Goal: Obtain resource: Download file/media

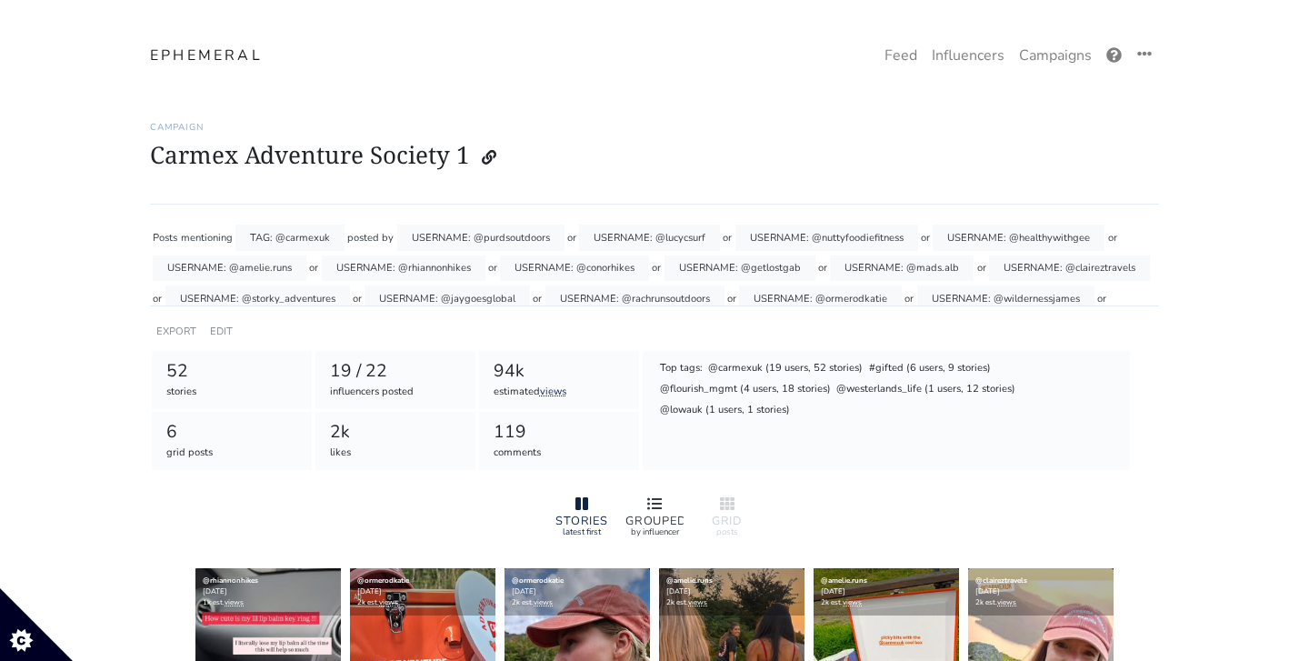
click at [659, 491] on div "GROUPED by influencer" at bounding box center [654, 516] width 73 height 60
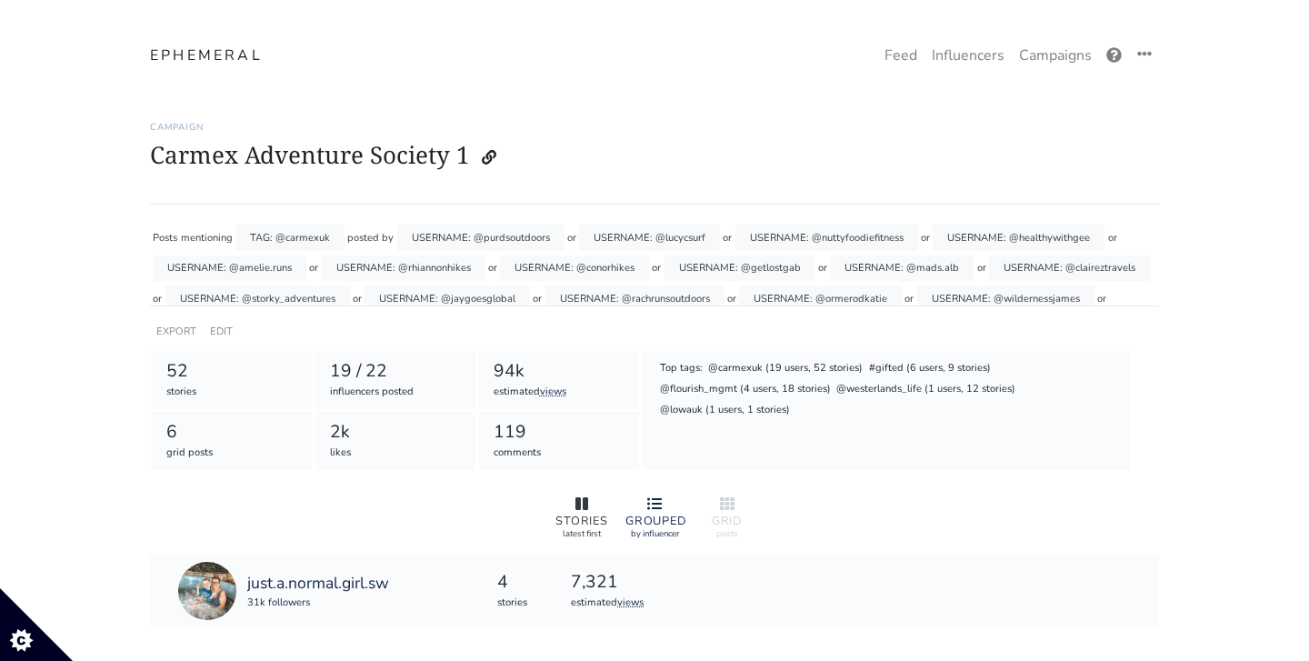
click at [584, 508] on icon at bounding box center [581, 503] width 13 height 13
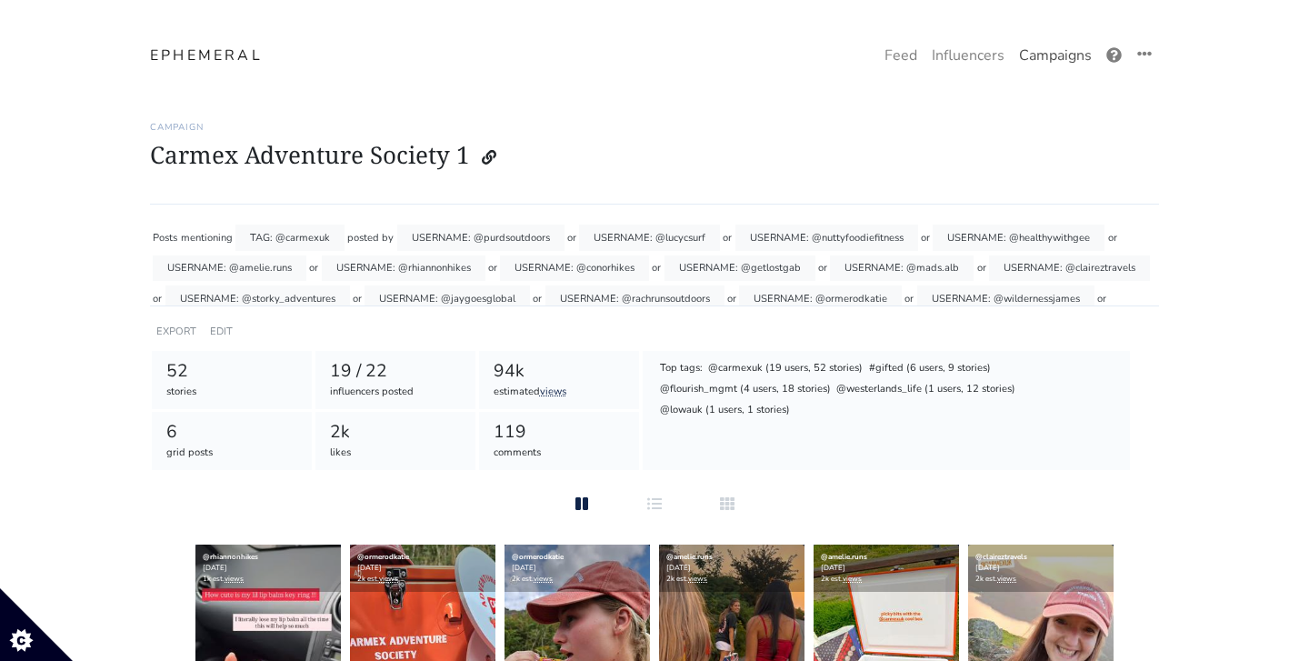
click at [1042, 68] on link "Campaigns" at bounding box center [1055, 55] width 87 height 36
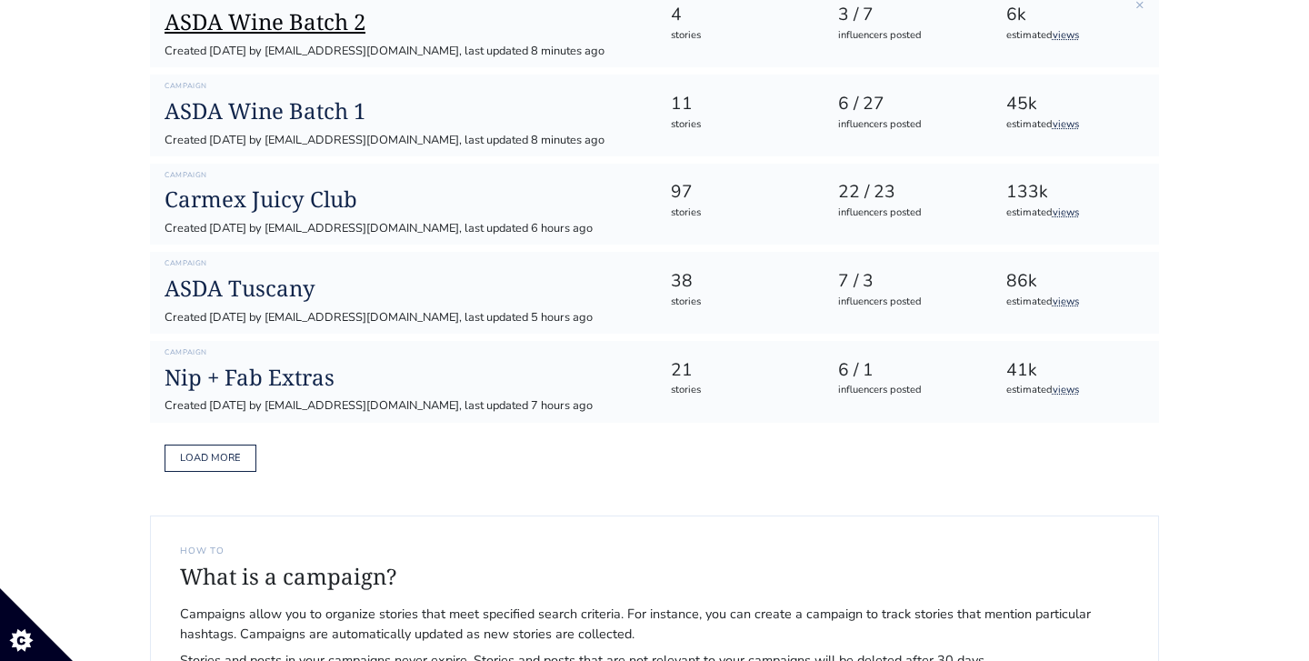
scroll to position [731, 0]
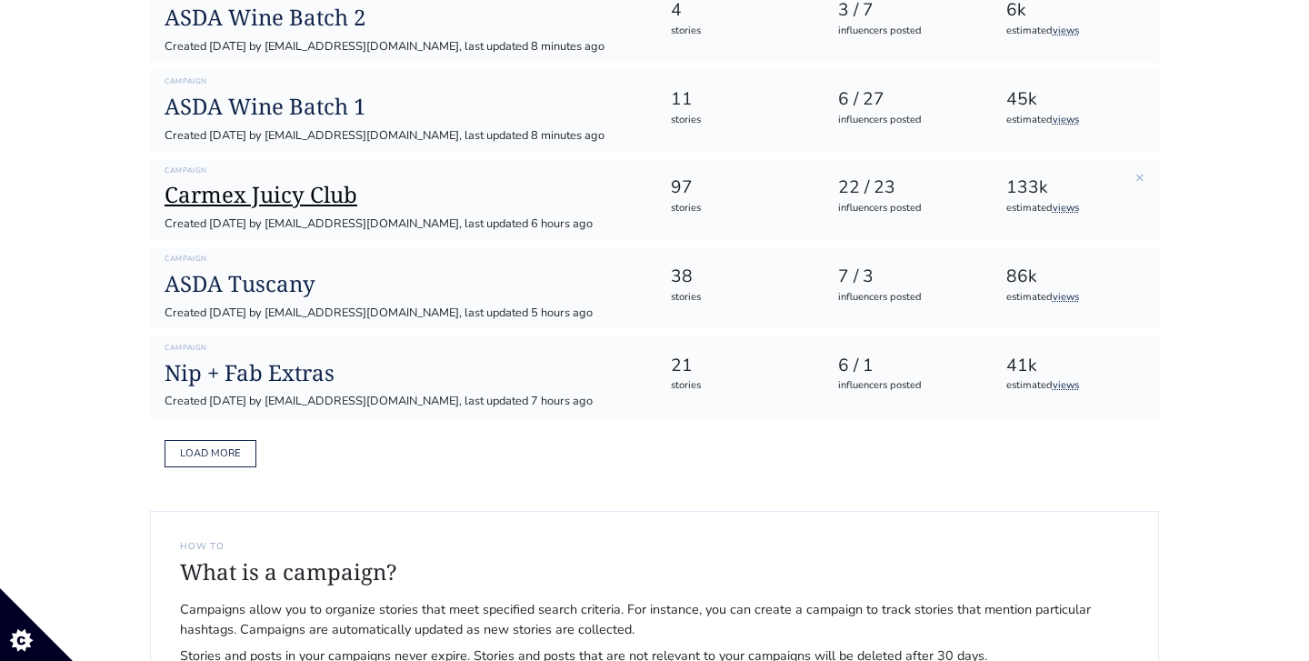
click at [298, 182] on h1 "Carmex Juicy Club" at bounding box center [403, 195] width 476 height 26
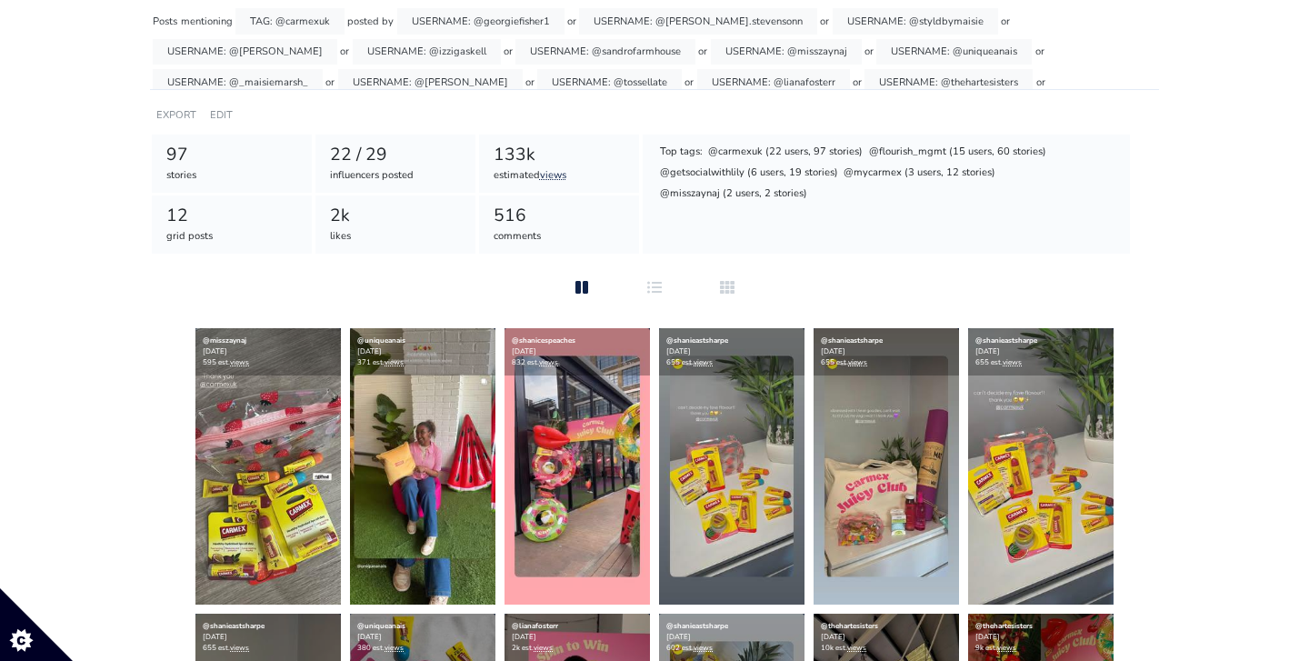
scroll to position [189, 0]
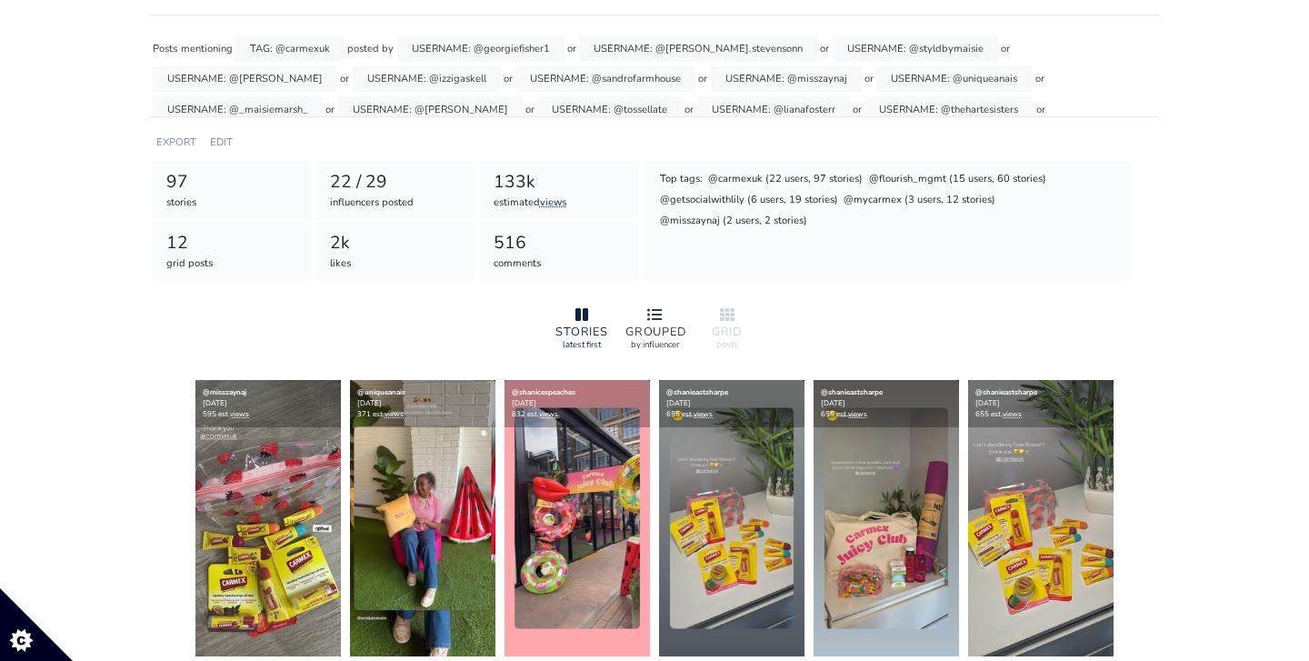
click at [645, 315] on div at bounding box center [655, 316] width 58 height 22
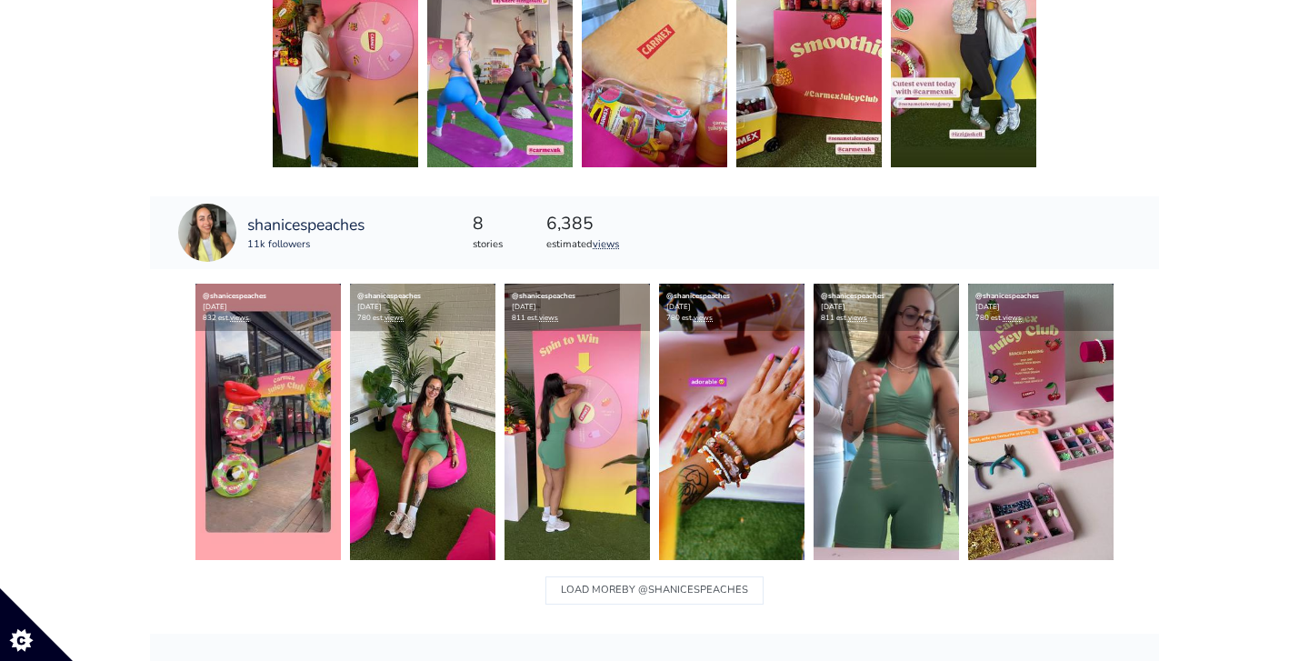
scroll to position [2847, 0]
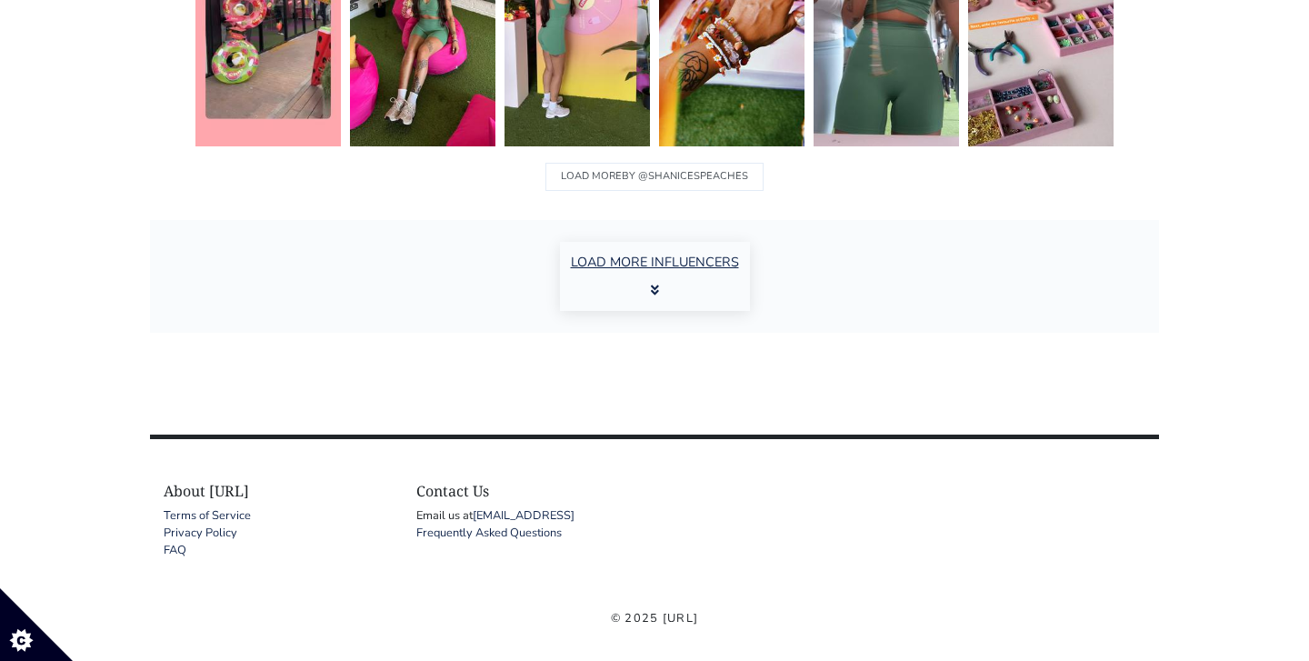
click at [658, 284] on icon "button" at bounding box center [655, 290] width 8 height 13
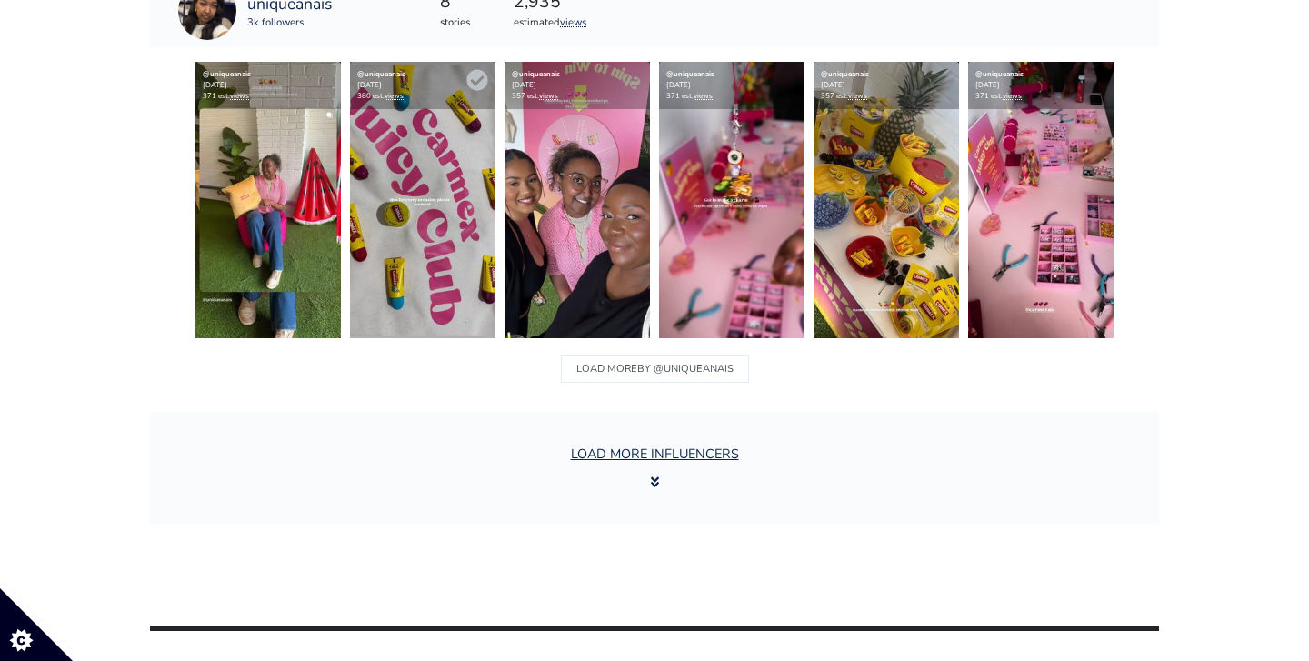
scroll to position [5993, 0]
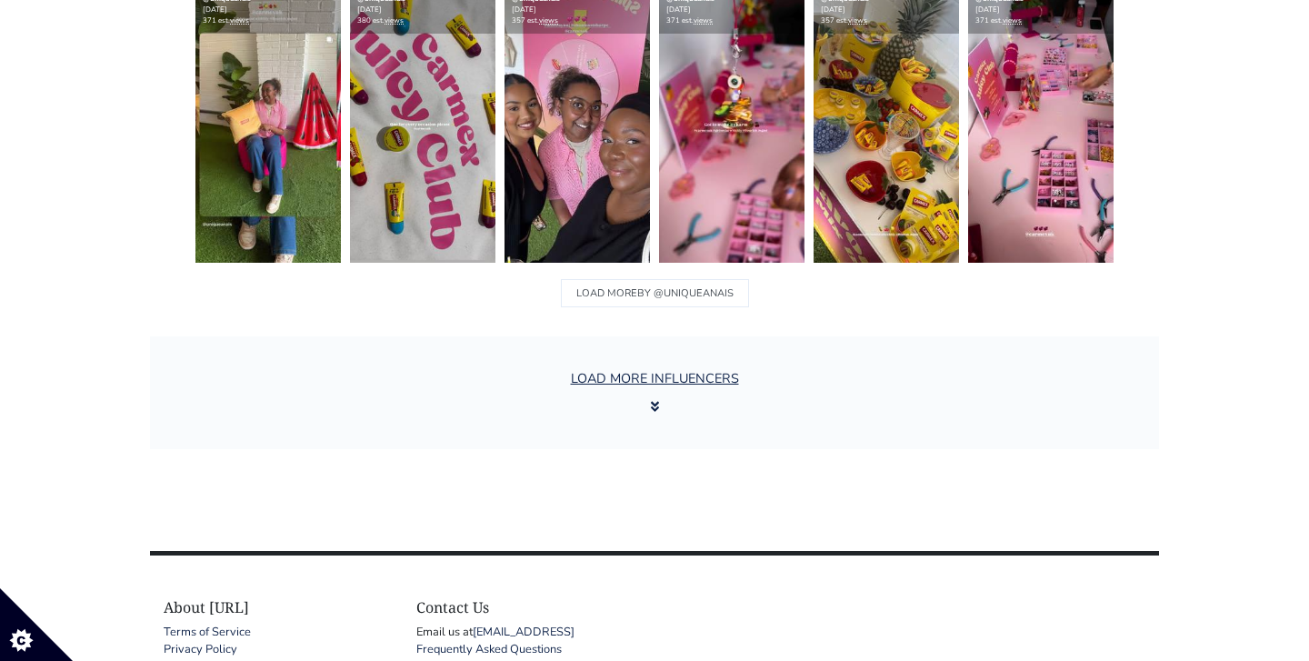
click at [685, 388] on button "LOAD MORE INFLUENCERS" at bounding box center [655, 392] width 190 height 69
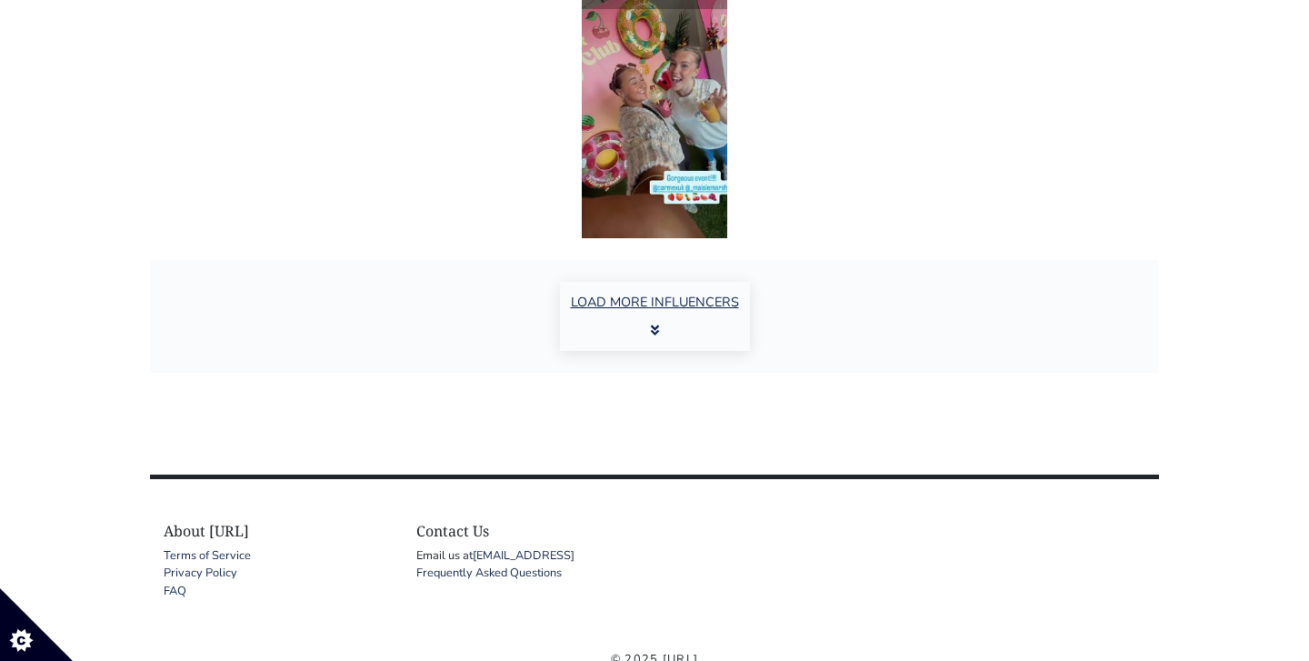
scroll to position [8824, 0]
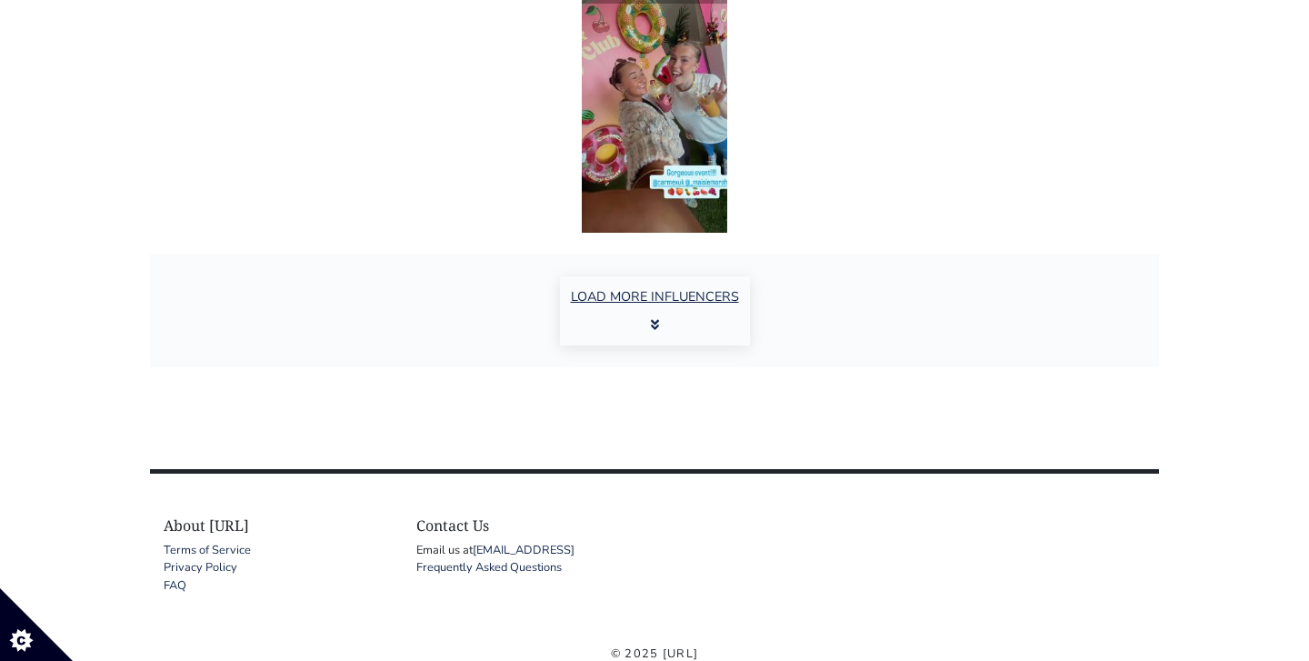
click at [654, 323] on icon "button" at bounding box center [655, 324] width 8 height 13
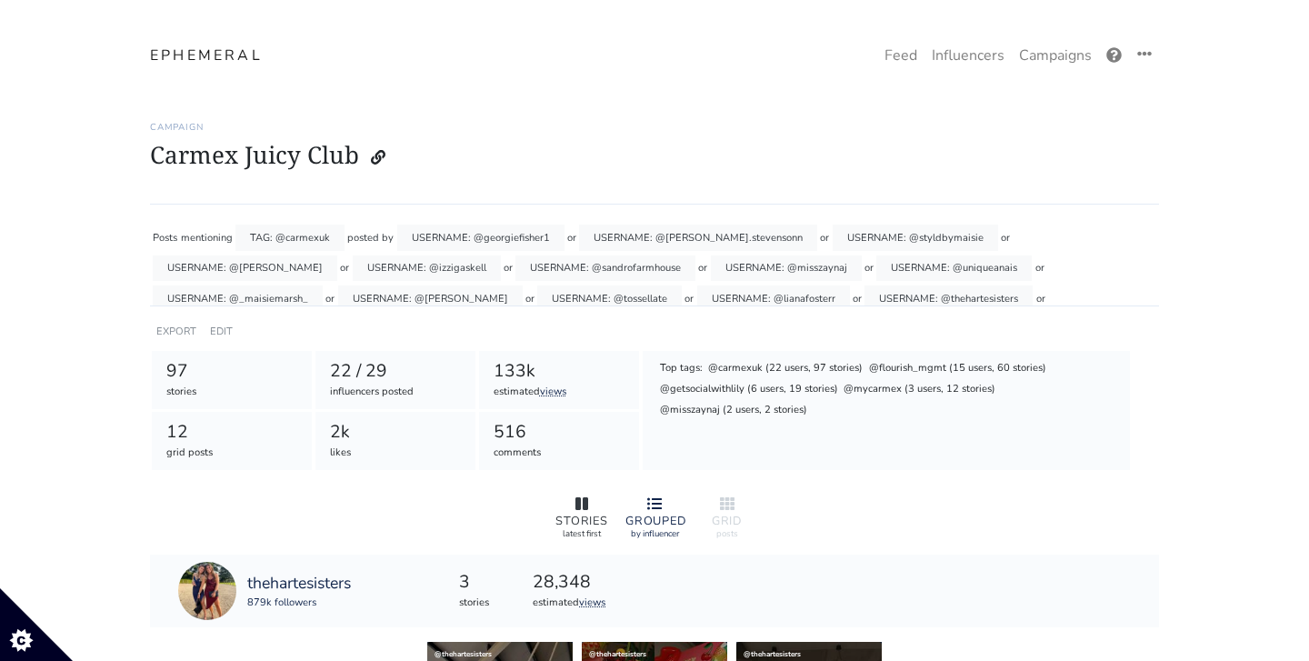
scroll to position [21, 0]
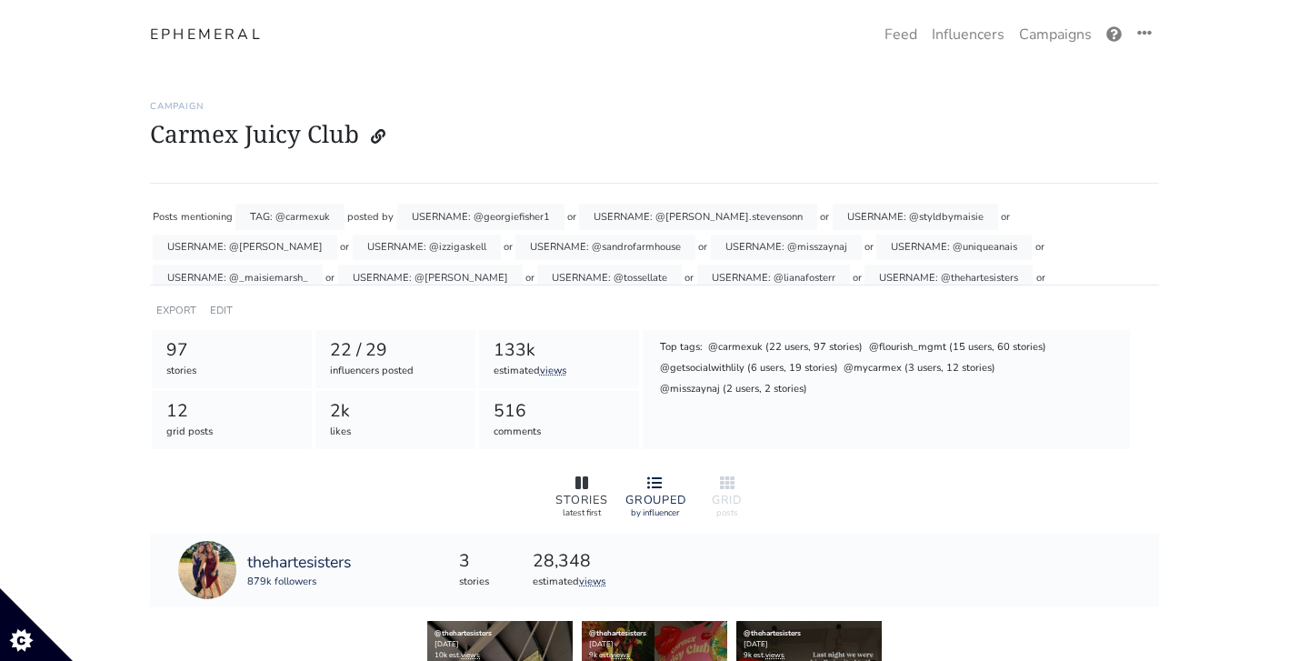
click at [574, 500] on div "STORIES" at bounding box center [582, 501] width 58 height 12
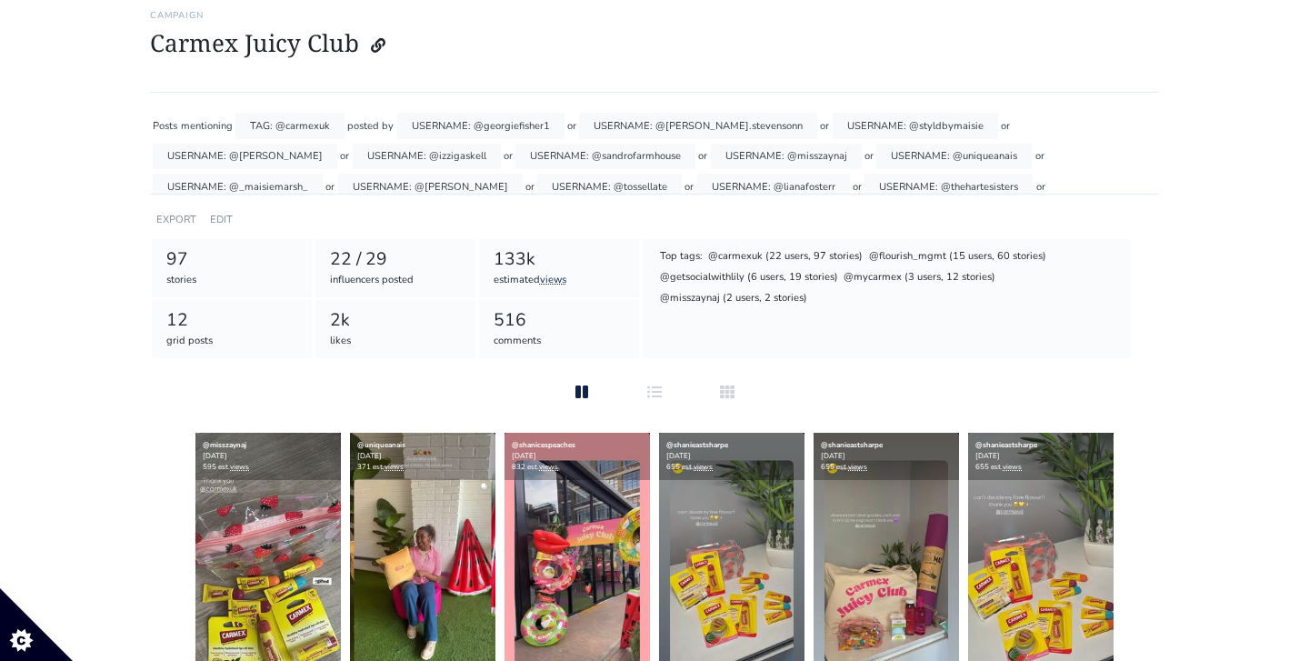
scroll to position [115, 0]
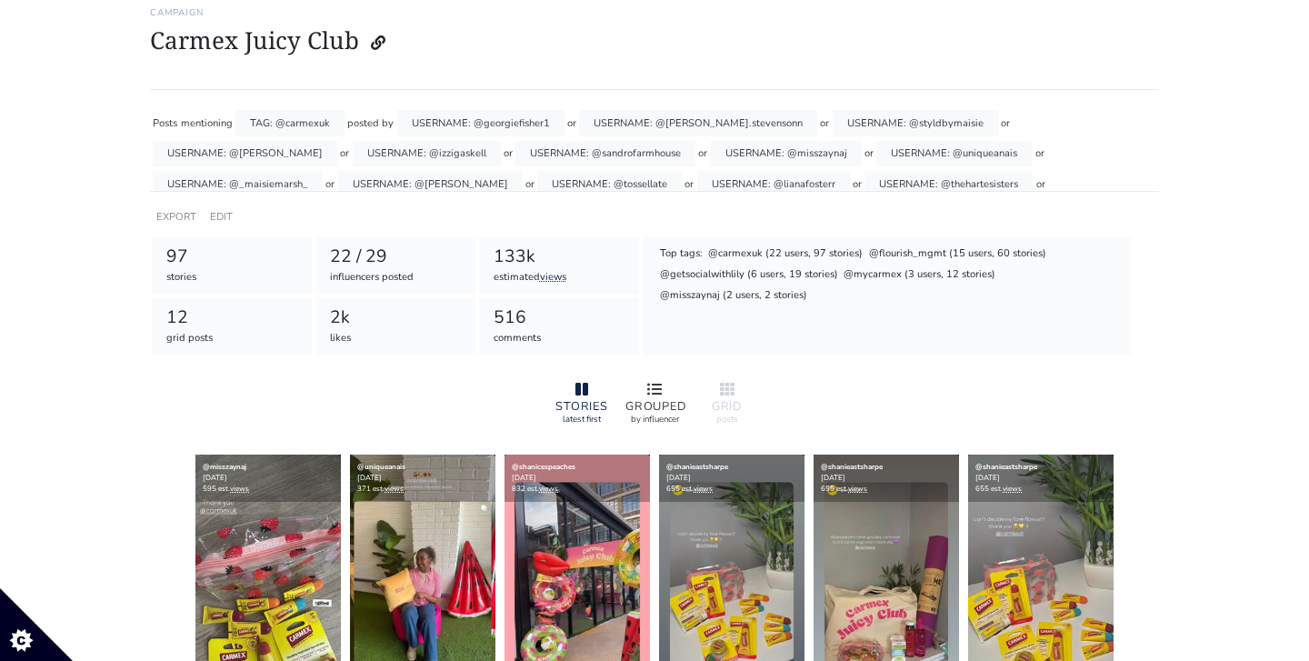
click at [654, 385] on icon at bounding box center [654, 389] width 15 height 15
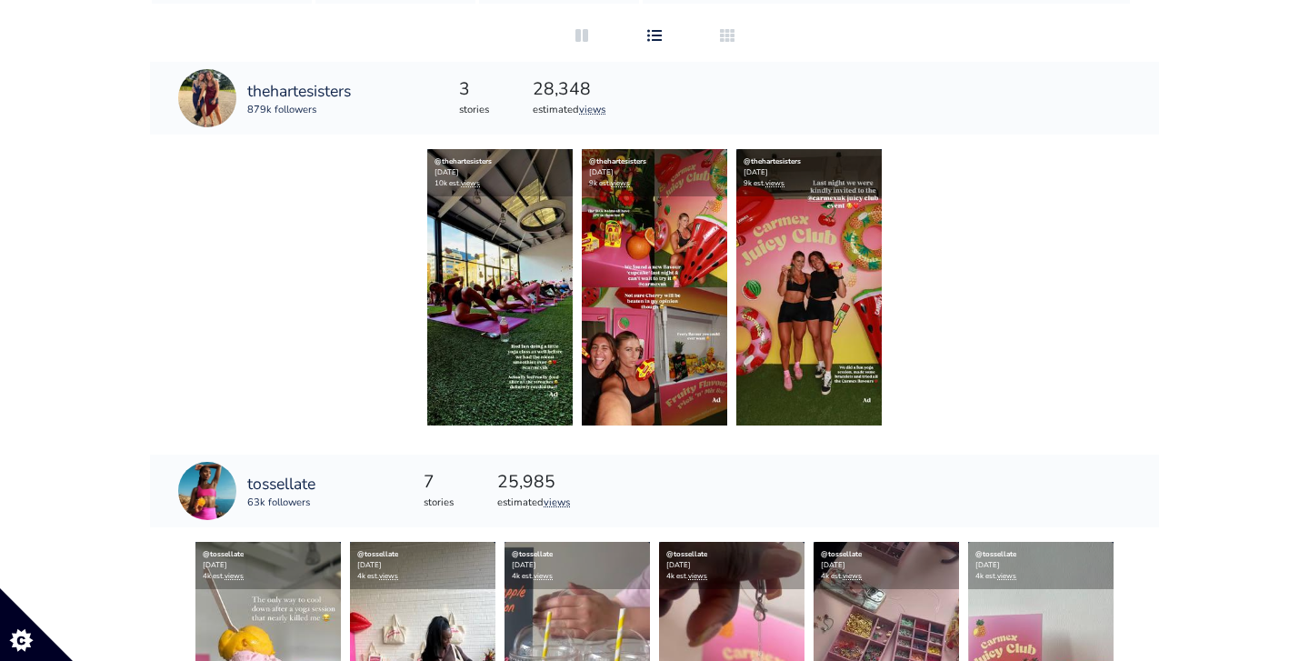
scroll to position [468, 0]
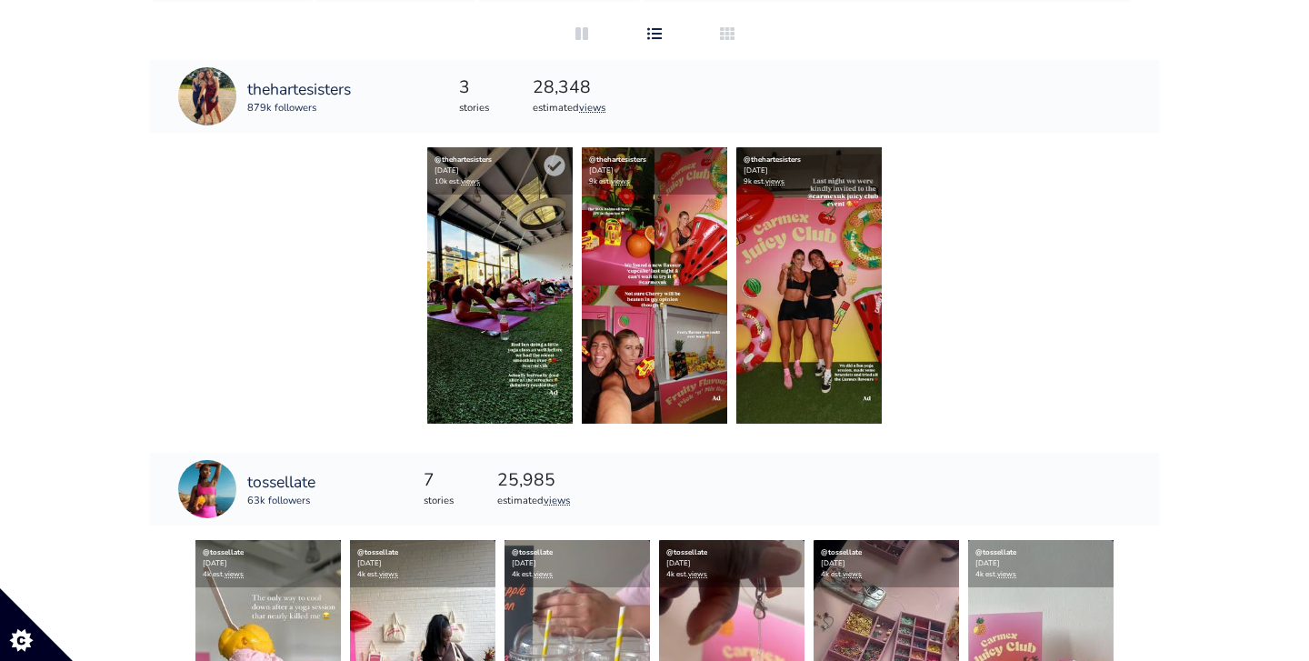
click at [475, 262] on img at bounding box center [499, 285] width 145 height 276
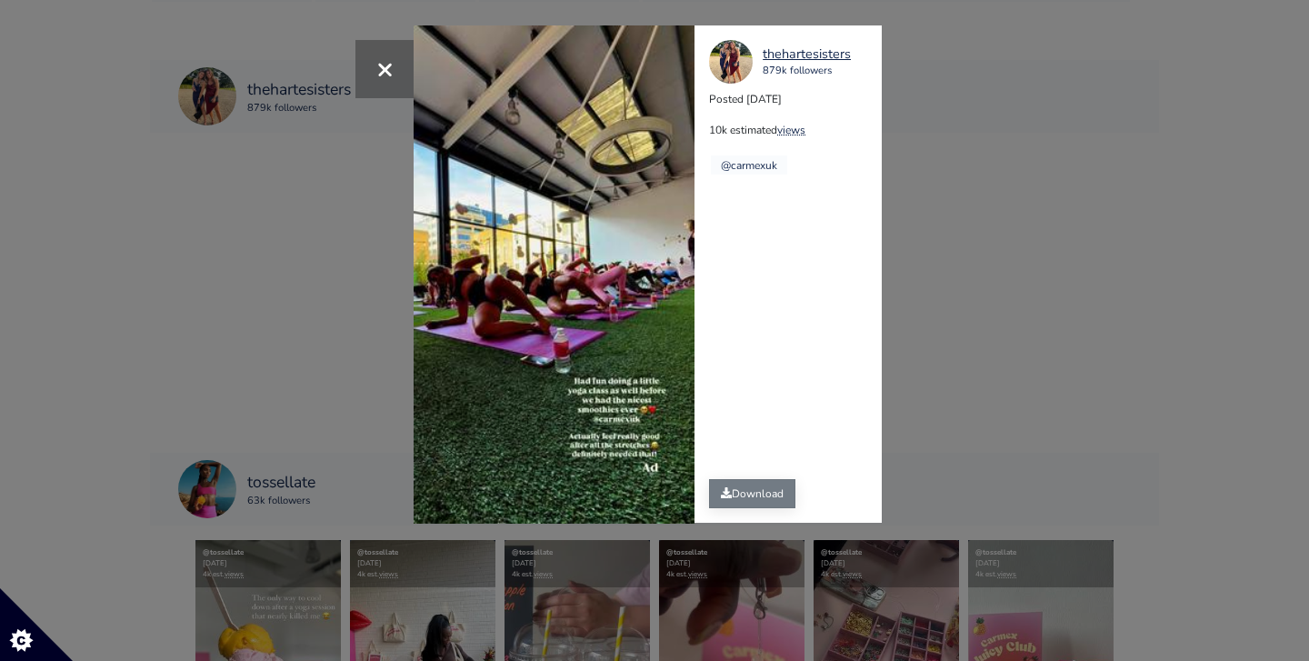
click at [731, 502] on link "Download" at bounding box center [752, 493] width 86 height 29
click at [395, 77] on button "×" at bounding box center [384, 69] width 58 height 58
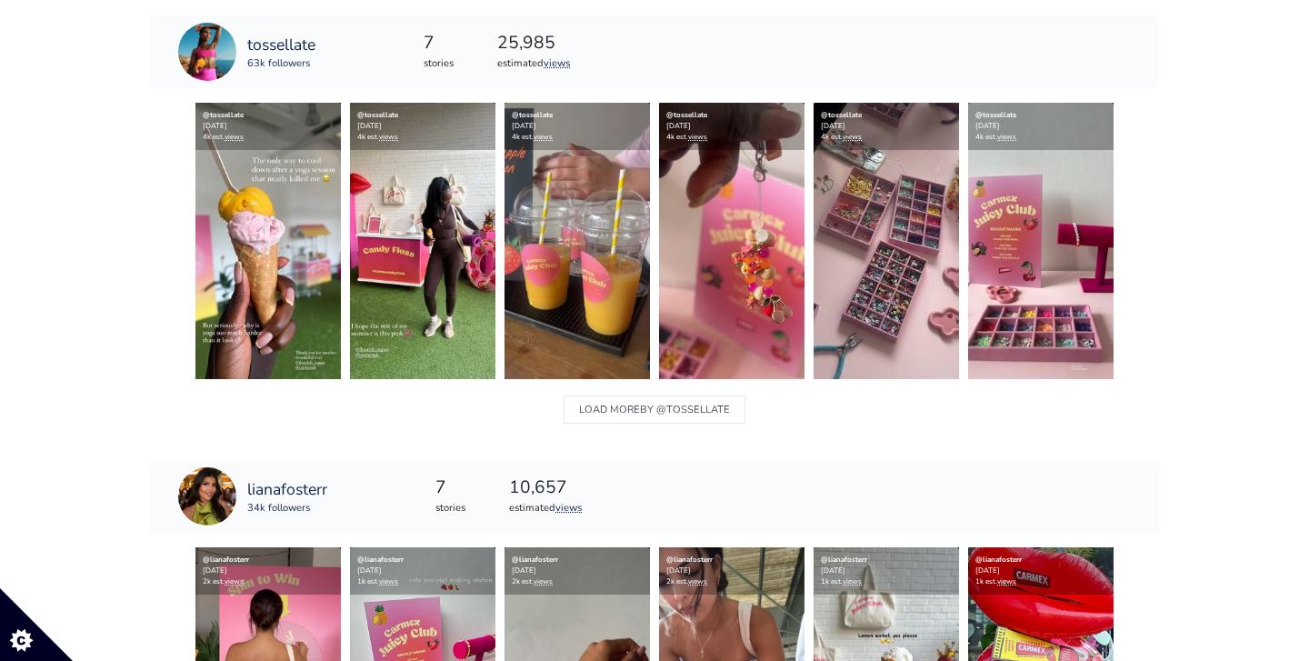
scroll to position [906, 0]
click at [239, 235] on img at bounding box center [267, 241] width 145 height 276
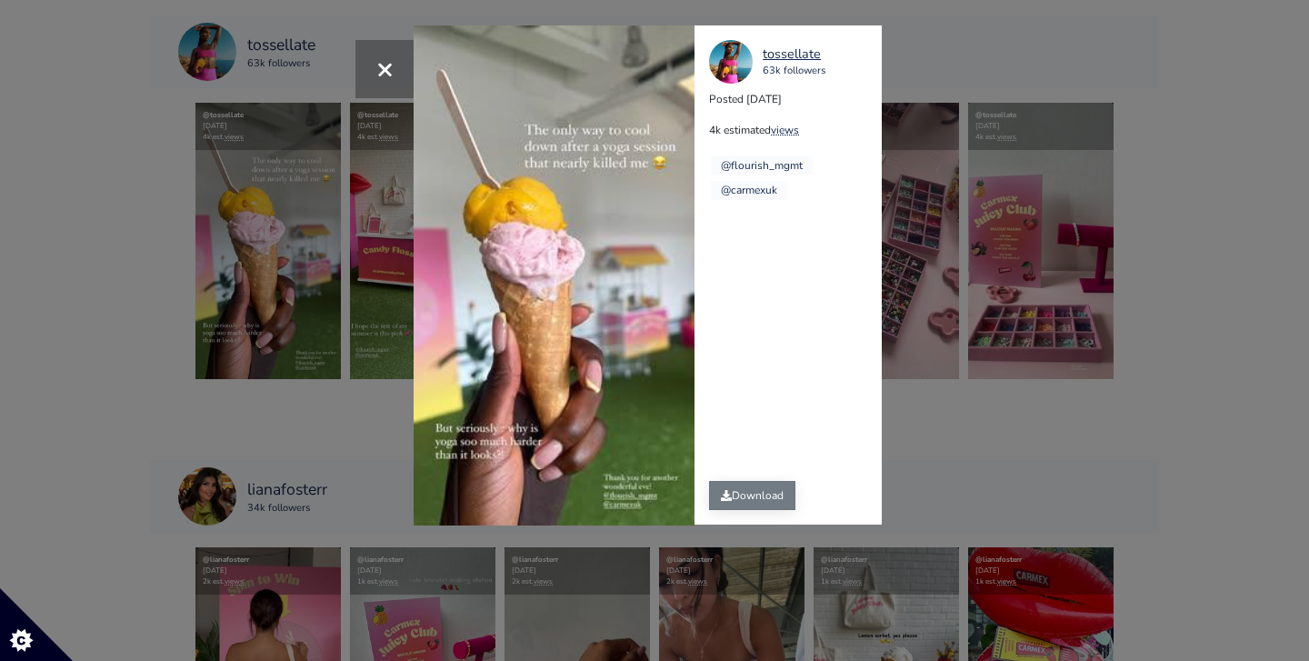
click at [738, 502] on link "Download" at bounding box center [752, 495] width 86 height 29
click at [378, 63] on span "×" at bounding box center [384, 68] width 17 height 39
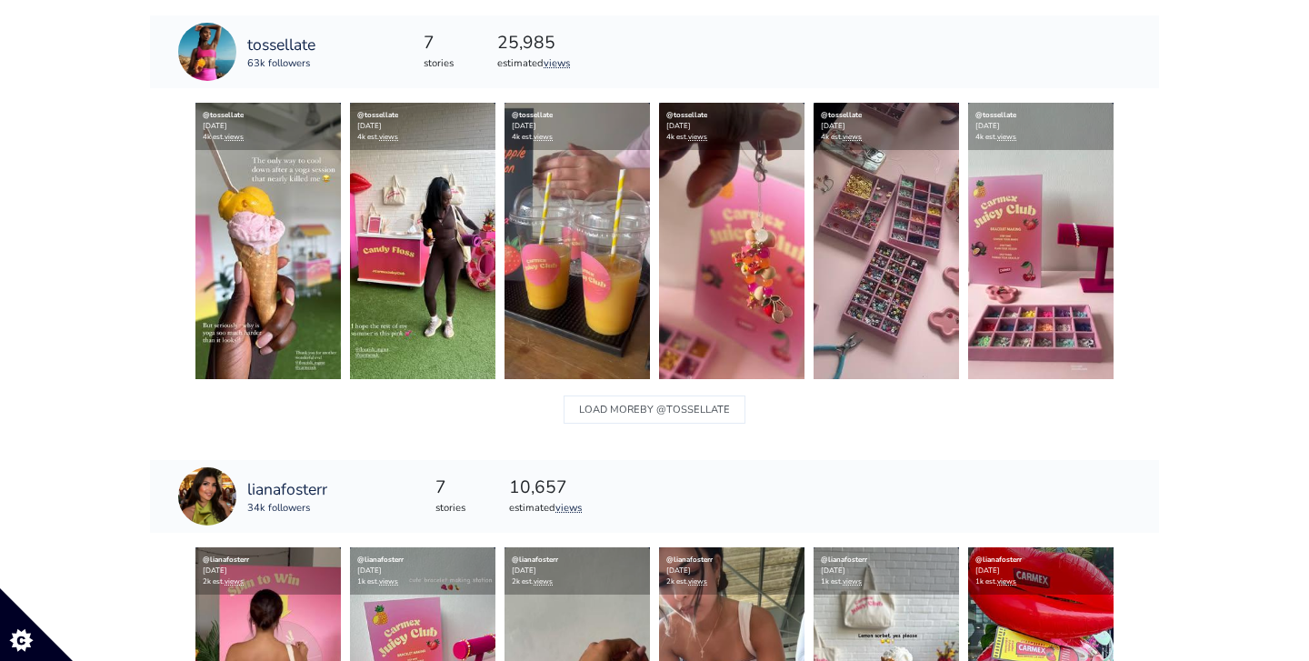
click at [321, 45] on div "tossellate 63k followers" at bounding box center [247, 51] width 194 height 73
click at [318, 44] on div "tossellate 63k followers" at bounding box center [247, 51] width 194 height 73
copy link "tossellate"
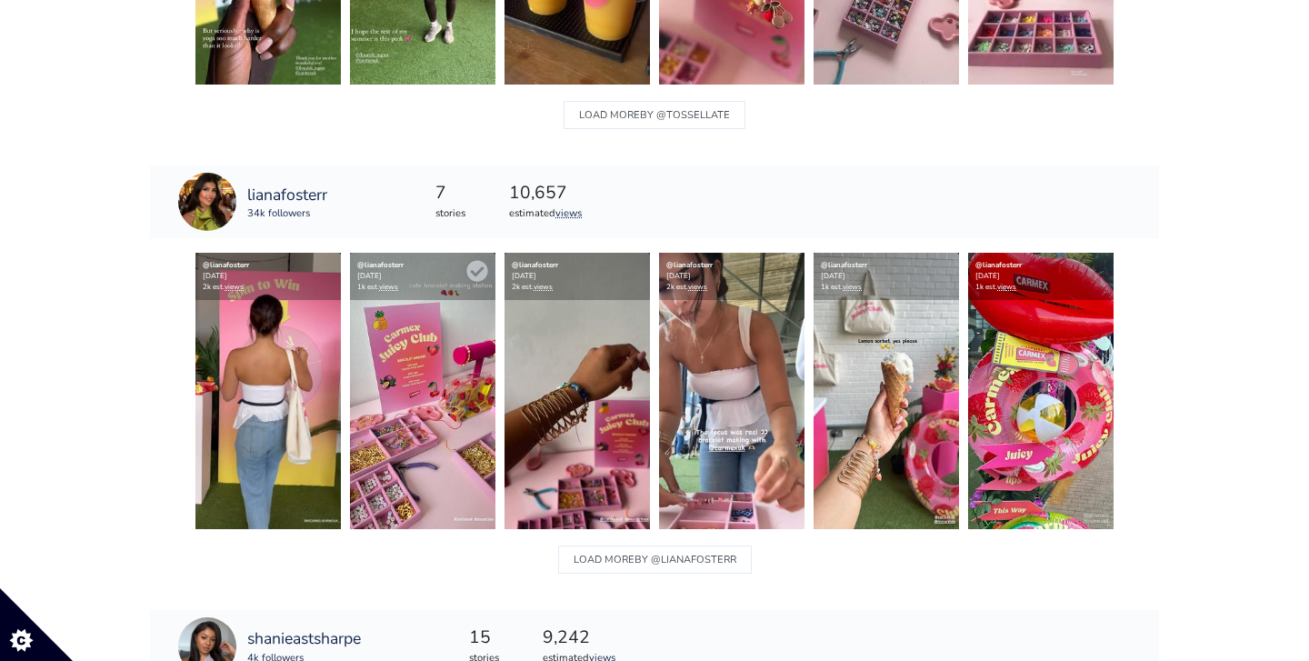
scroll to position [1208, 0]
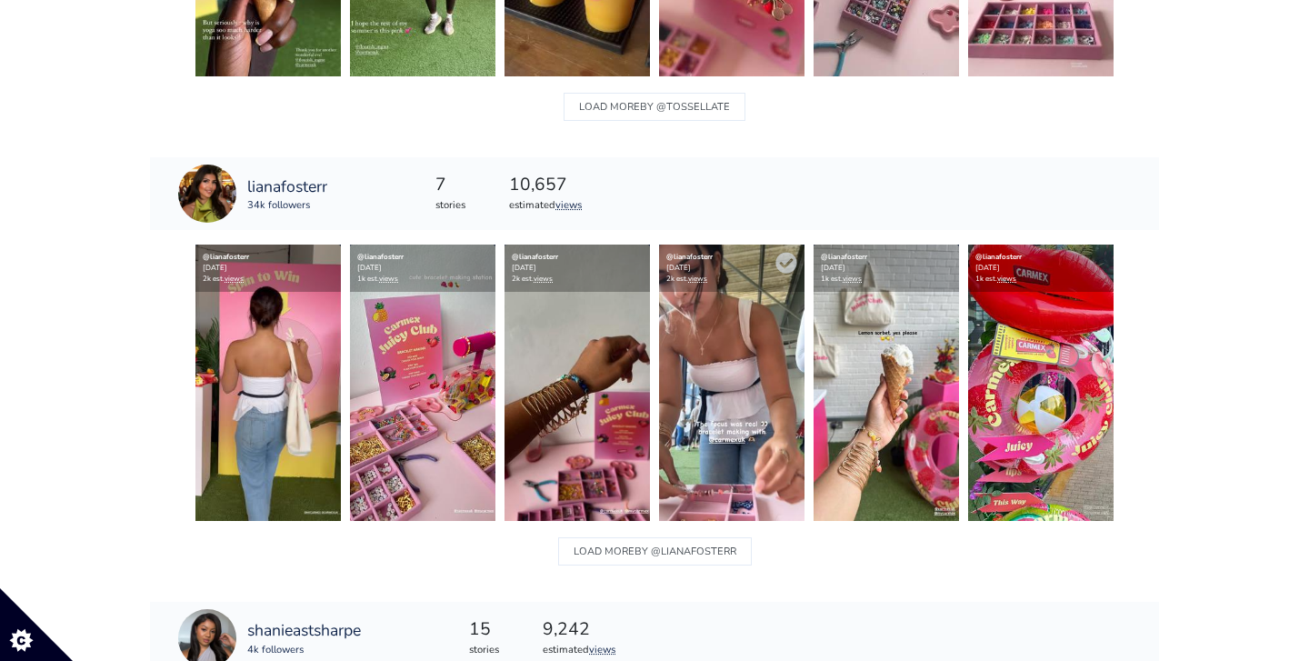
click at [763, 362] on img at bounding box center [731, 383] width 145 height 276
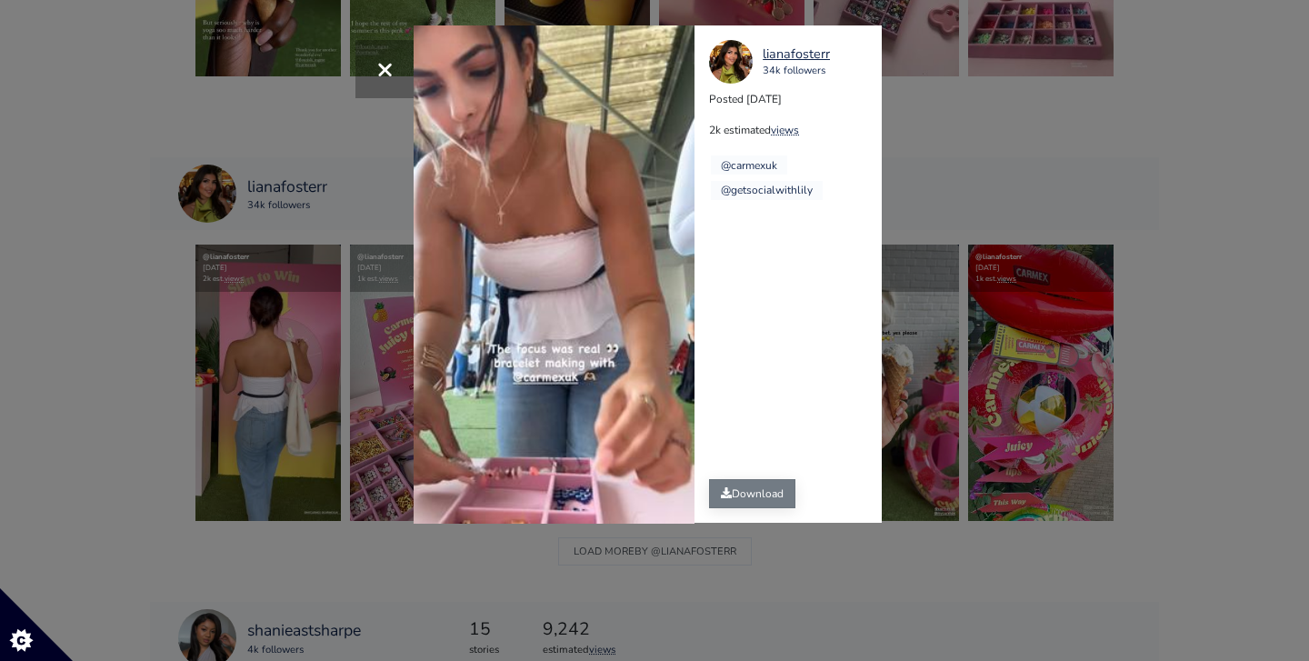
click at [753, 507] on link "Download" at bounding box center [752, 493] width 86 height 29
click at [383, 63] on span "×" at bounding box center [384, 68] width 17 height 39
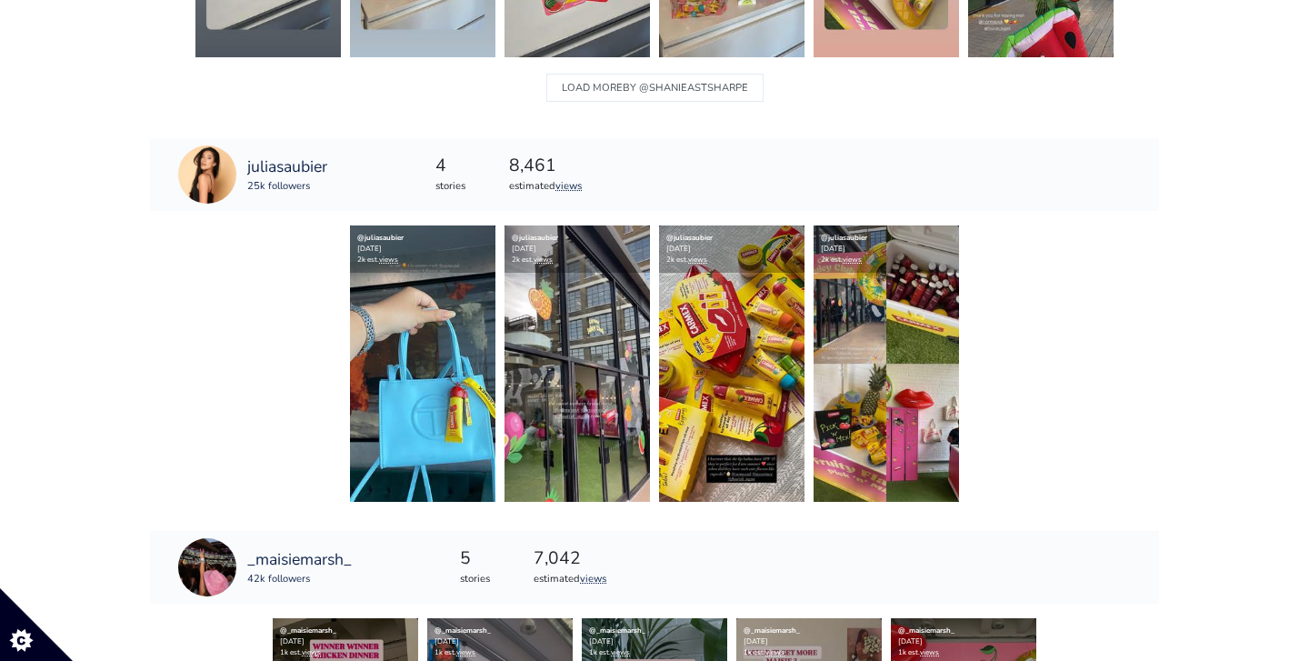
scroll to position [2117, 0]
click at [740, 334] on img at bounding box center [731, 363] width 145 height 276
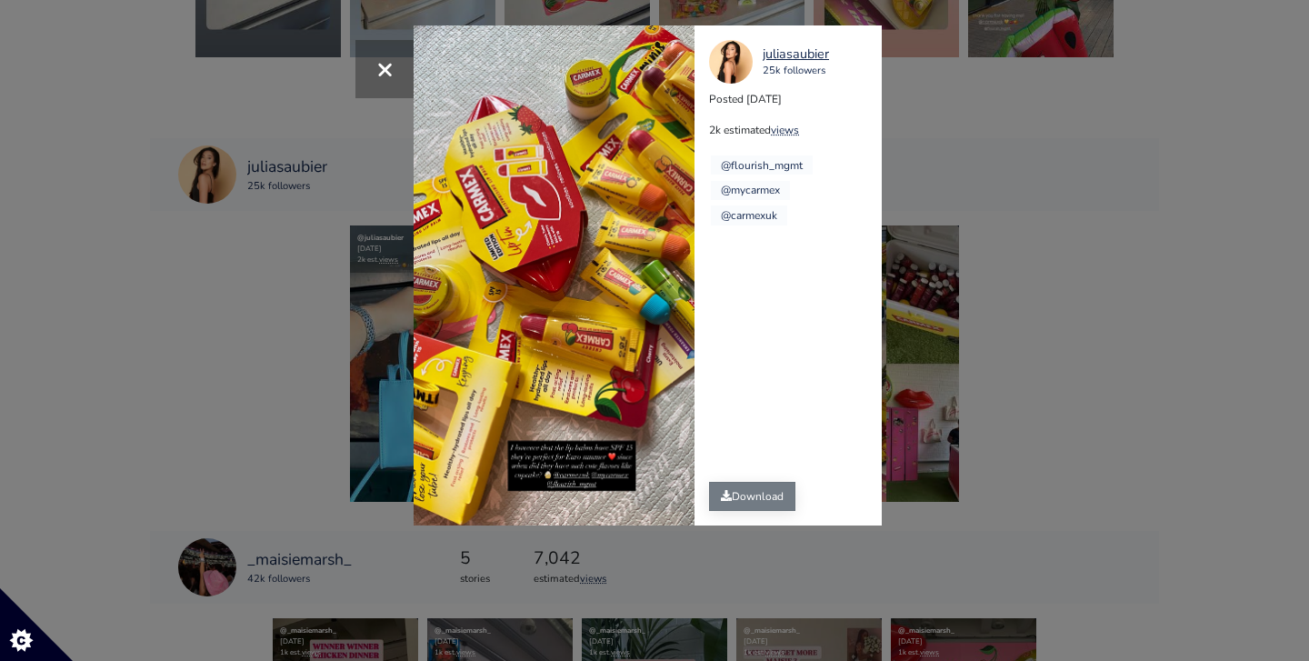
click at [736, 499] on link "Download" at bounding box center [752, 496] width 86 height 29
click at [385, 75] on span "×" at bounding box center [384, 68] width 17 height 39
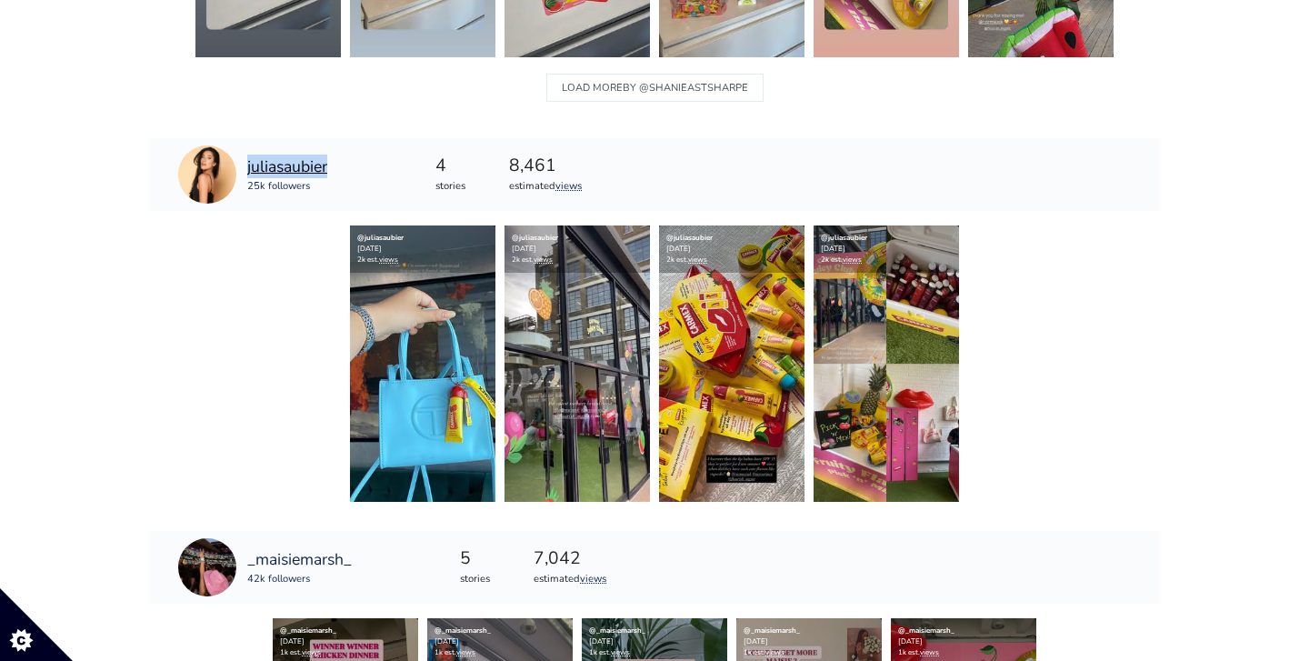
drag, startPoint x: 340, startPoint y: 159, endPoint x: 330, endPoint y: 165, distance: 11.4
click at [330, 165] on div "juliasaubier 25k followers" at bounding box center [252, 174] width 205 height 73
copy link "juliasaubier"
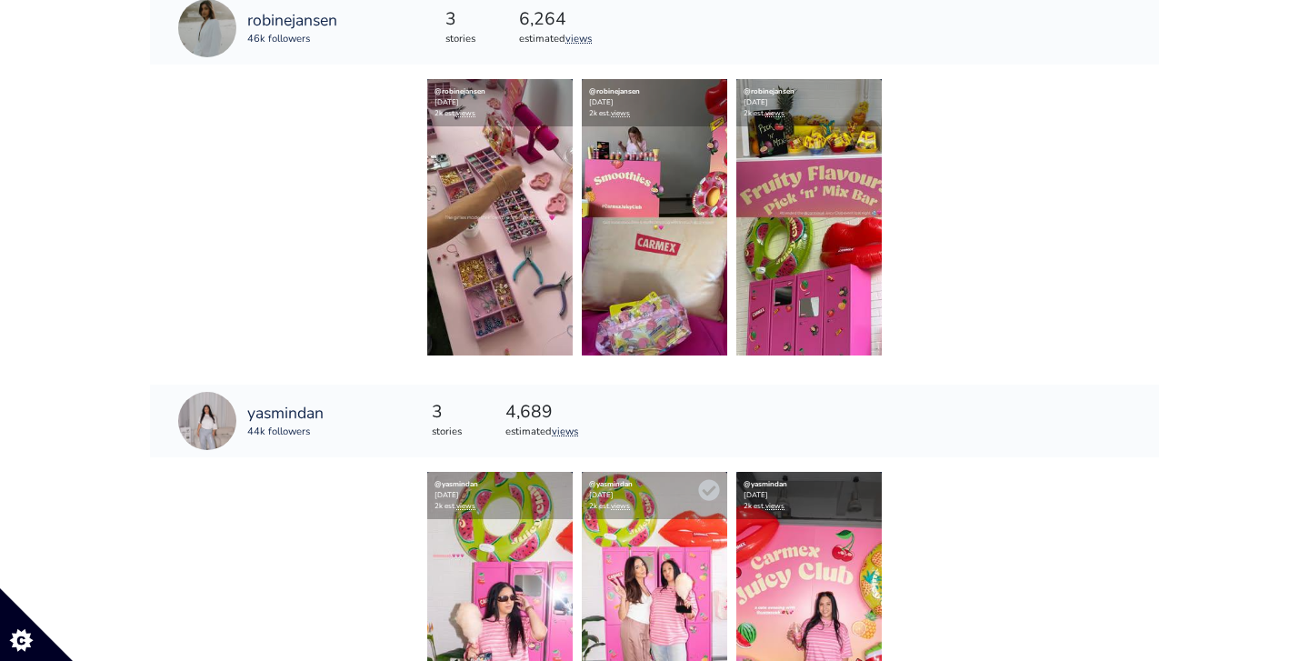
scroll to position [3493, 0]
click at [656, 239] on img at bounding box center [654, 217] width 145 height 276
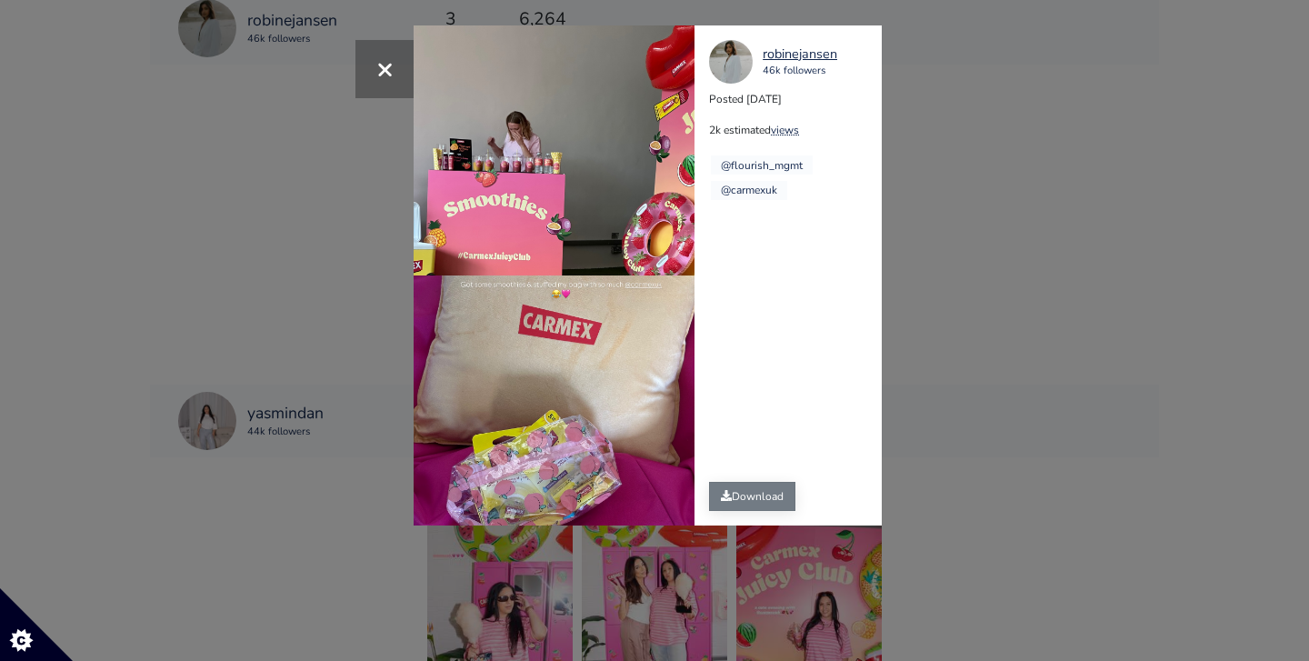
click at [755, 491] on link "Download" at bounding box center [752, 496] width 86 height 29
click at [381, 70] on span "×" at bounding box center [384, 68] width 17 height 39
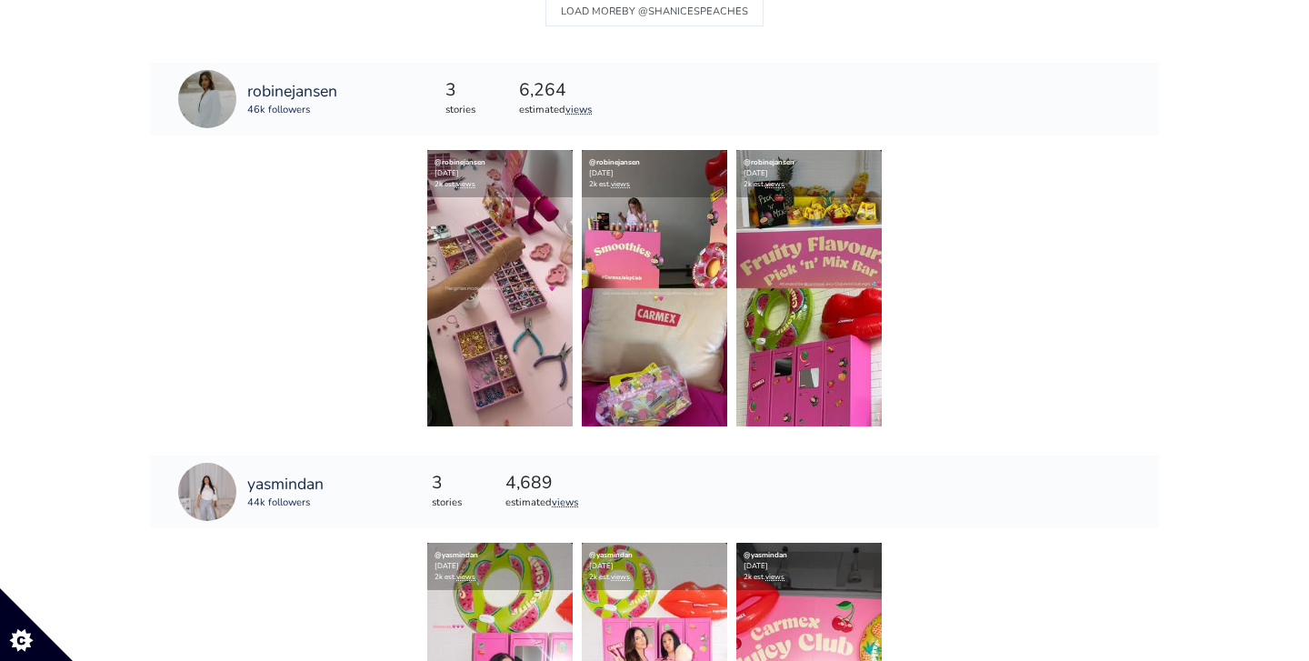
scroll to position [3418, 0]
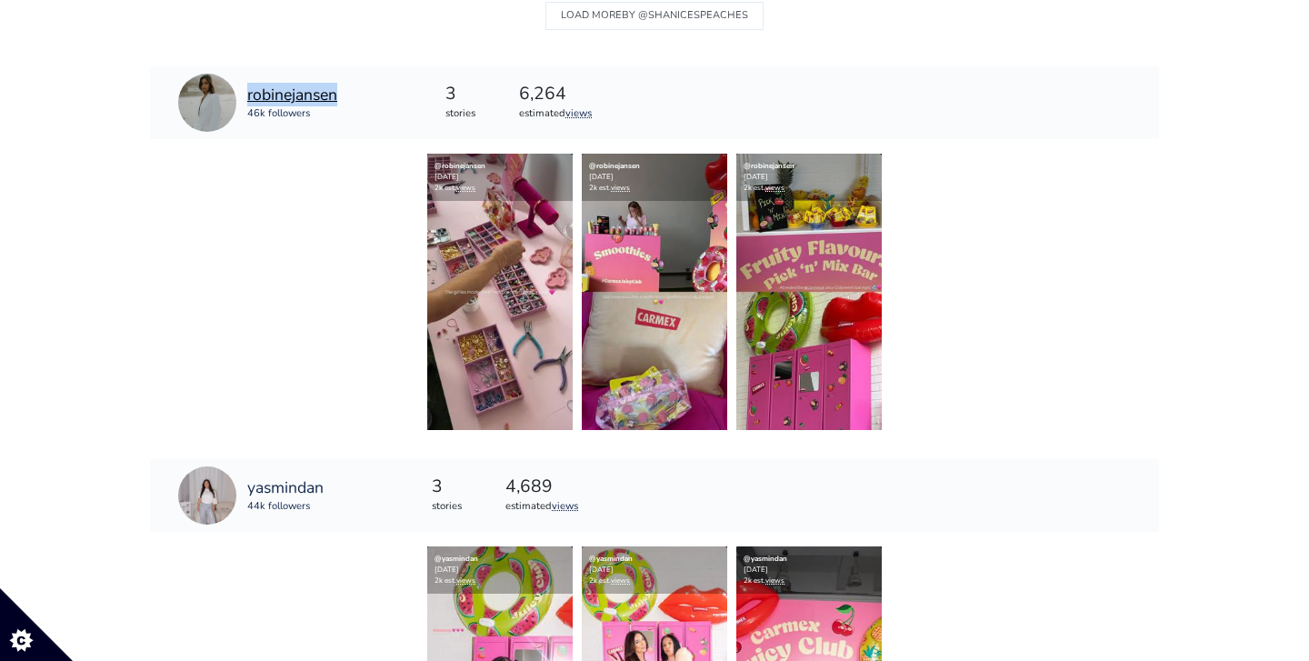
click at [339, 93] on div "robinejansen 46k followers" at bounding box center [257, 102] width 215 height 73
copy link "robinejansen"
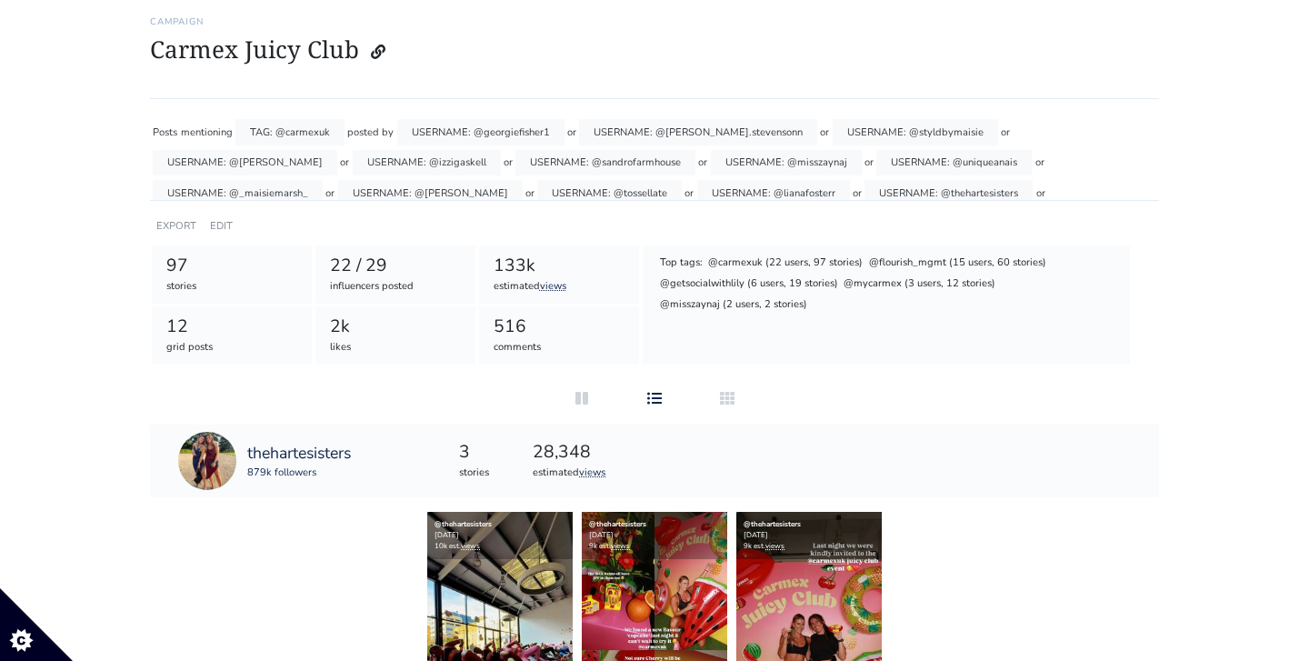
scroll to position [128, 0]
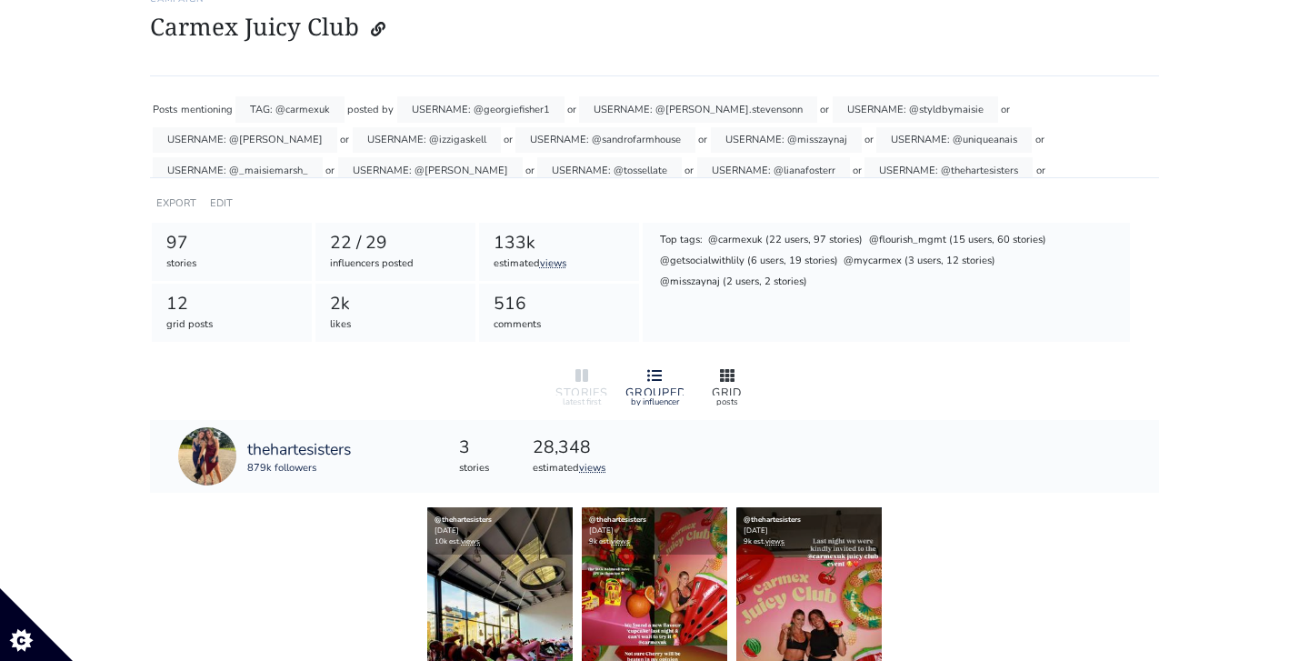
click at [726, 374] on icon at bounding box center [727, 375] width 15 height 13
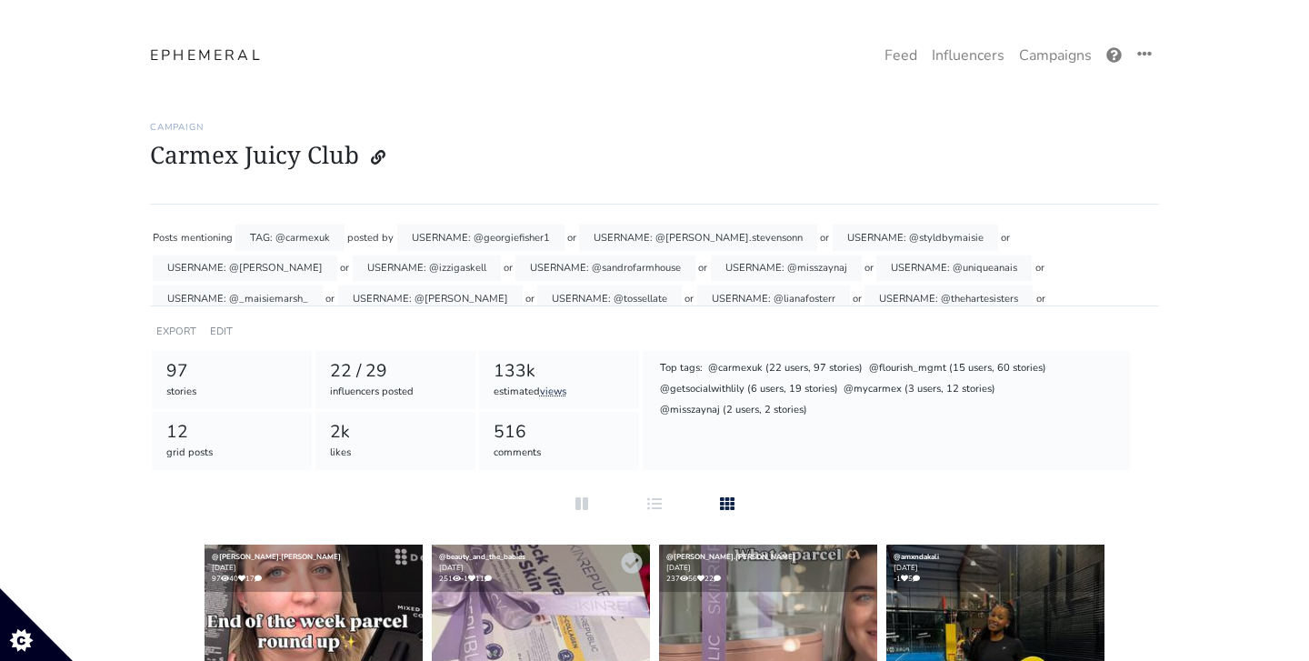
scroll to position [0, 0]
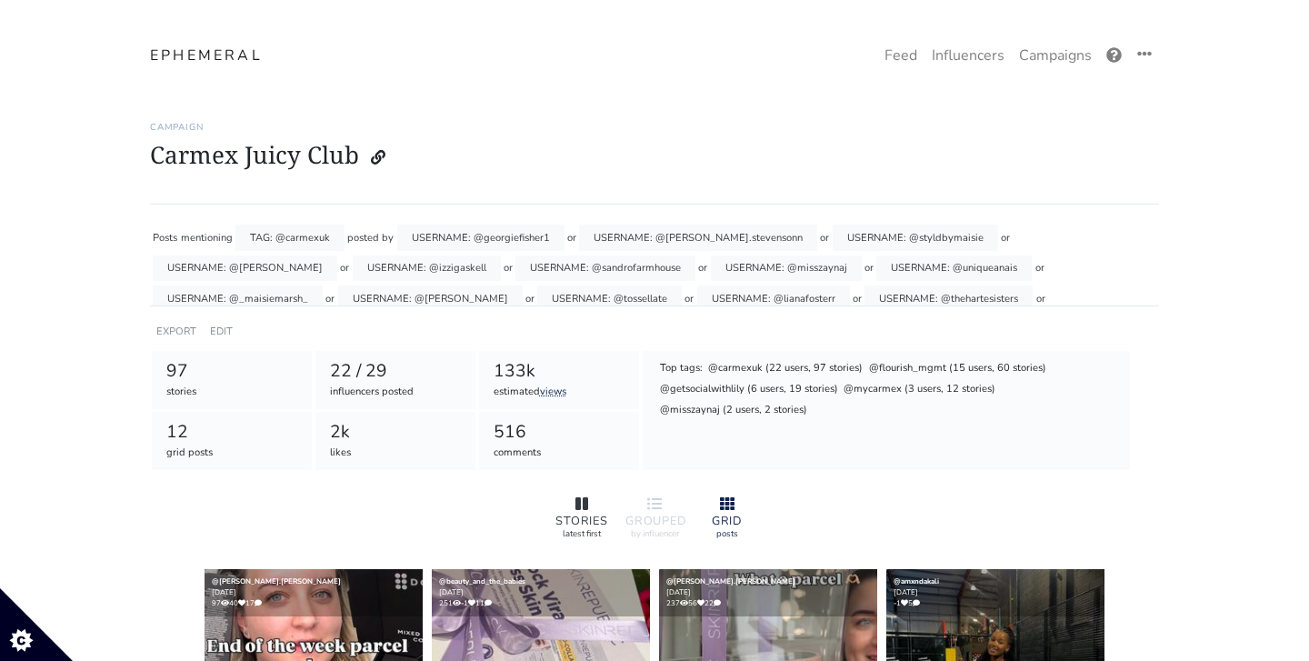
click at [573, 507] on div at bounding box center [582, 505] width 58 height 22
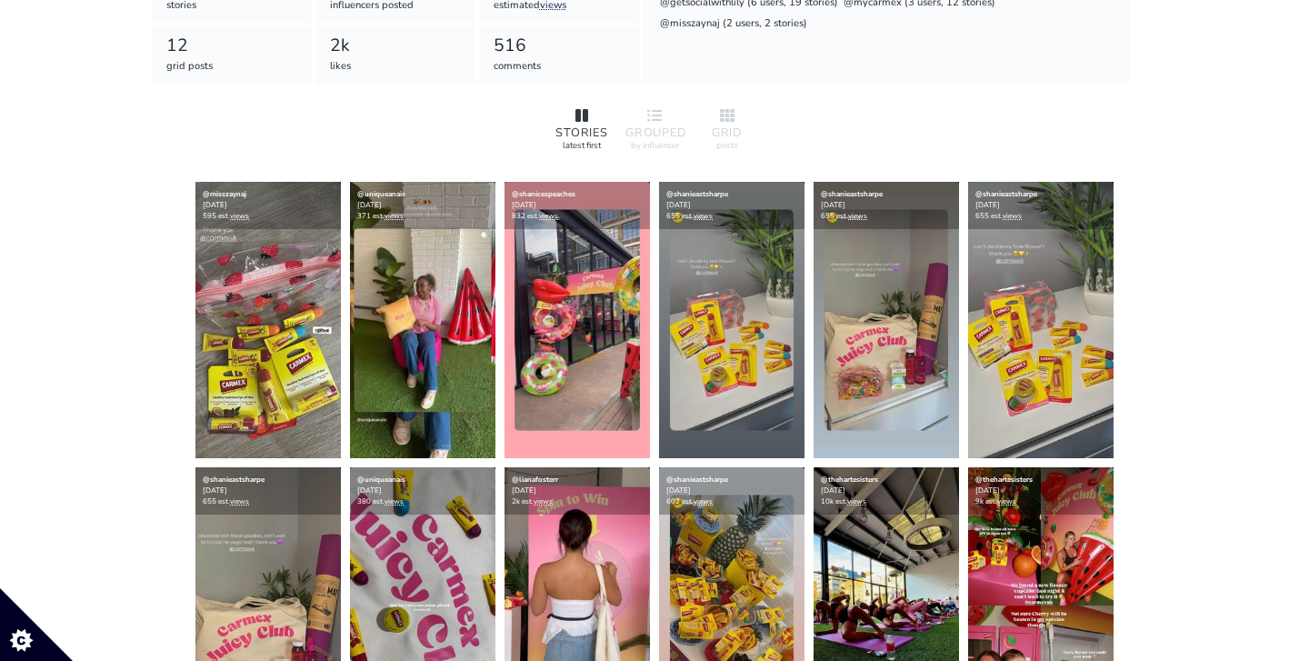
scroll to position [386, 0]
click at [663, 110] on div at bounding box center [655, 116] width 58 height 22
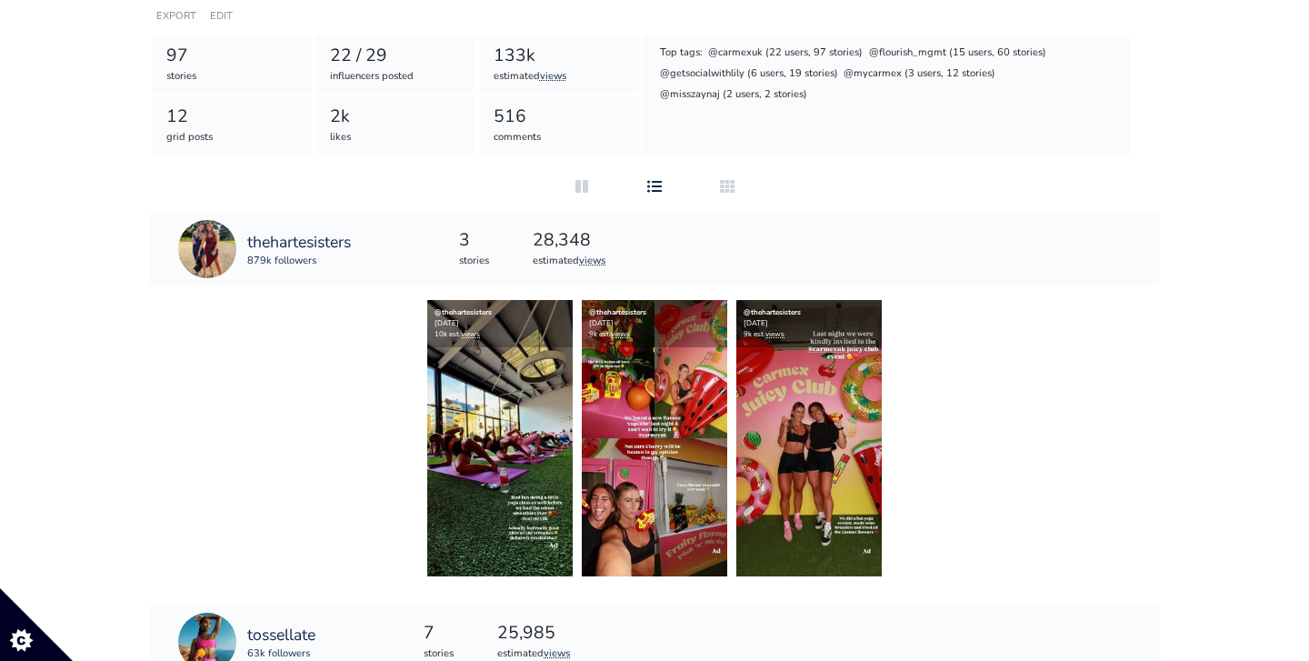
scroll to position [308, 0]
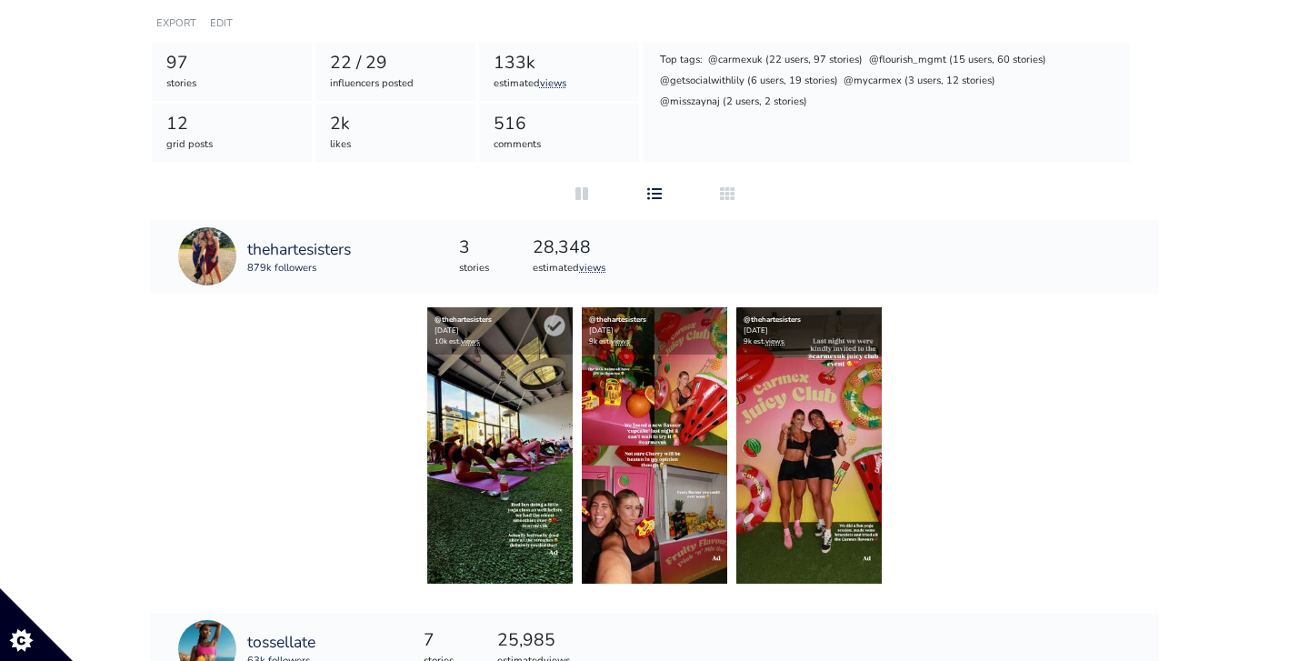
click at [514, 460] on img at bounding box center [499, 445] width 145 height 276
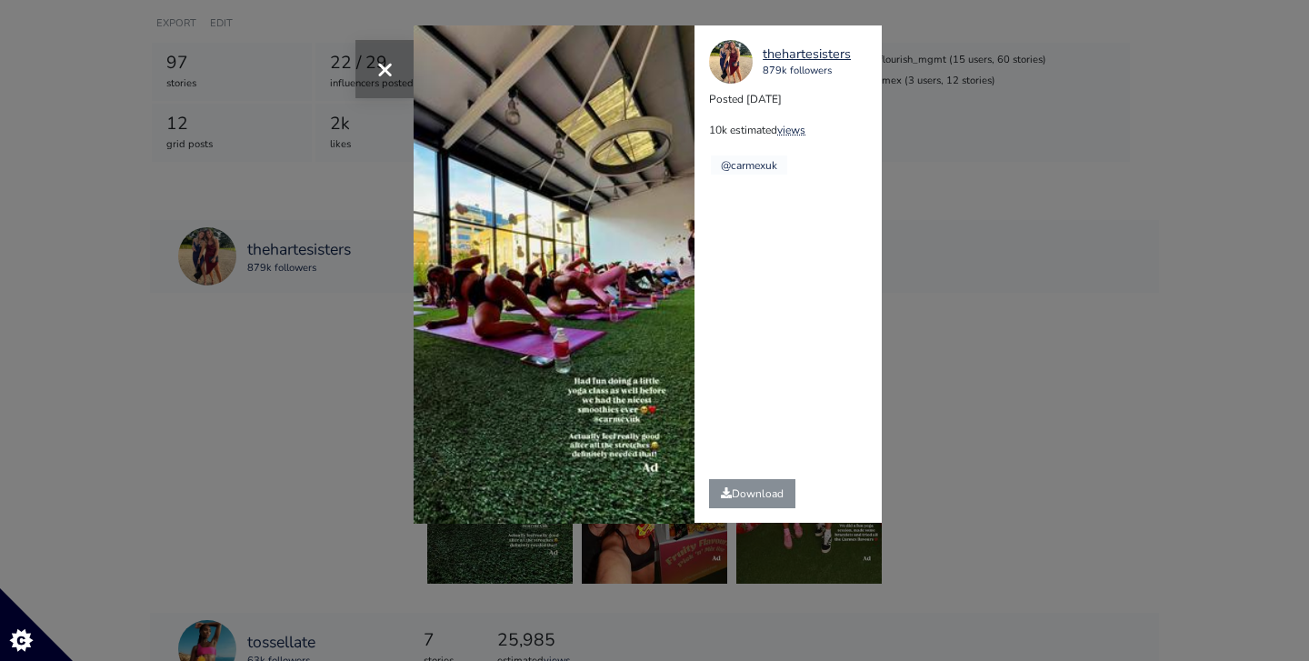
click at [384, 55] on span "×" at bounding box center [384, 68] width 17 height 39
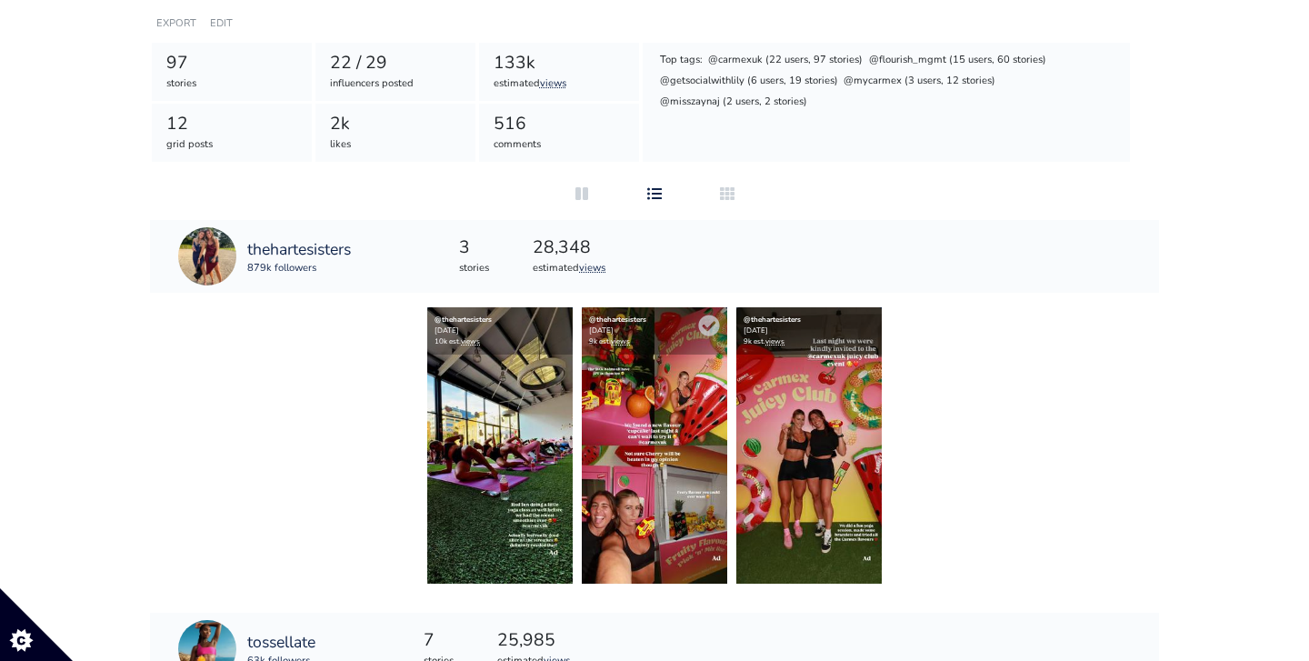
click at [661, 448] on img at bounding box center [654, 445] width 145 height 276
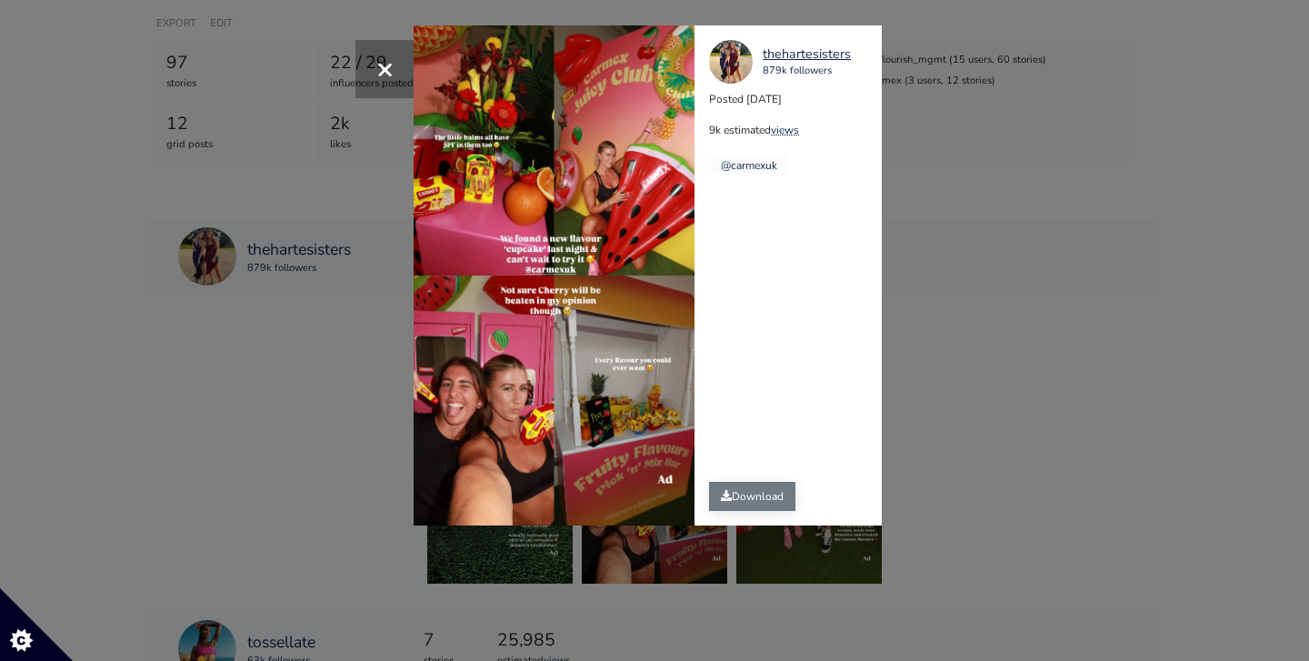
click at [743, 490] on link "Download" at bounding box center [752, 496] width 86 height 29
click at [396, 54] on button "×" at bounding box center [384, 69] width 58 height 58
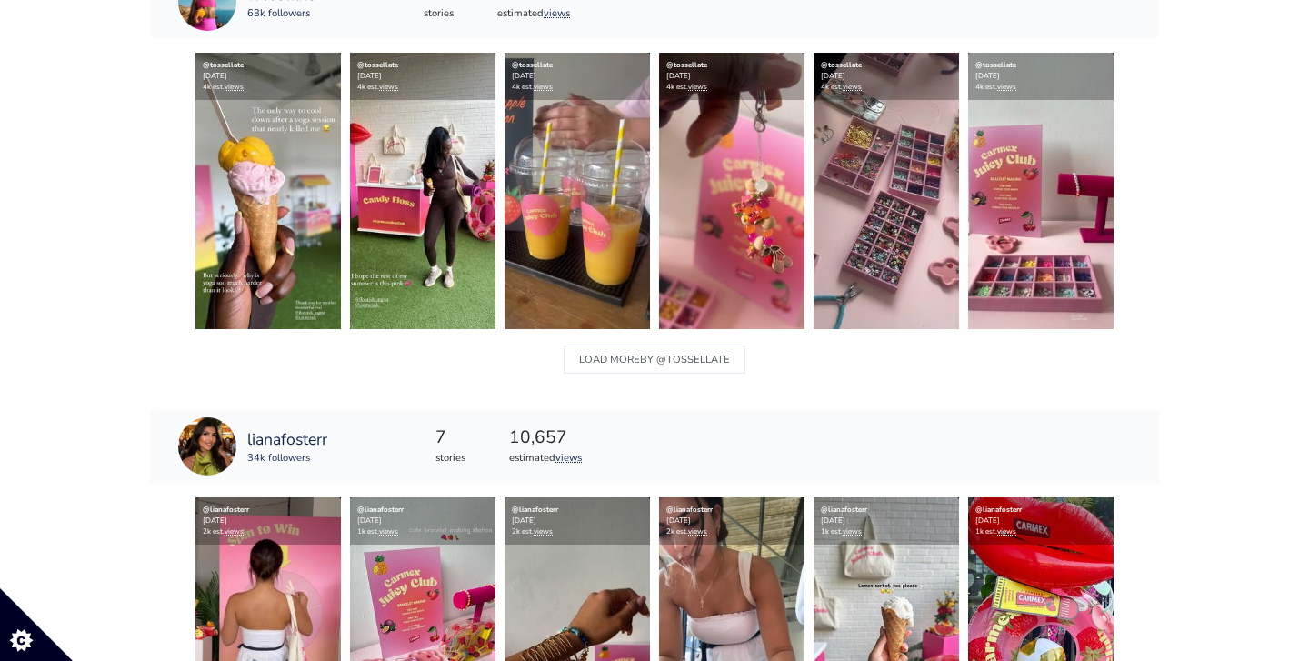
scroll to position [955, 0]
click at [389, 241] on img at bounding box center [422, 192] width 145 height 276
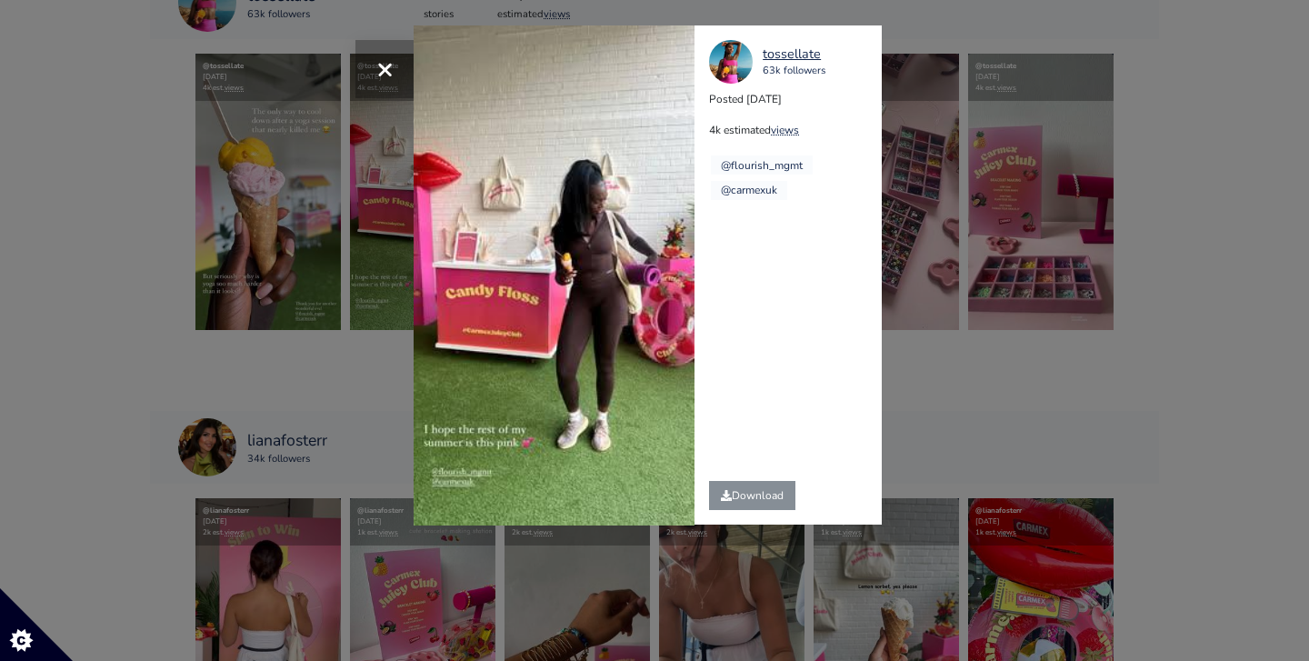
click at [387, 63] on span "×" at bounding box center [384, 68] width 17 height 39
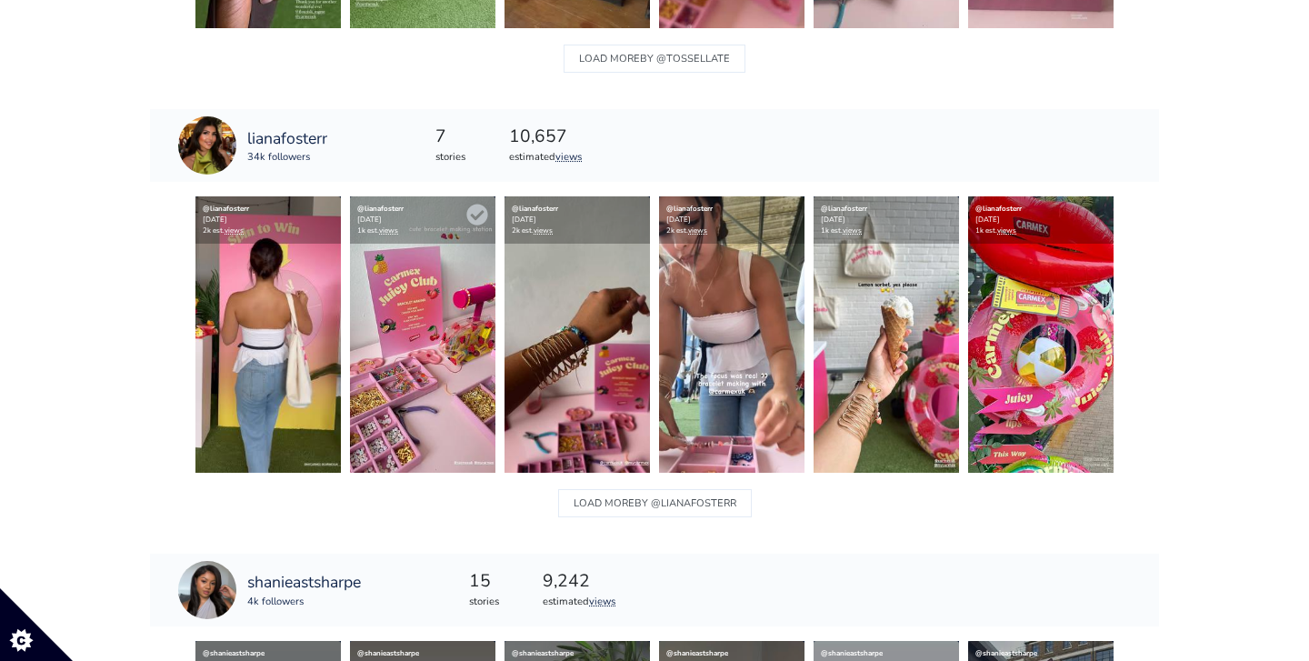
scroll to position [1258, 0]
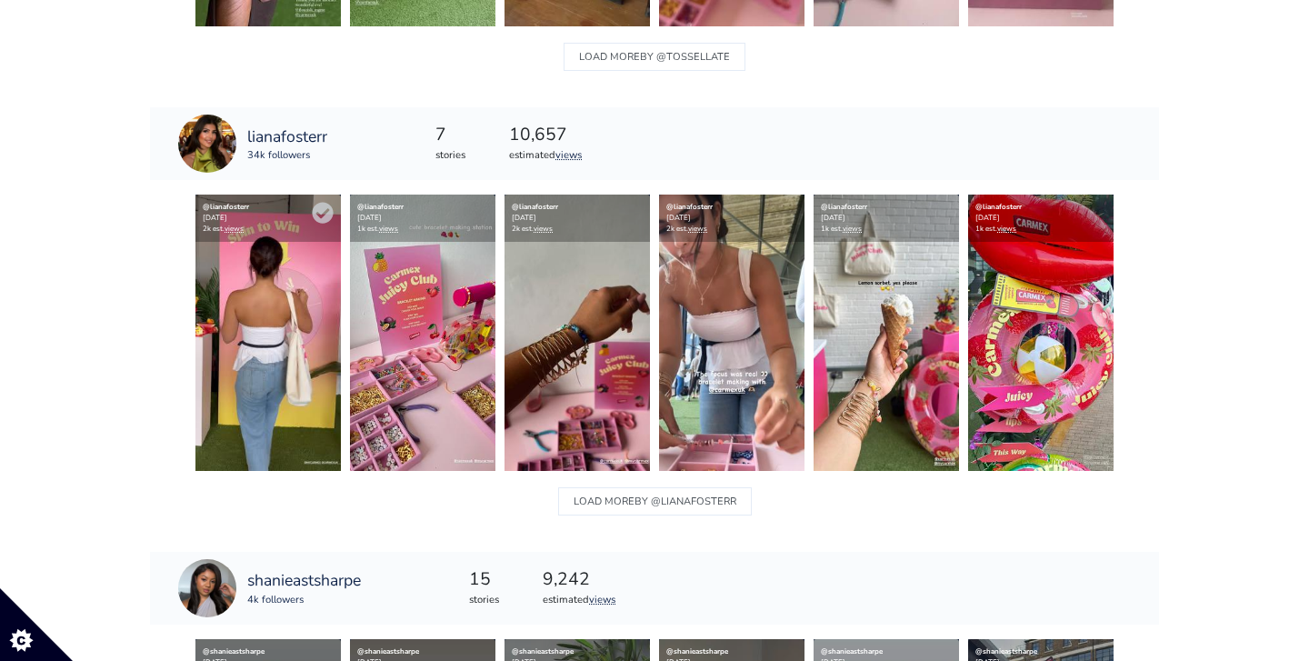
click at [272, 350] on img at bounding box center [267, 333] width 145 height 276
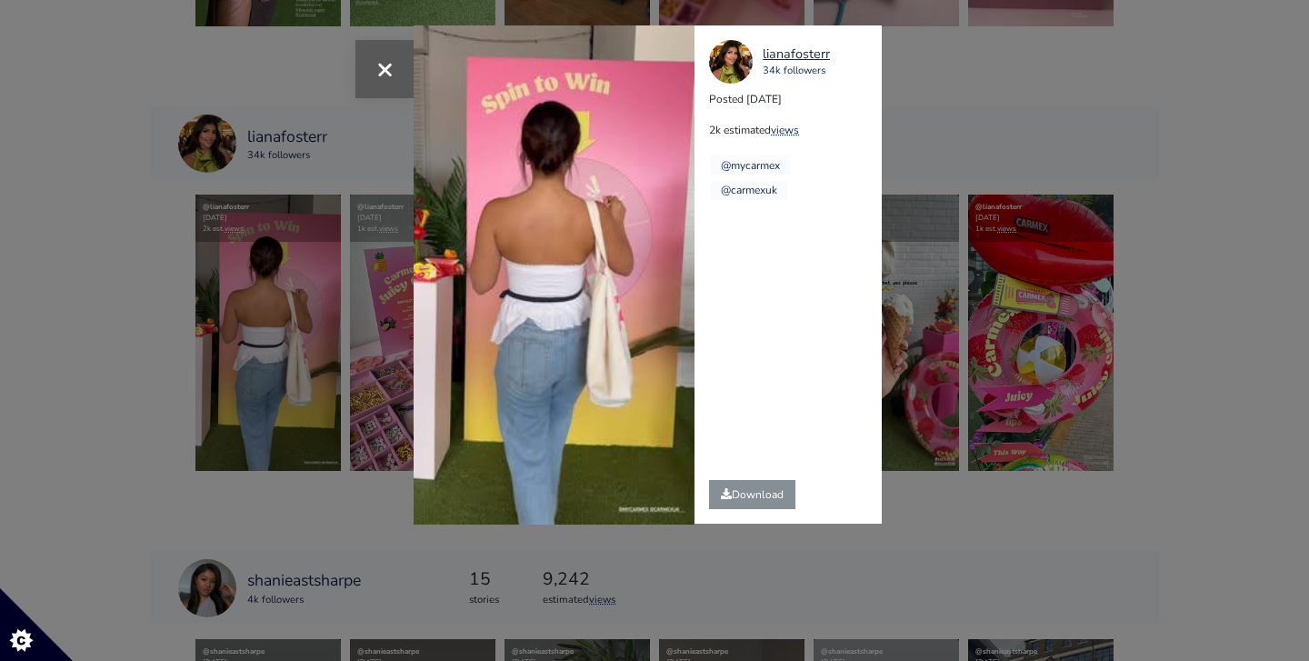
click at [394, 79] on button "×" at bounding box center [384, 69] width 58 height 58
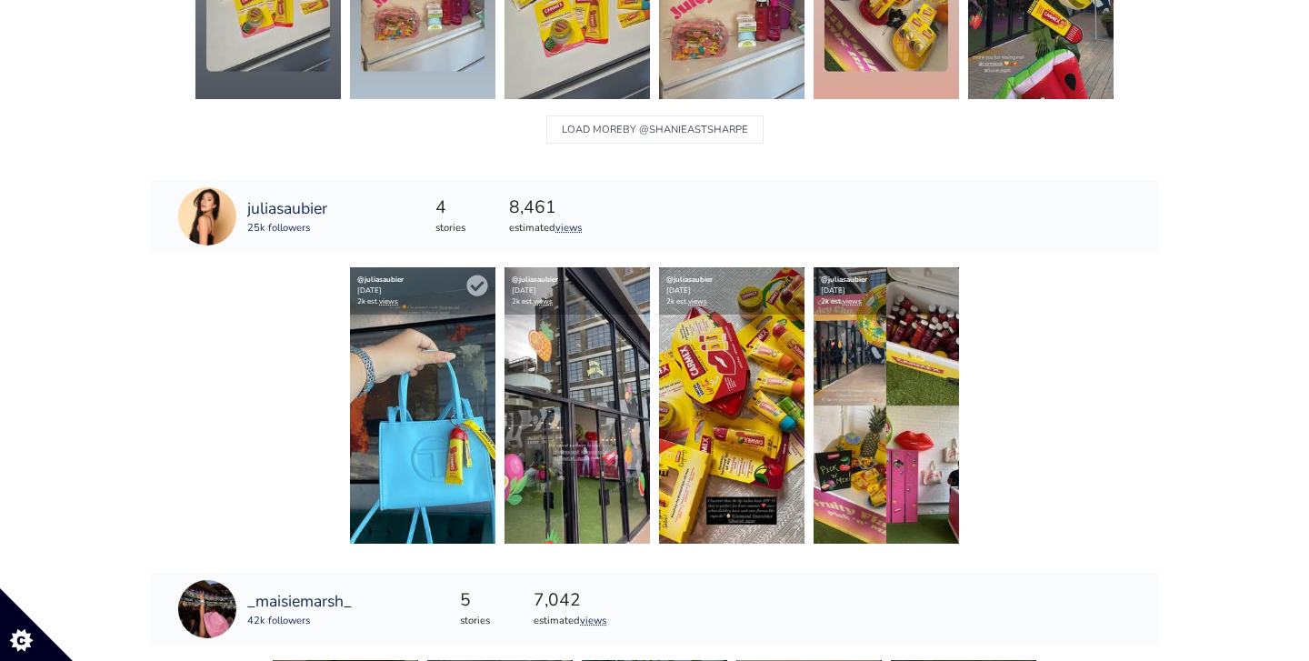
scroll to position [2078, 0]
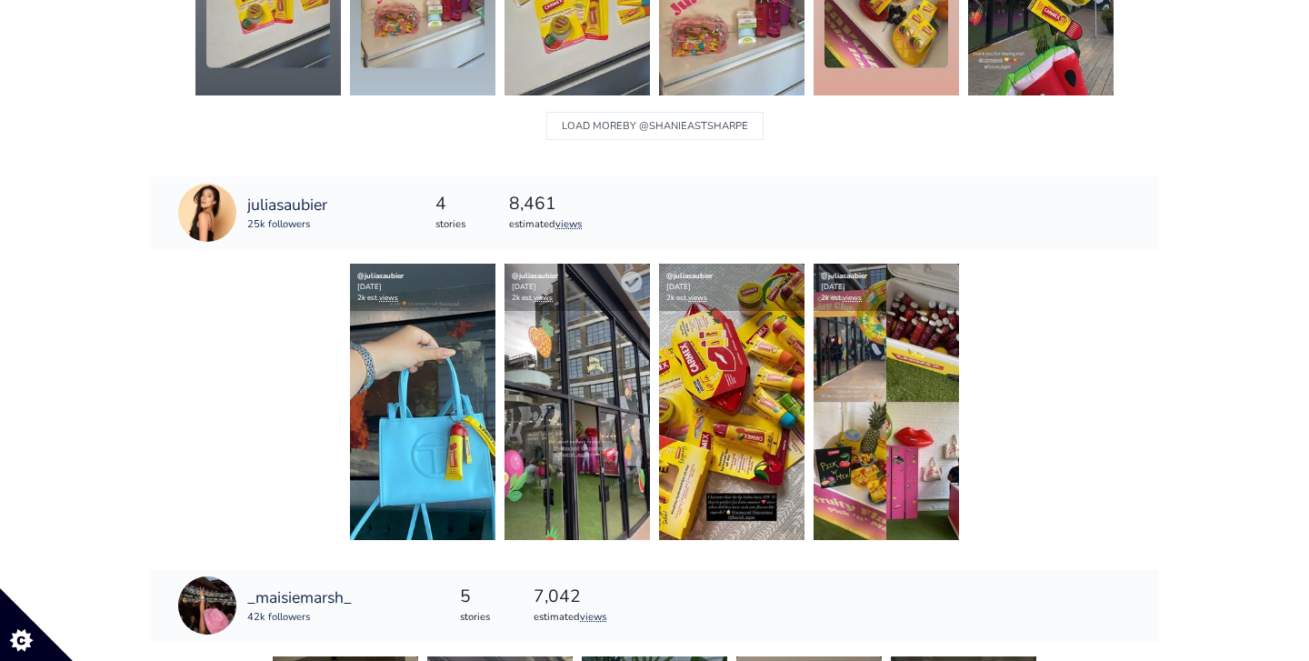
click at [552, 390] on img at bounding box center [577, 402] width 145 height 276
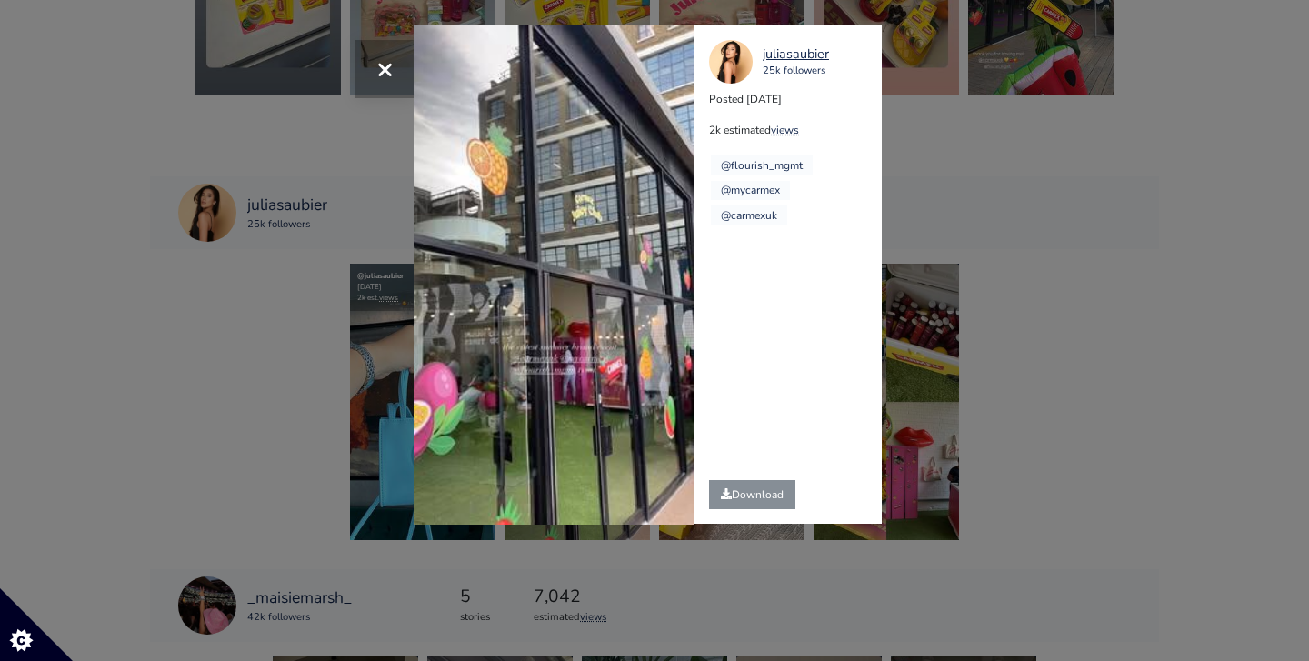
click at [375, 75] on button "×" at bounding box center [384, 69] width 58 height 58
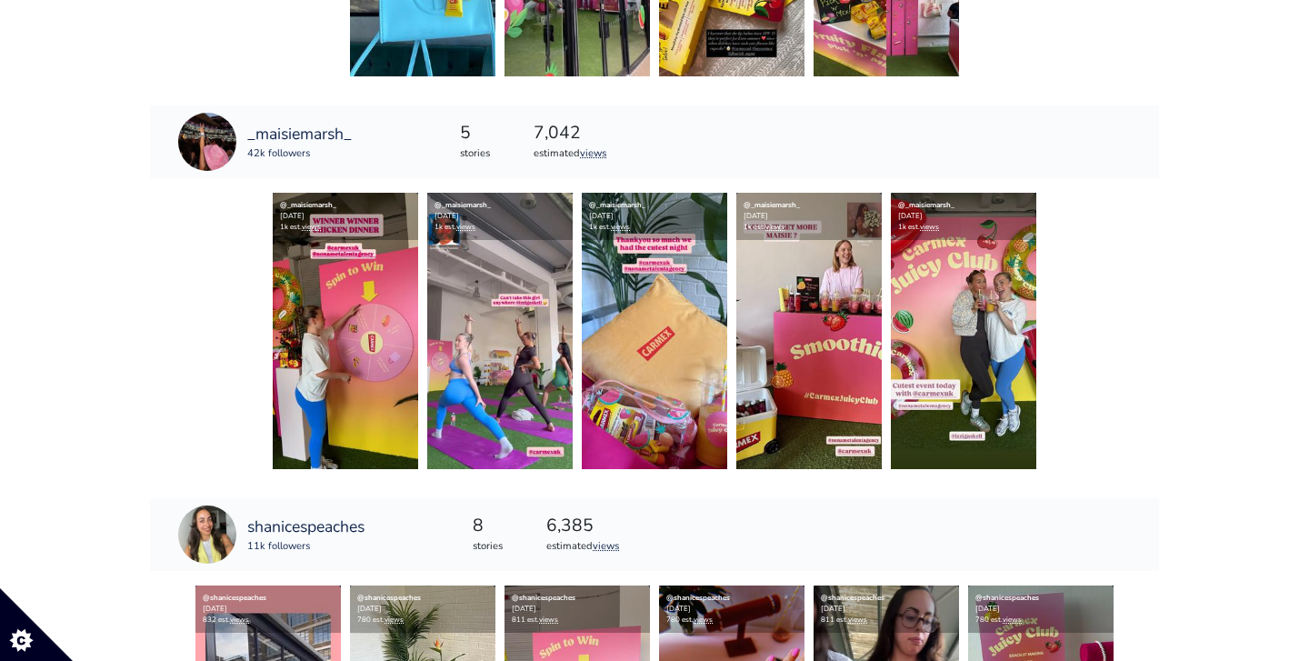
scroll to position [2549, 0]
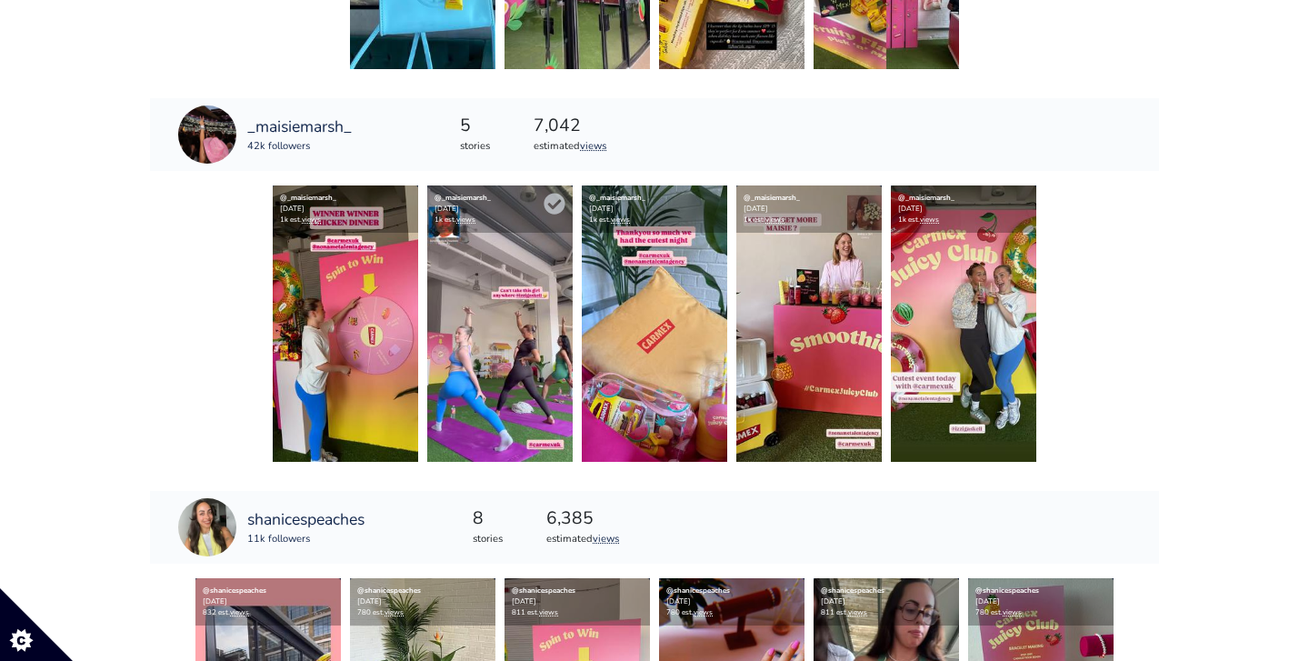
click at [484, 356] on img at bounding box center [499, 323] width 145 height 276
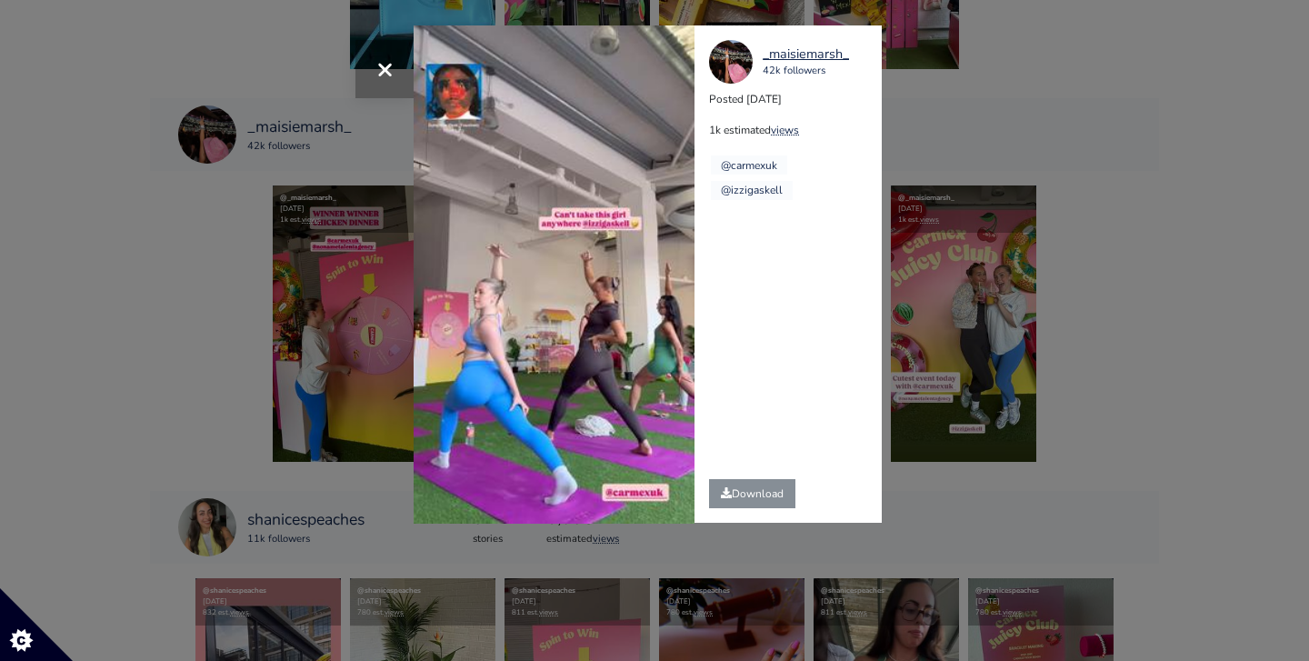
click at [380, 68] on span "×" at bounding box center [384, 68] width 17 height 39
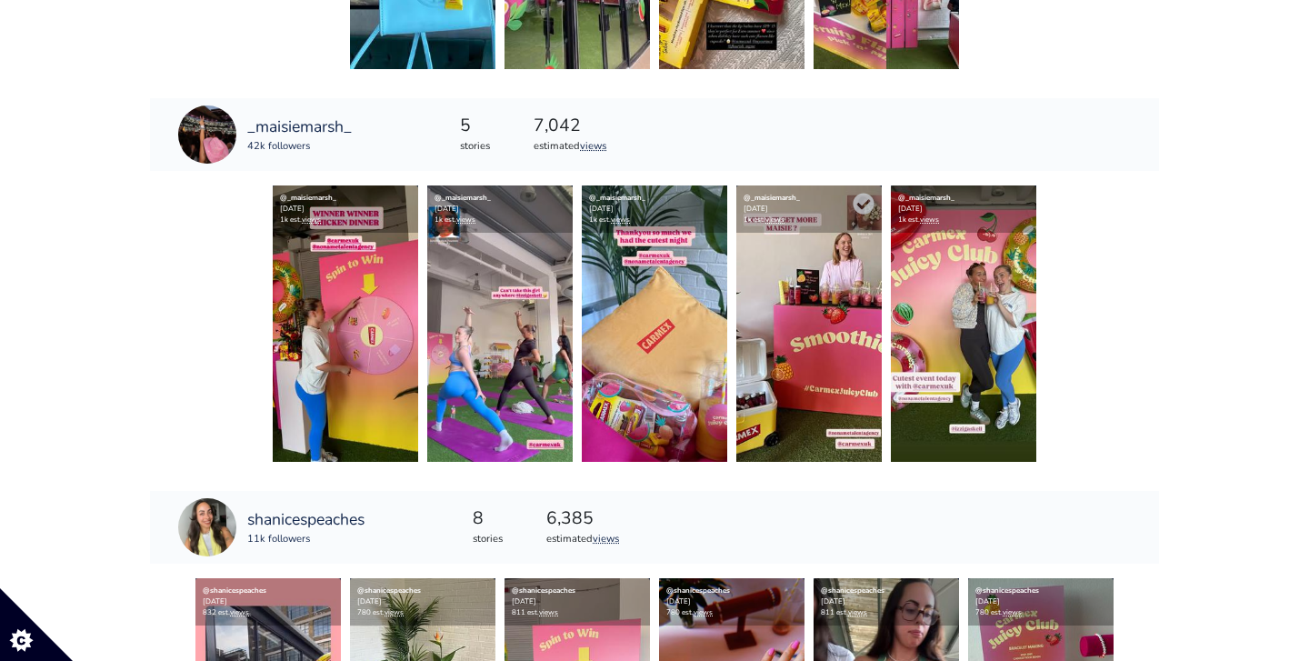
click at [816, 305] on img at bounding box center [808, 323] width 145 height 276
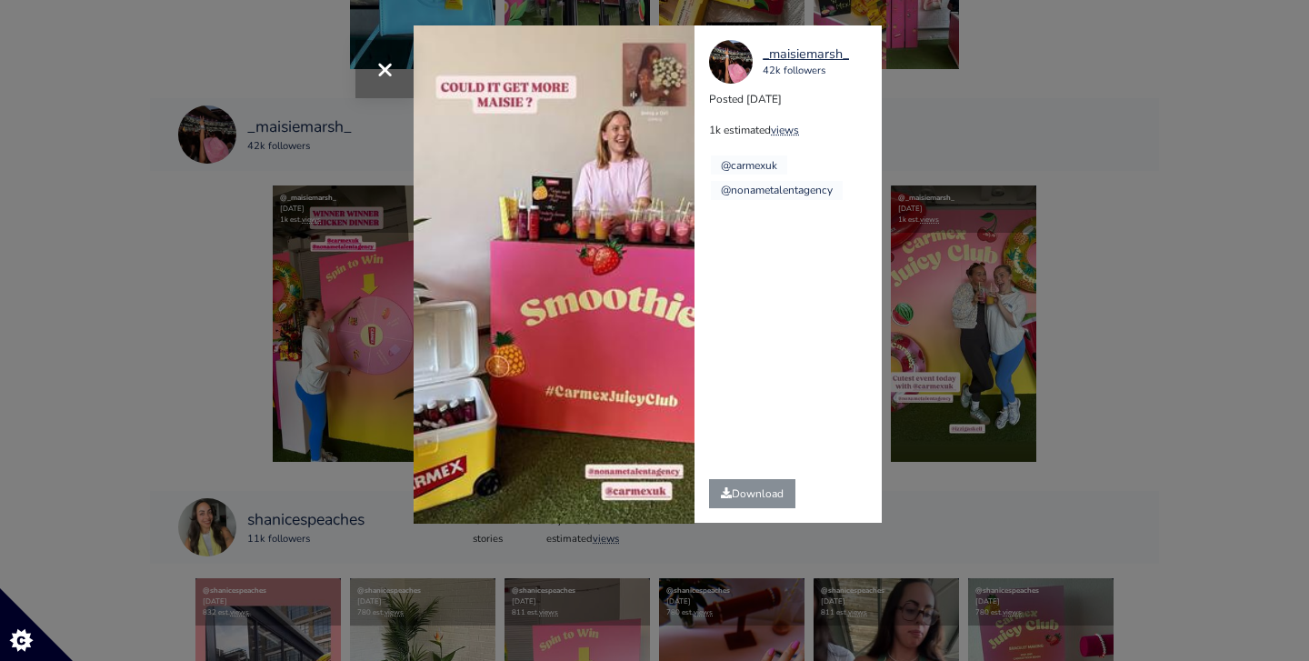
click at [404, 55] on button "×" at bounding box center [384, 69] width 58 height 58
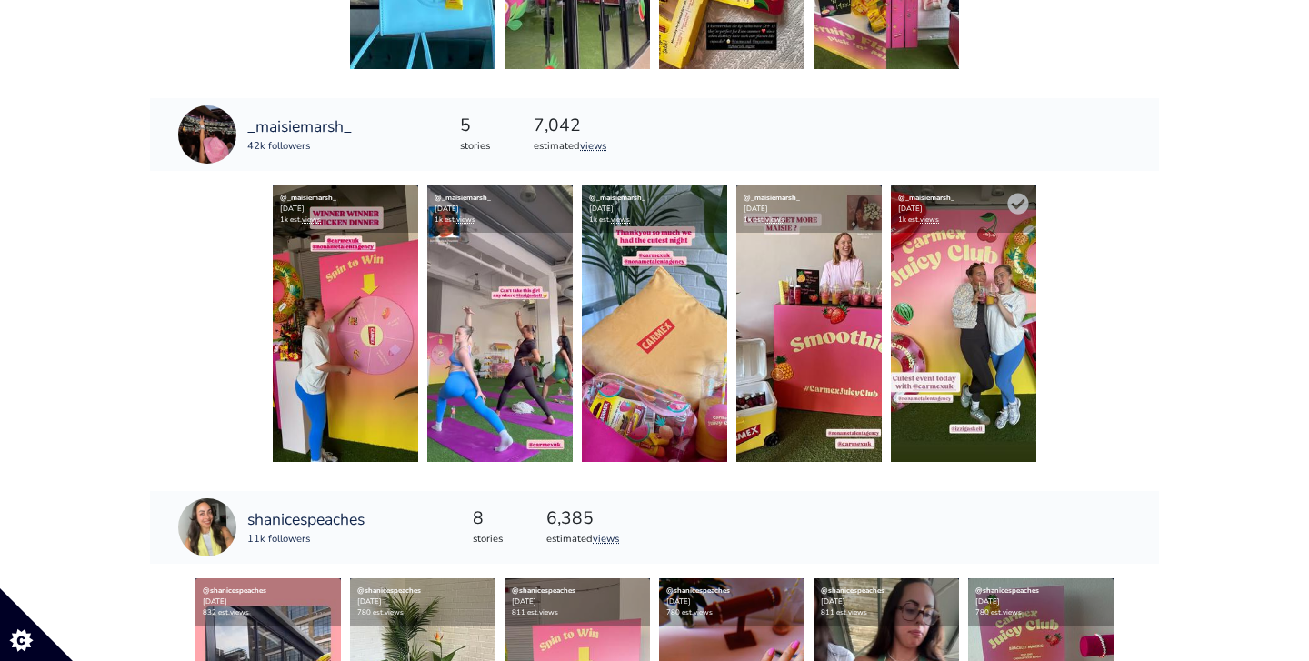
click at [1000, 305] on img at bounding box center [963, 323] width 145 height 276
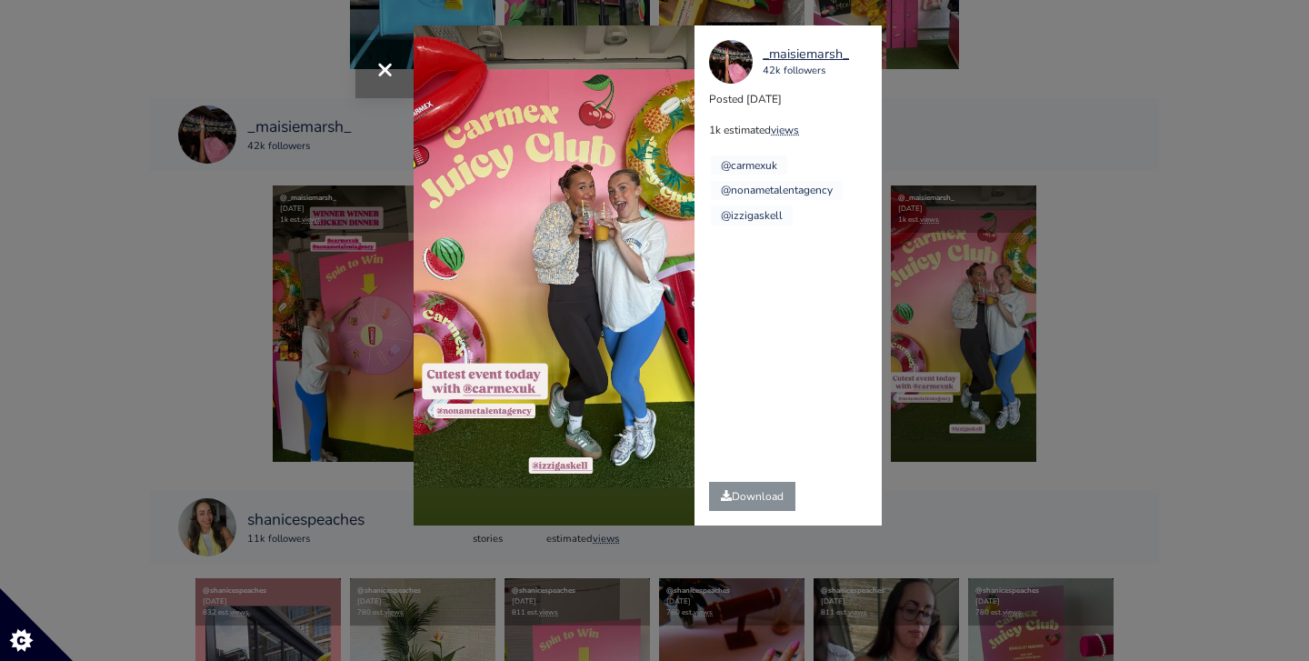
click at [381, 71] on span "×" at bounding box center [384, 68] width 17 height 39
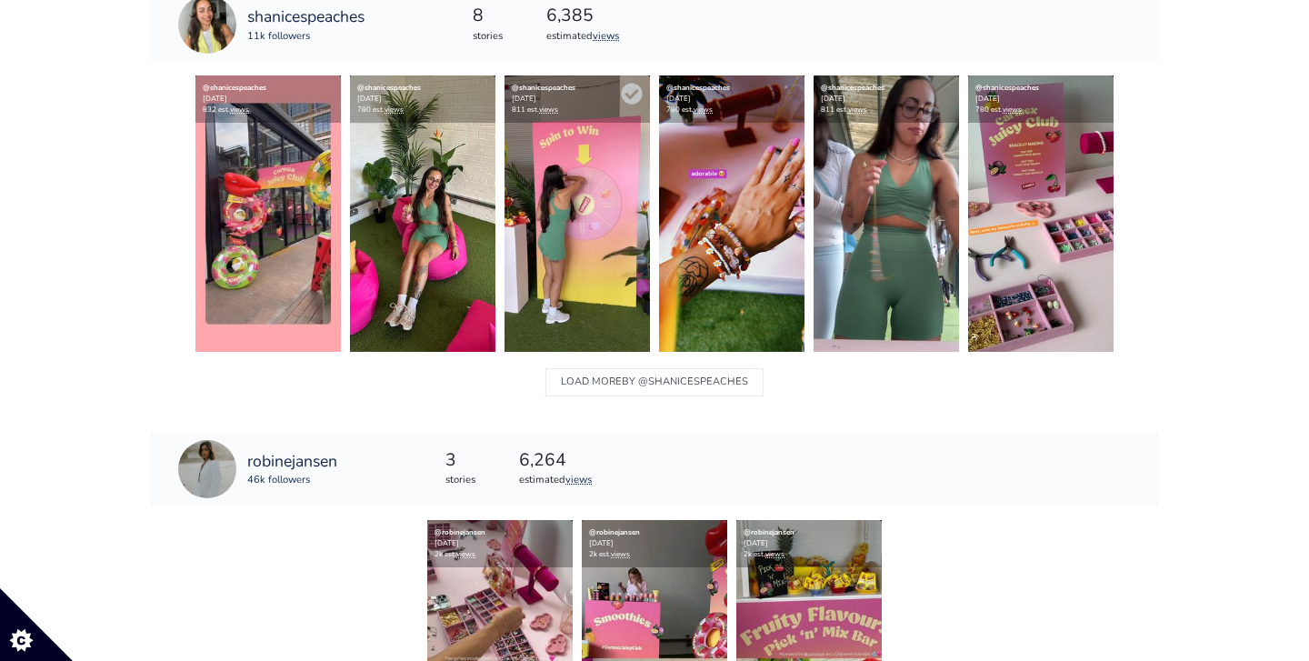
scroll to position [3052, 0]
click at [860, 291] on img at bounding box center [886, 213] width 145 height 276
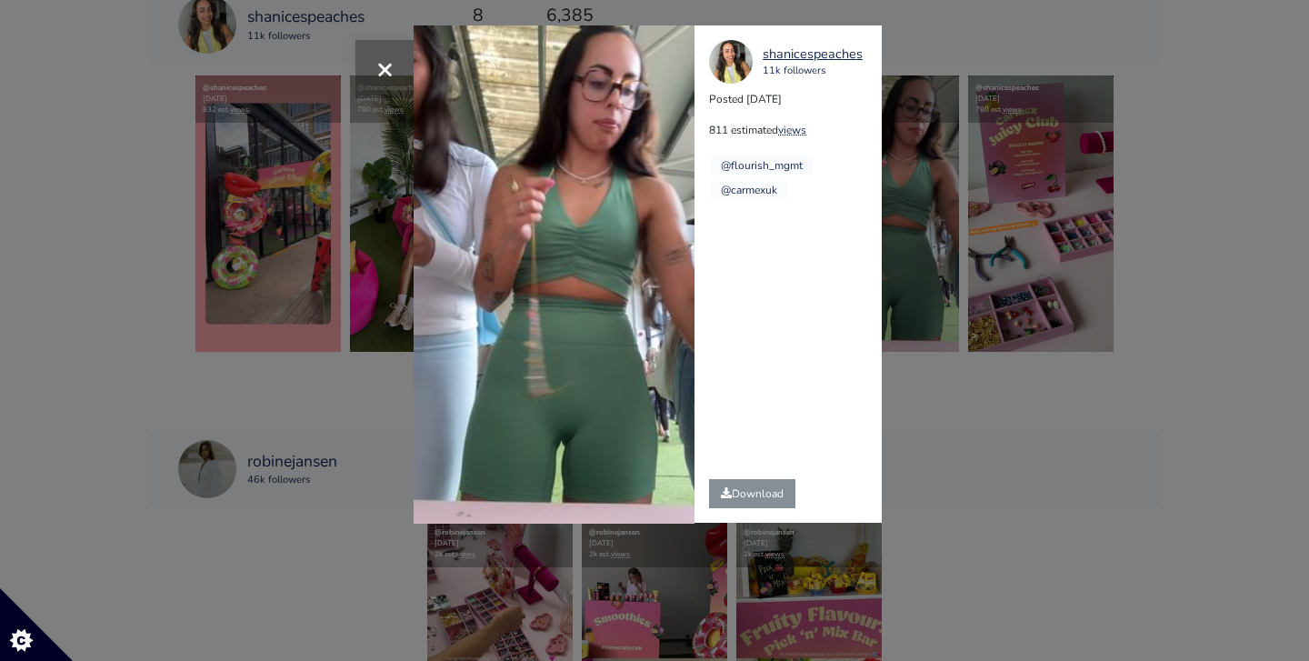
click at [381, 65] on span "×" at bounding box center [384, 68] width 17 height 39
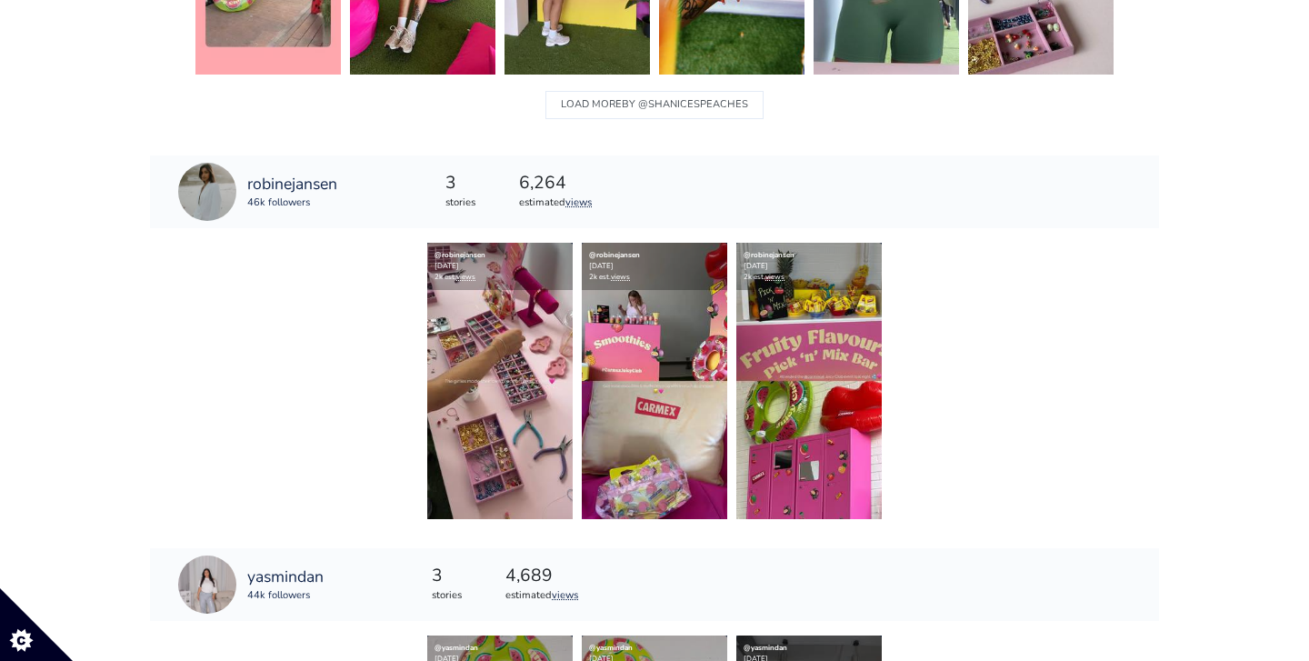
scroll to position [3348, 0]
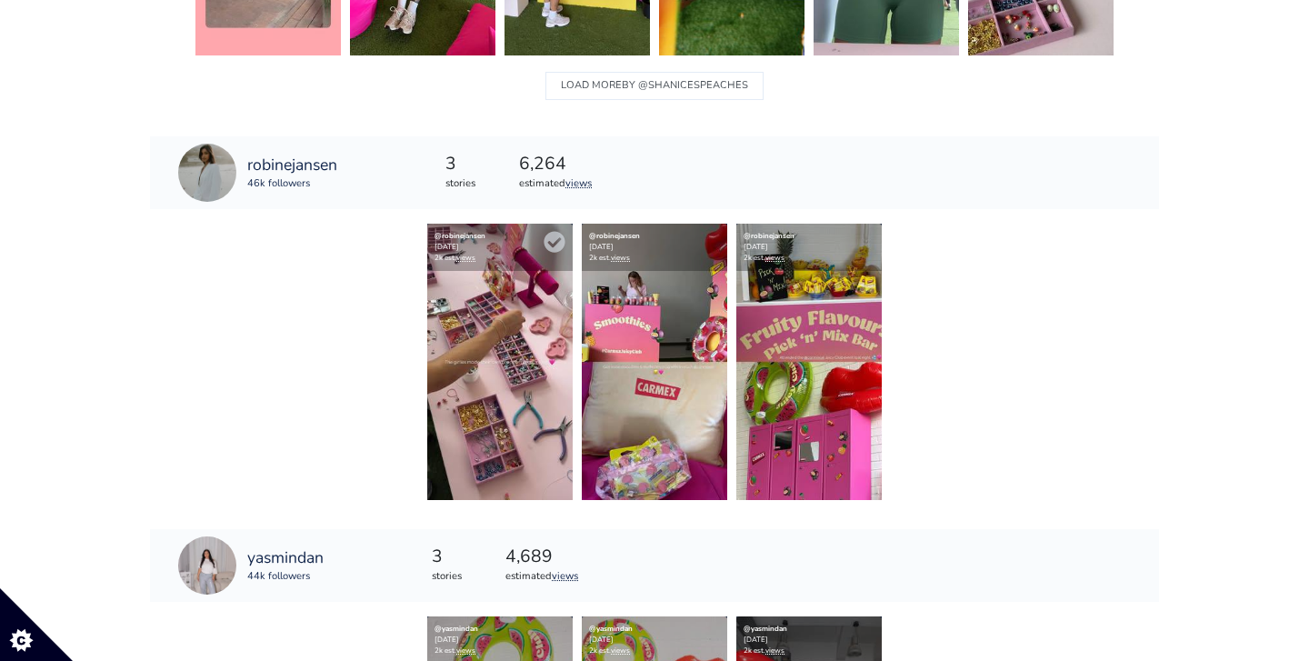
click at [484, 367] on img at bounding box center [499, 362] width 145 height 276
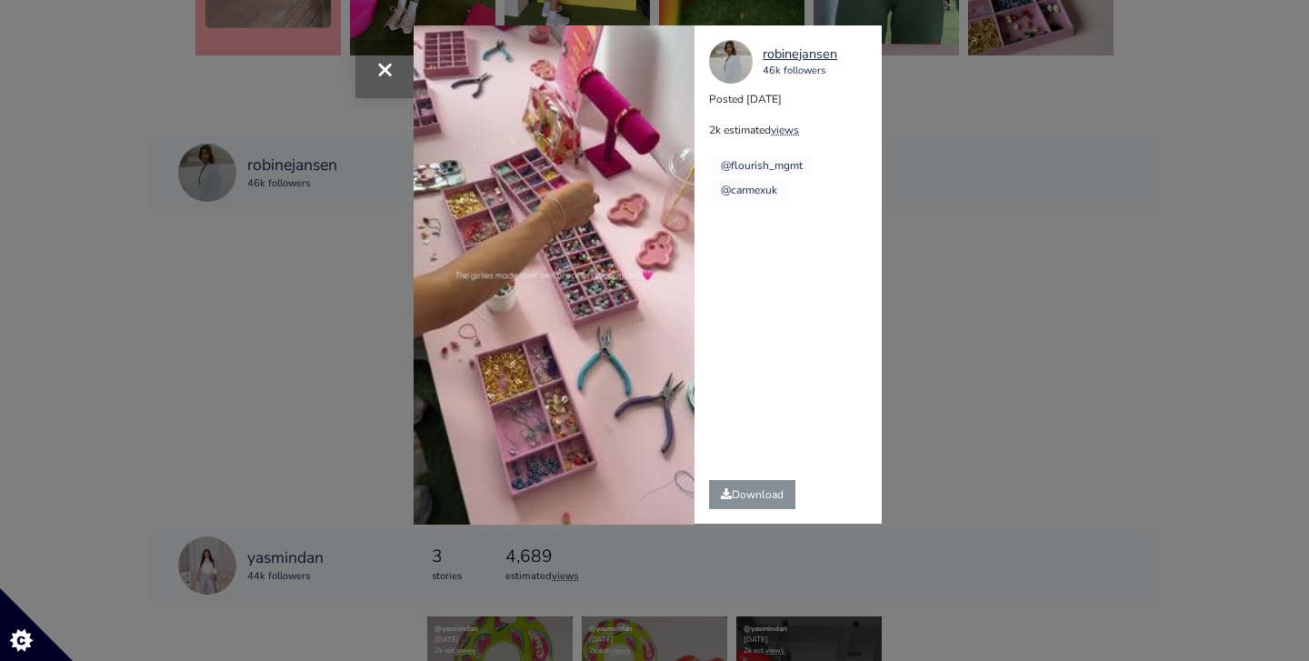
click at [381, 68] on span "×" at bounding box center [384, 68] width 17 height 39
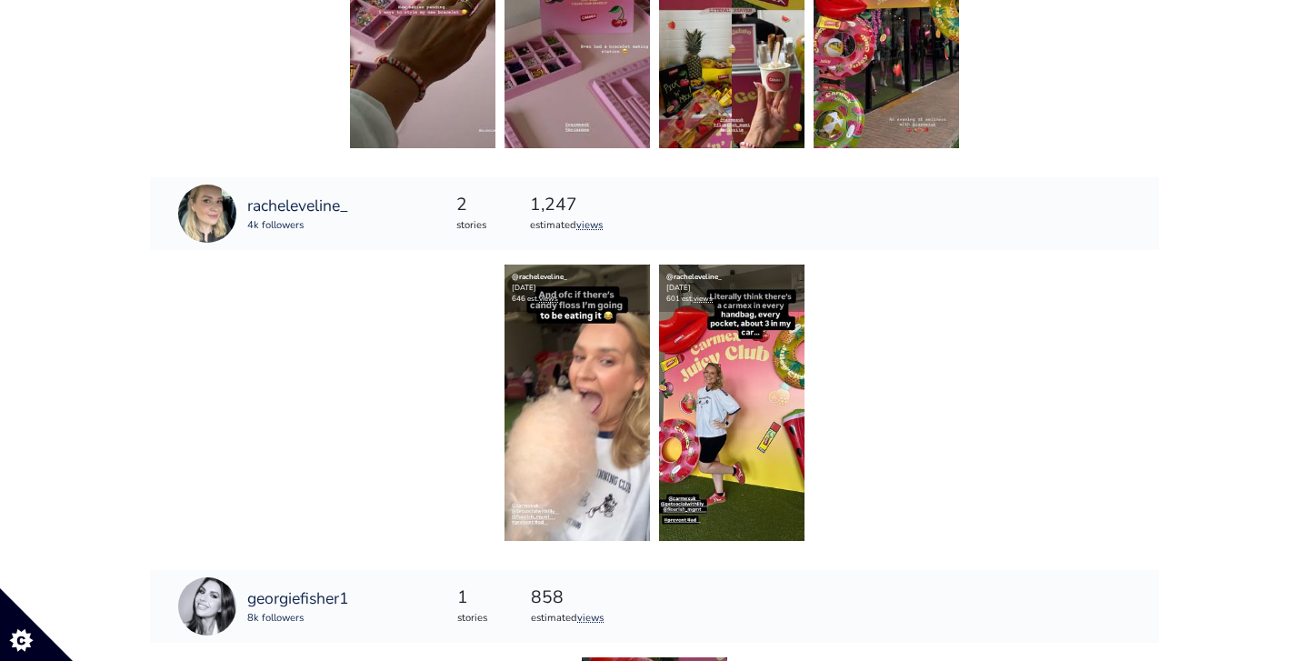
scroll to position [7344, 0]
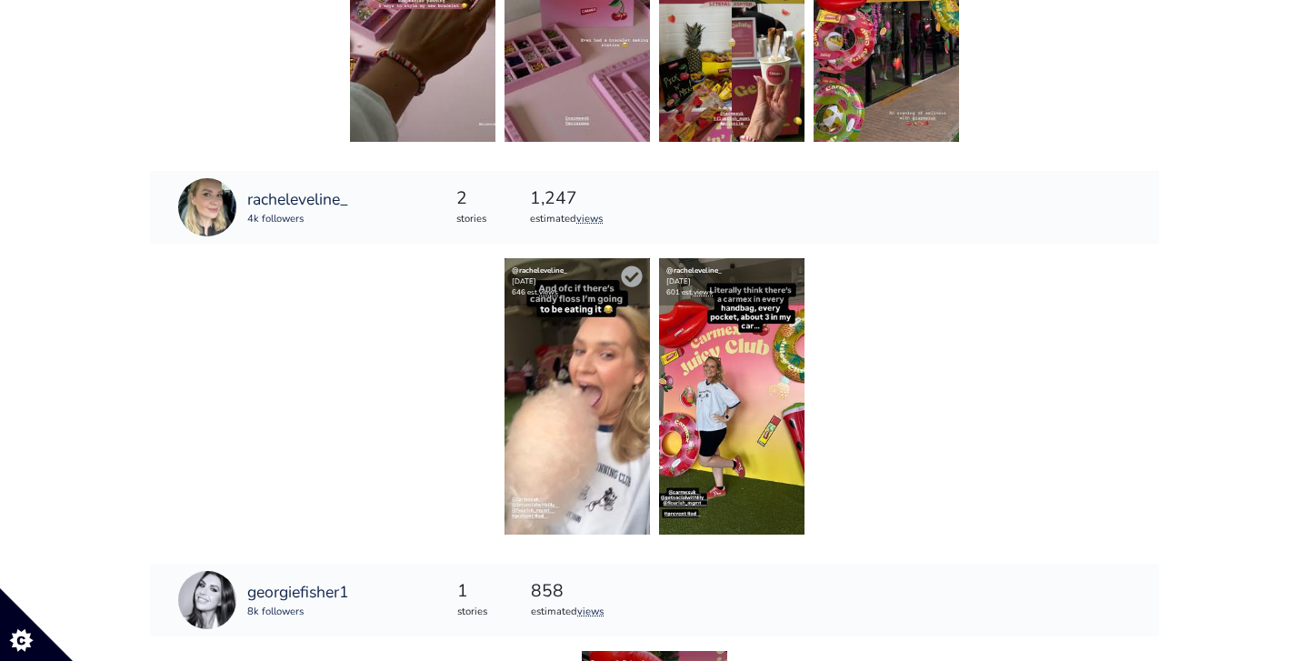
click at [622, 359] on img at bounding box center [577, 396] width 145 height 276
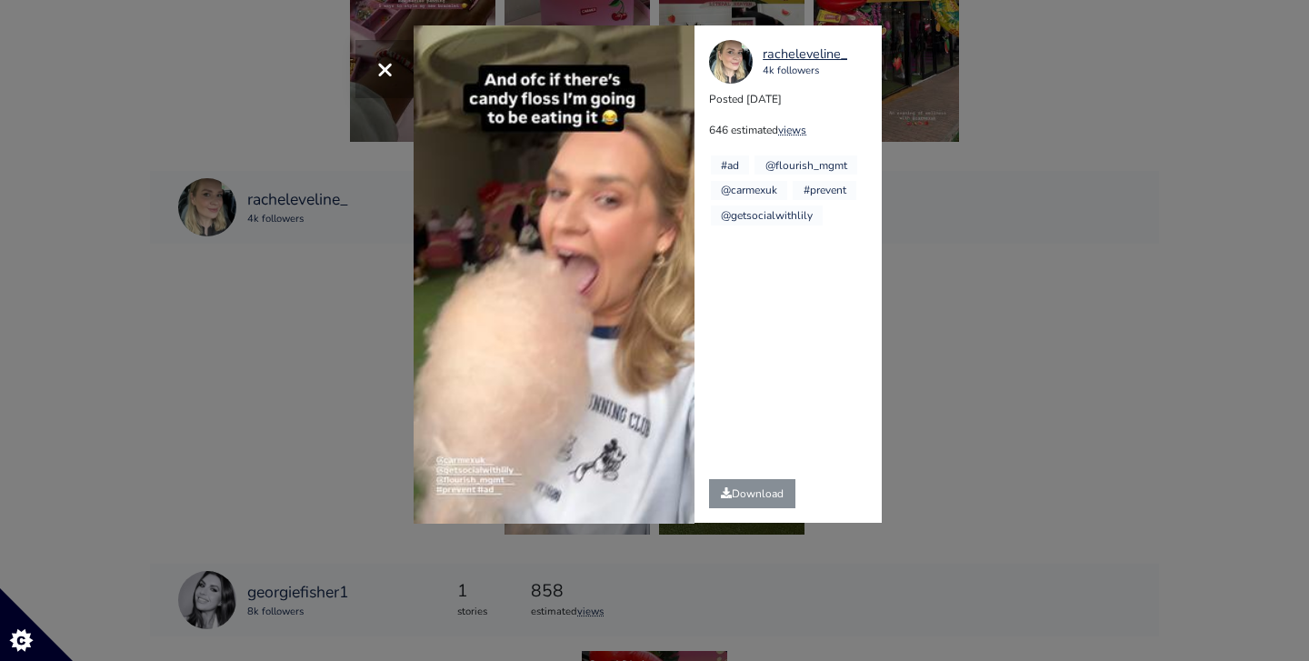
click at [392, 70] on span "×" at bounding box center [384, 68] width 17 height 39
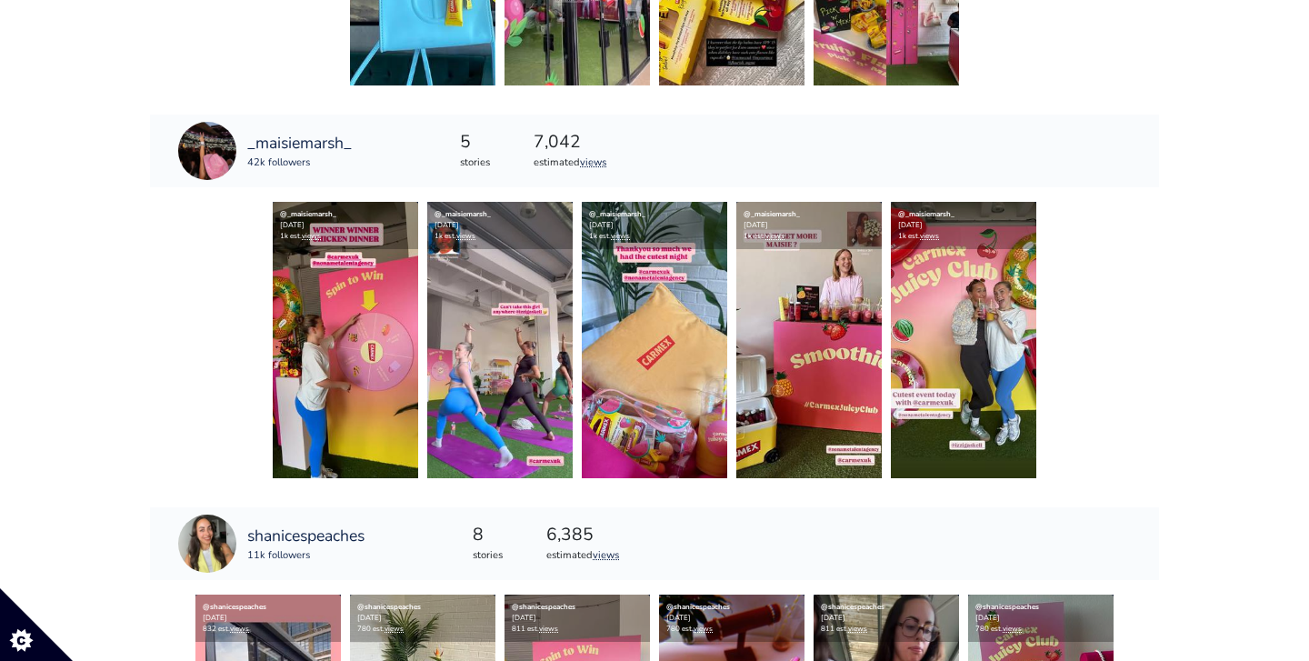
scroll to position [2537, 0]
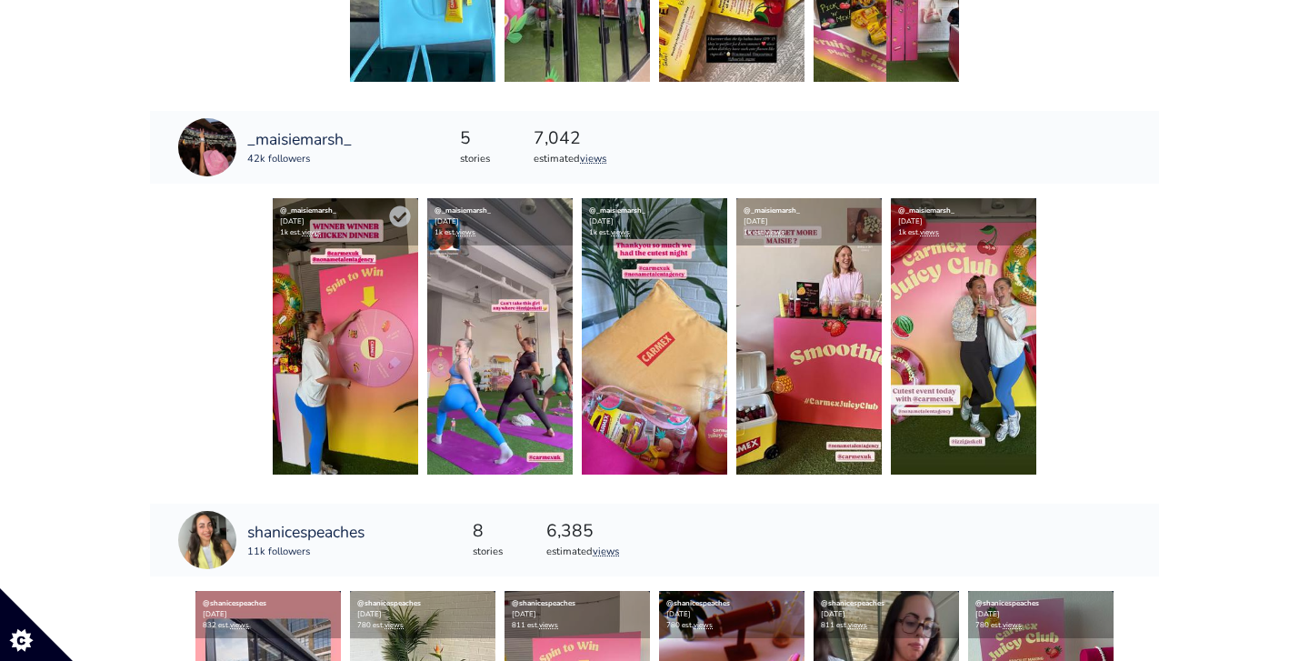
click at [359, 365] on img at bounding box center [345, 336] width 145 height 276
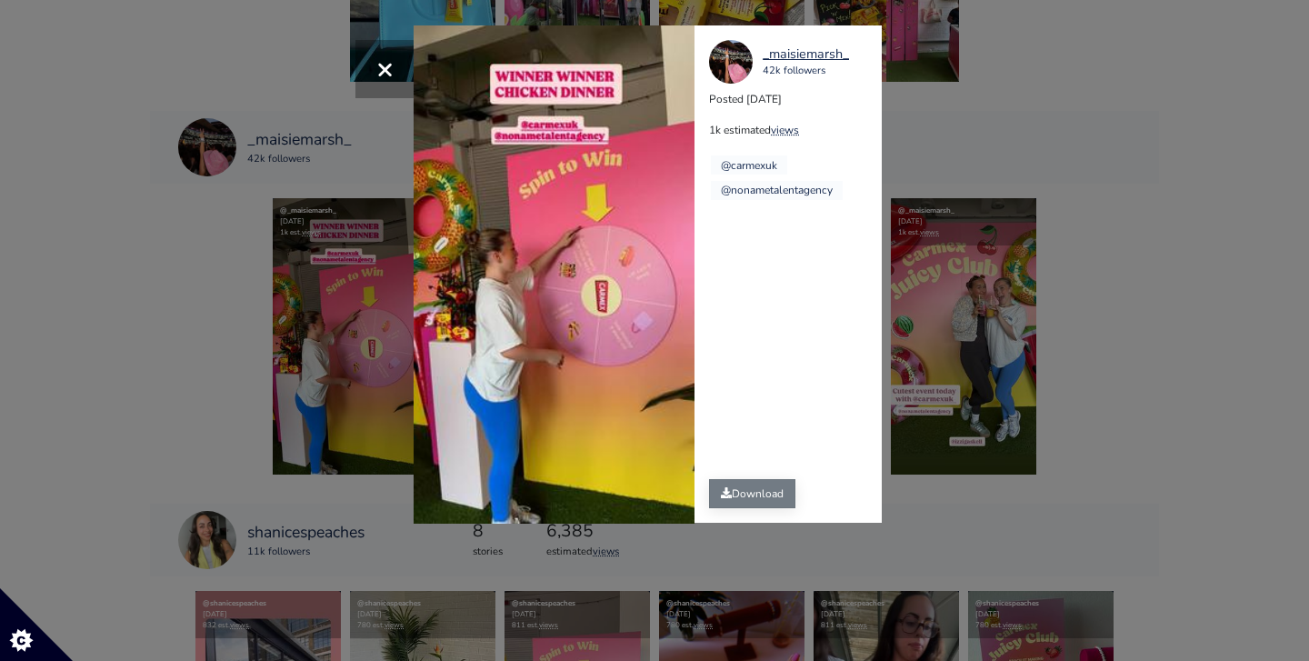
click at [735, 504] on link "Download" at bounding box center [752, 493] width 86 height 29
click at [384, 63] on span "×" at bounding box center [384, 68] width 17 height 39
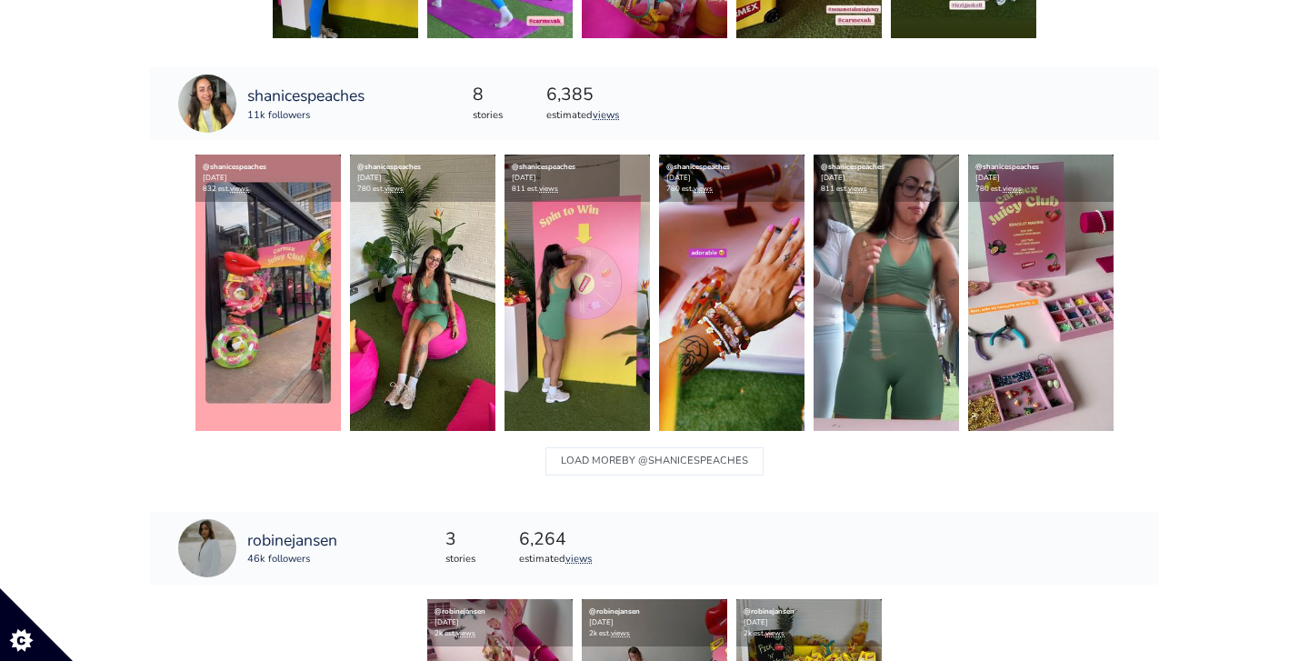
scroll to position [2980, 0]
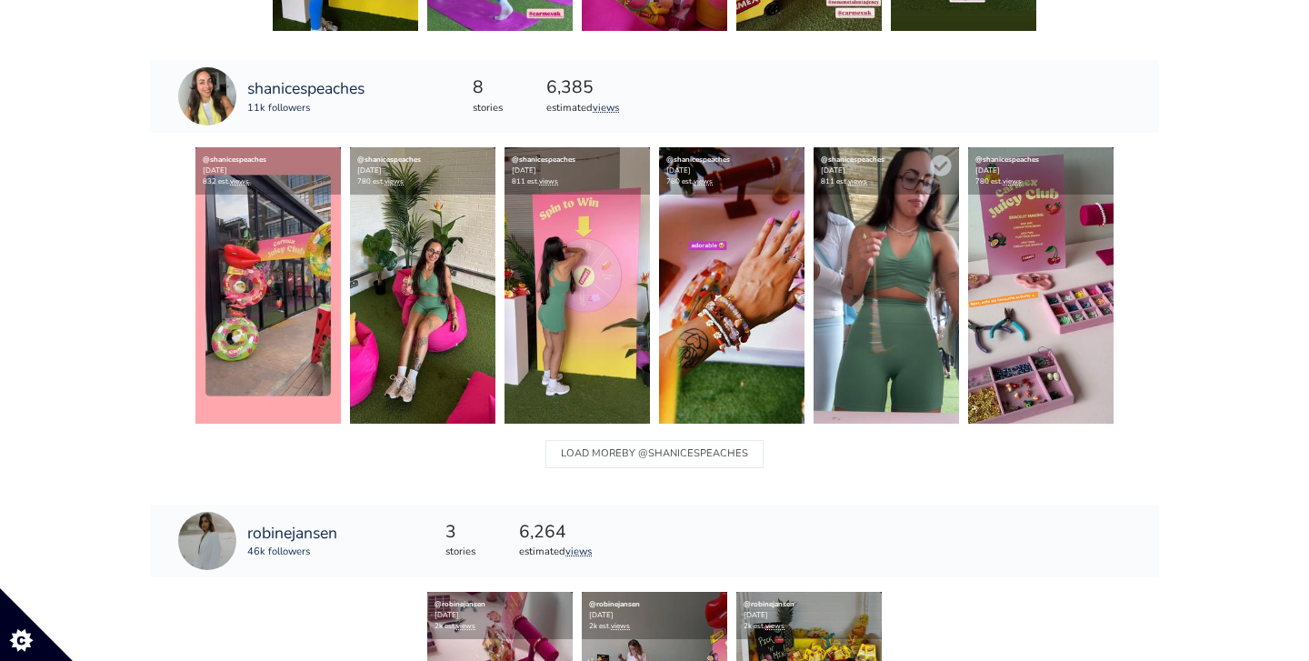
click at [879, 244] on img at bounding box center [886, 285] width 145 height 276
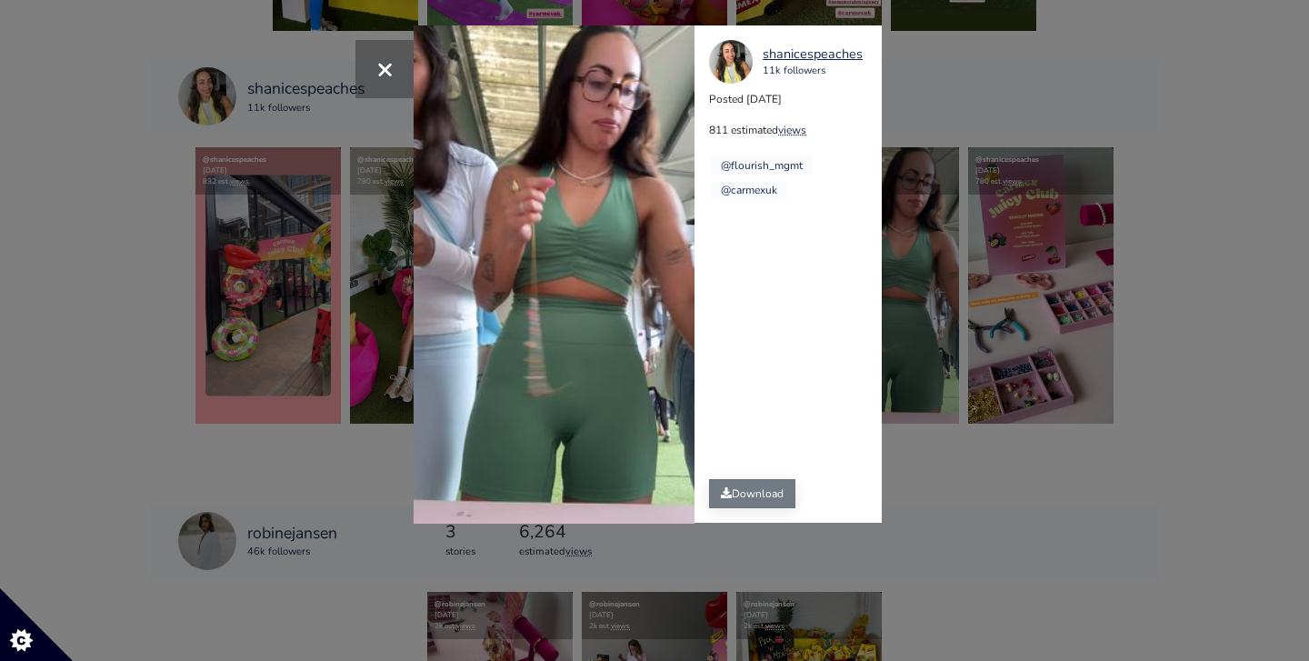
click at [767, 495] on link "Download" at bounding box center [752, 493] width 86 height 29
click at [1014, 69] on div "× Your browser does not support HTML5 video. shanicespeaches 11k followers Post…" at bounding box center [654, 330] width 1309 height 661
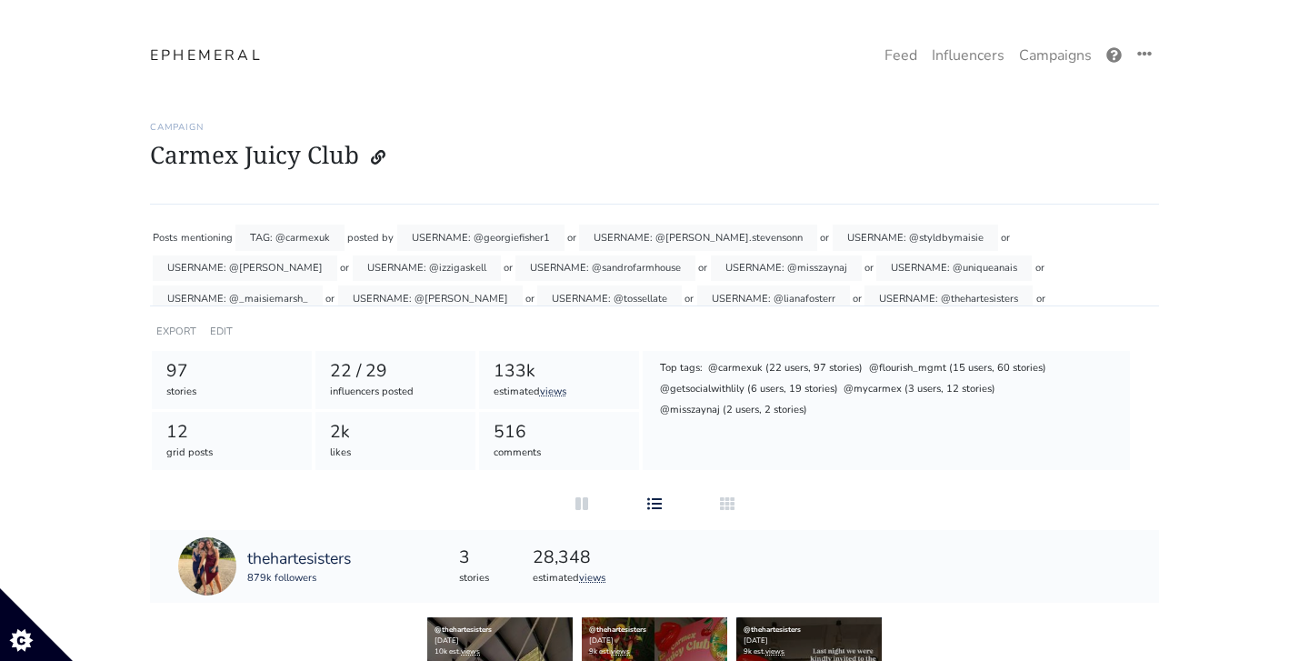
scroll to position [0, 0]
click at [1048, 58] on link "Campaigns" at bounding box center [1055, 55] width 87 height 36
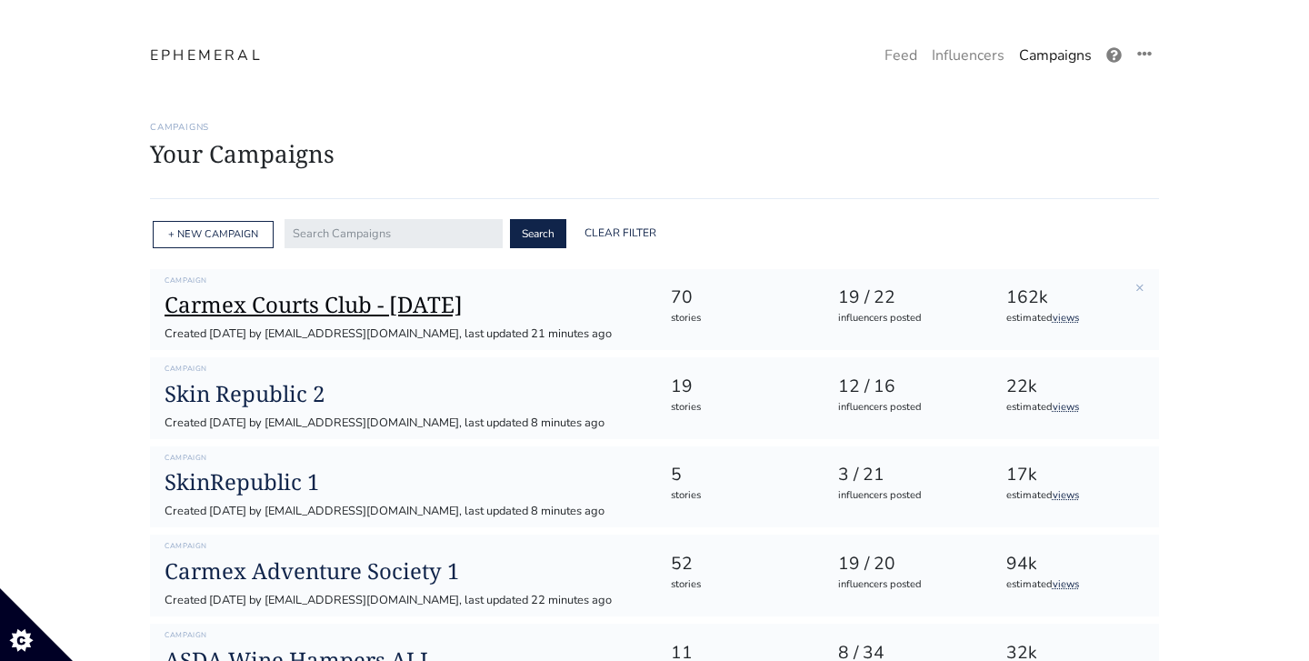
click at [432, 314] on h1 "Carmex Courts Club - [DATE]" at bounding box center [403, 305] width 476 height 26
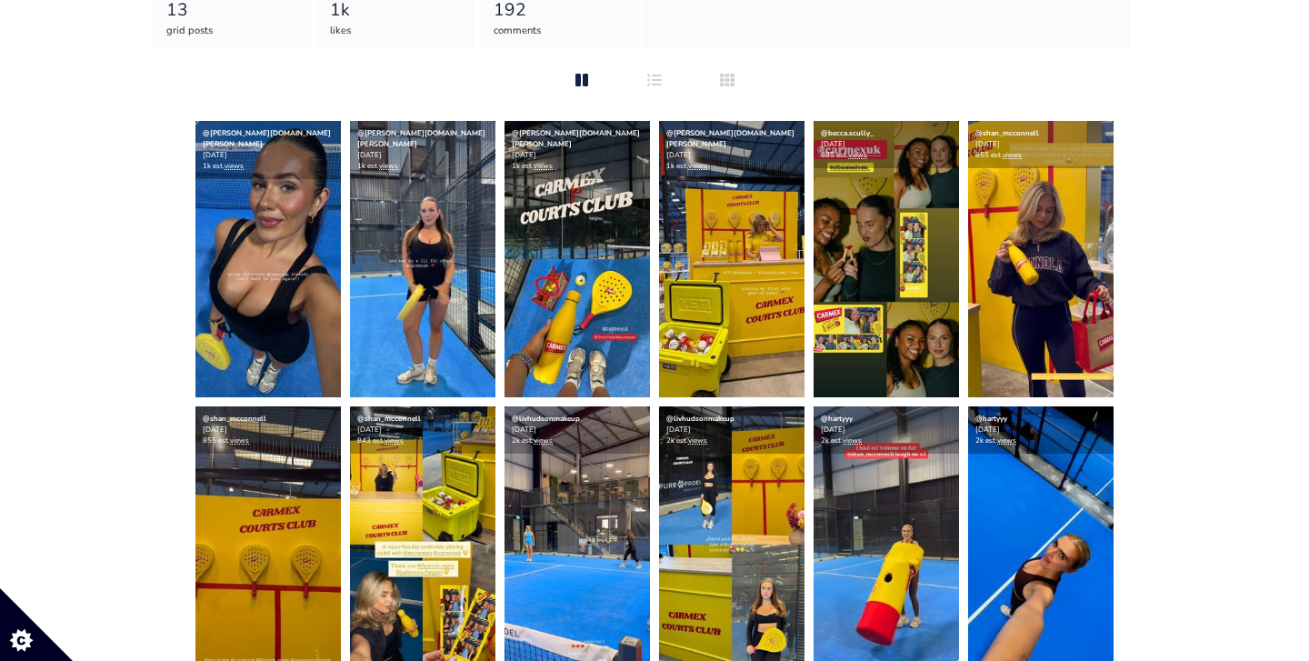
scroll to position [420, 0]
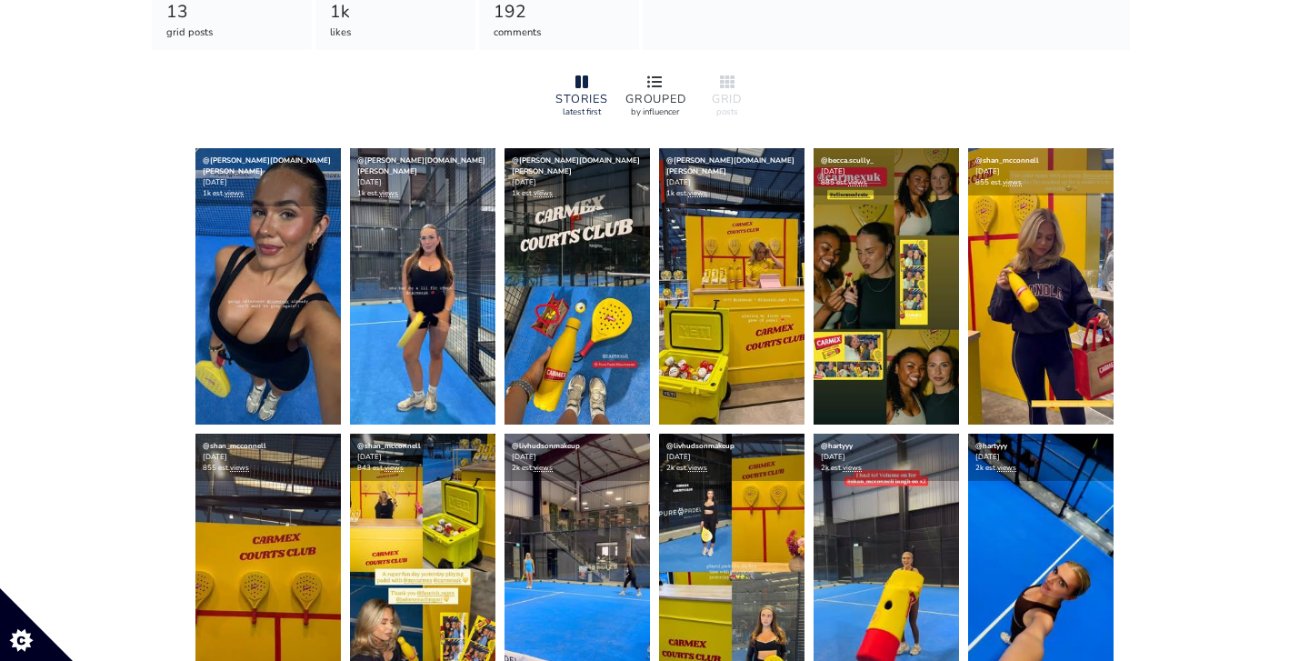
click at [646, 90] on div at bounding box center [655, 83] width 58 height 22
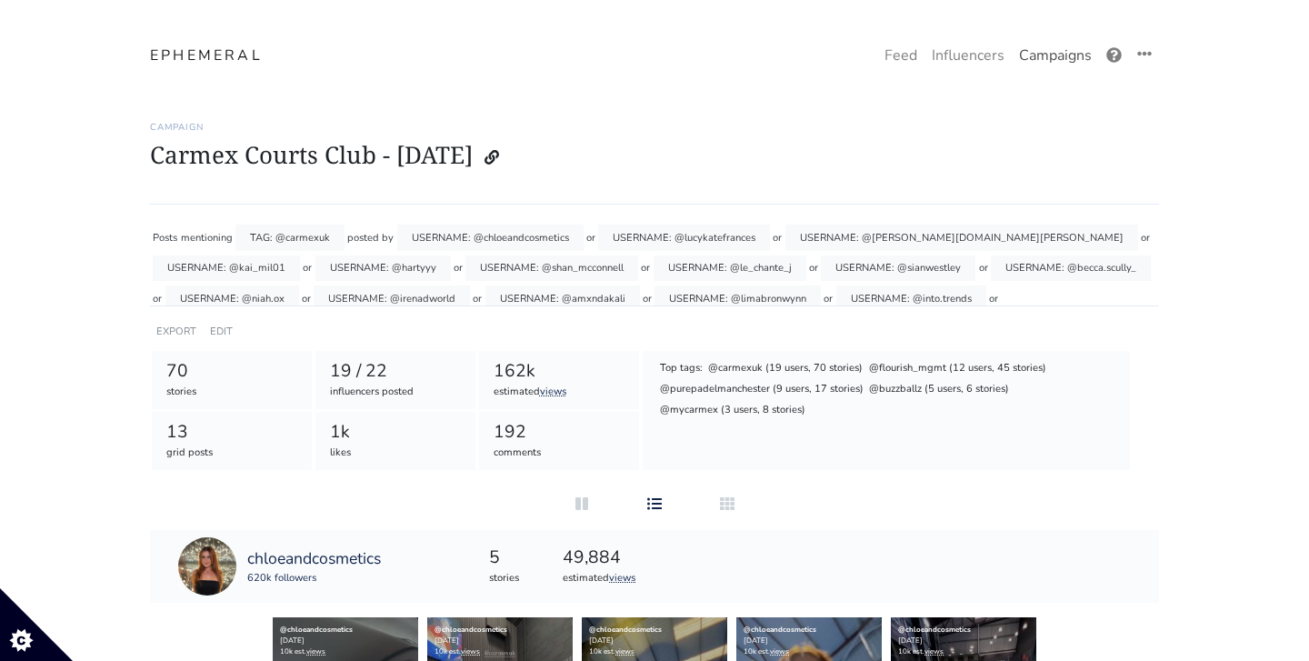
scroll to position [0, 0]
click at [1066, 51] on link "Campaigns" at bounding box center [1055, 55] width 87 height 36
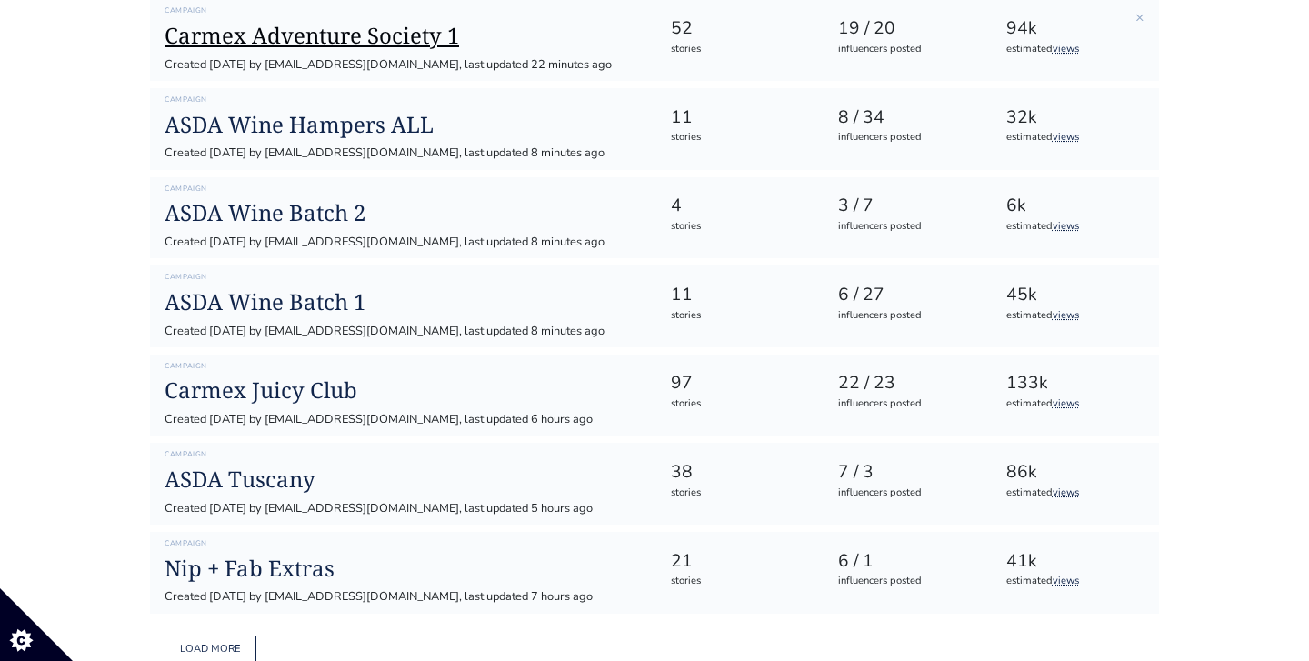
scroll to position [552, 0]
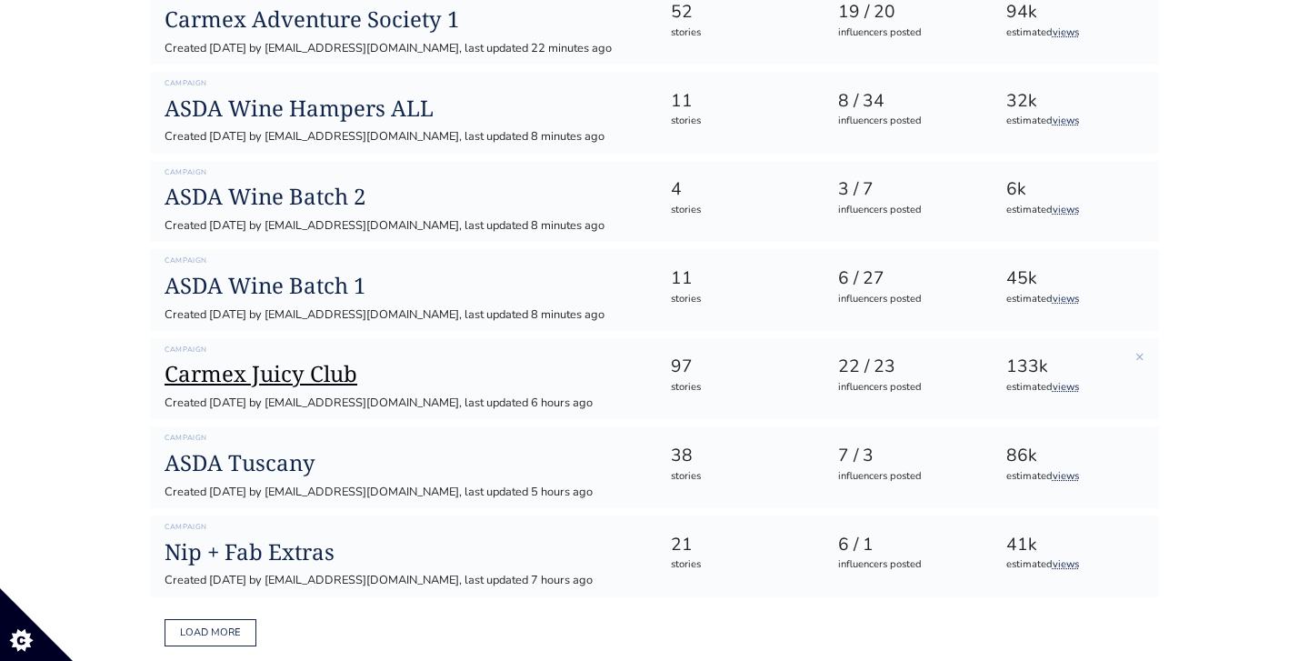
click at [275, 373] on h1 "Carmex Juicy Club" at bounding box center [403, 374] width 476 height 26
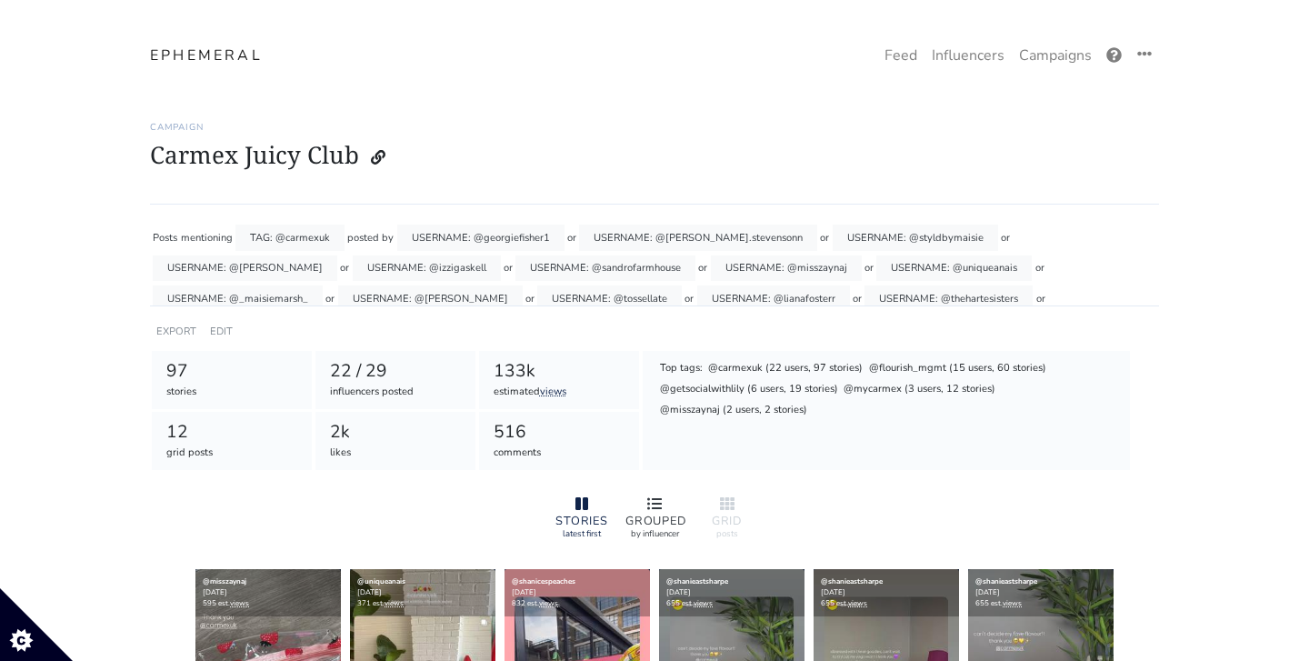
click at [648, 515] on div "GROUPED" at bounding box center [655, 521] width 58 height 12
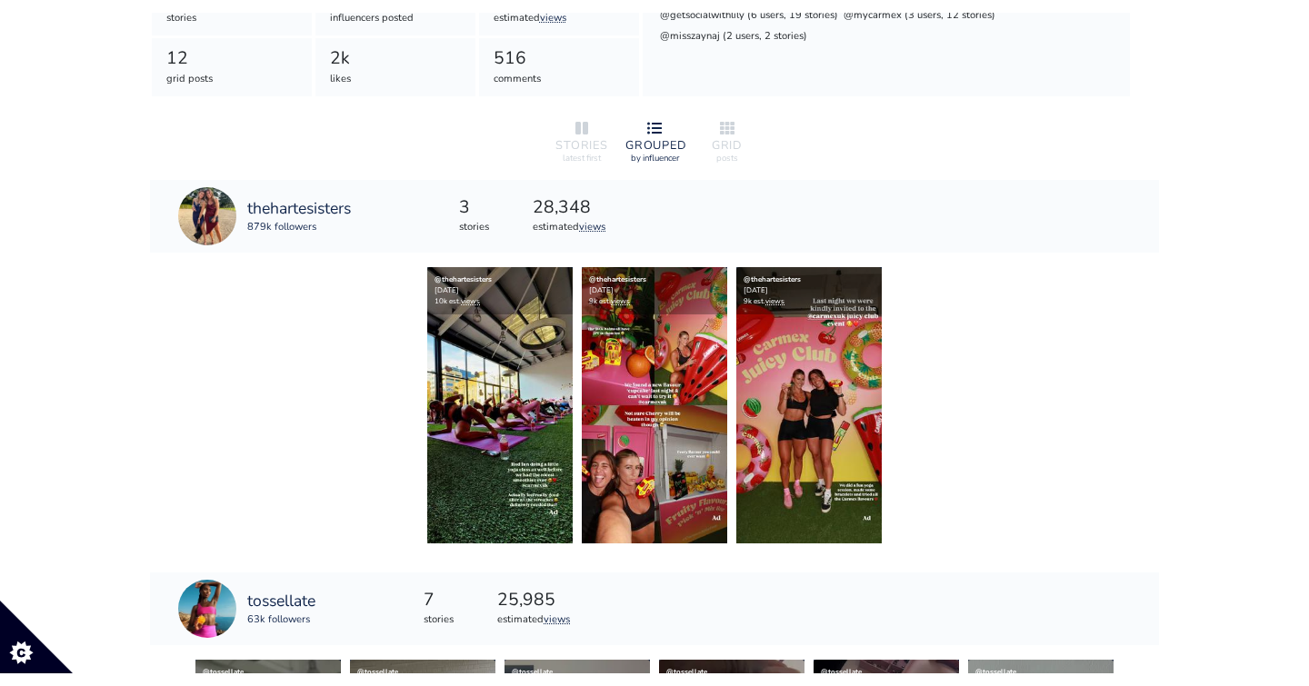
scroll to position [409, 0]
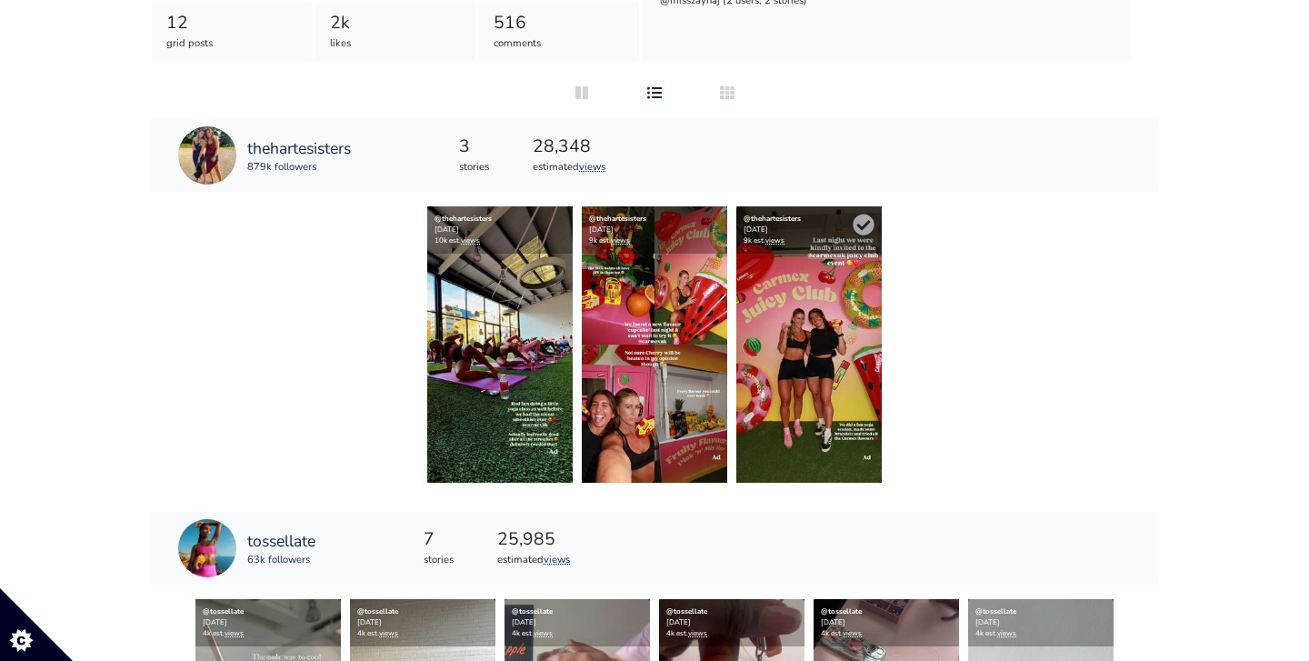
click at [834, 280] on img at bounding box center [808, 344] width 145 height 276
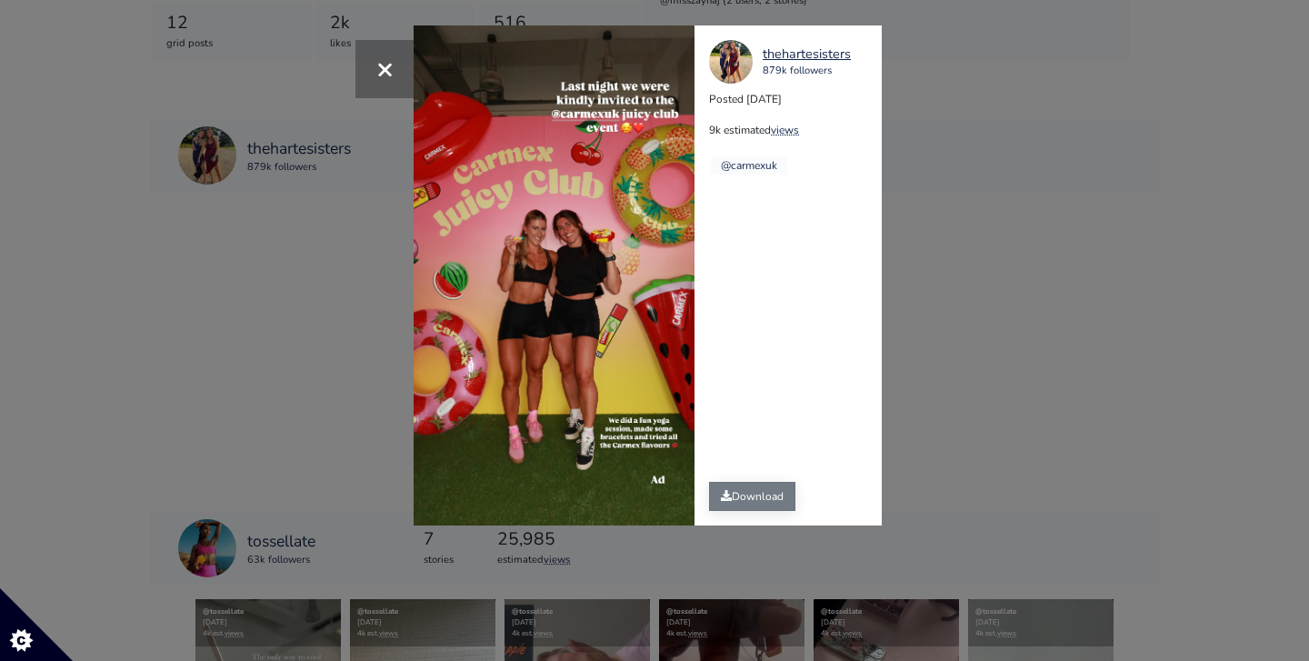
click at [731, 491] on icon at bounding box center [726, 495] width 11 height 11
click at [413, 62] on button "×" at bounding box center [384, 69] width 58 height 58
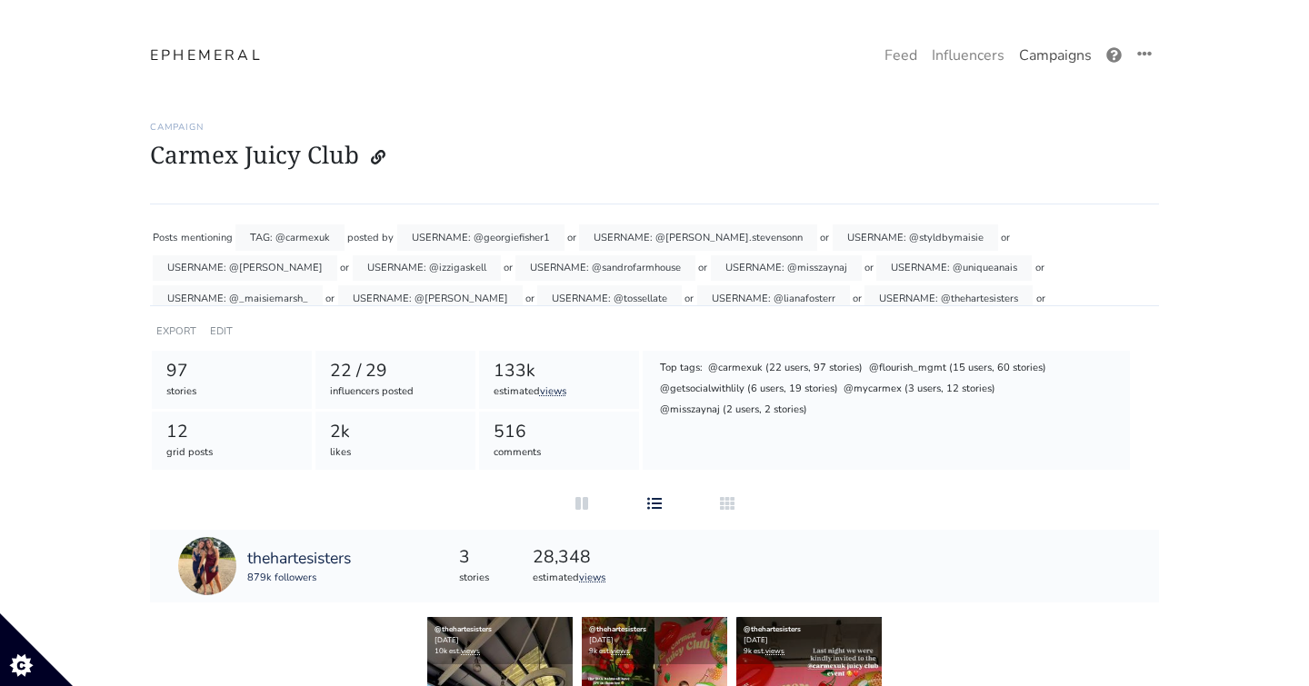
scroll to position [0, 0]
click at [1041, 66] on link "Campaigns" at bounding box center [1055, 55] width 87 height 36
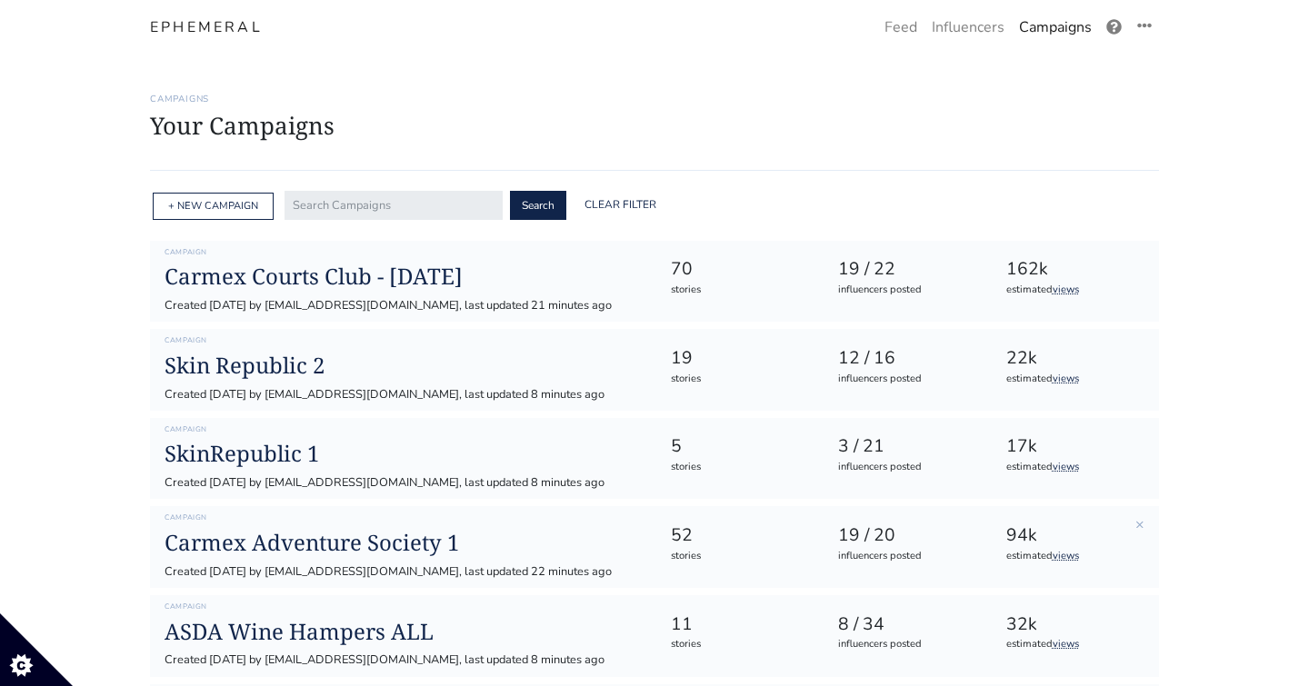
scroll to position [32, 0]
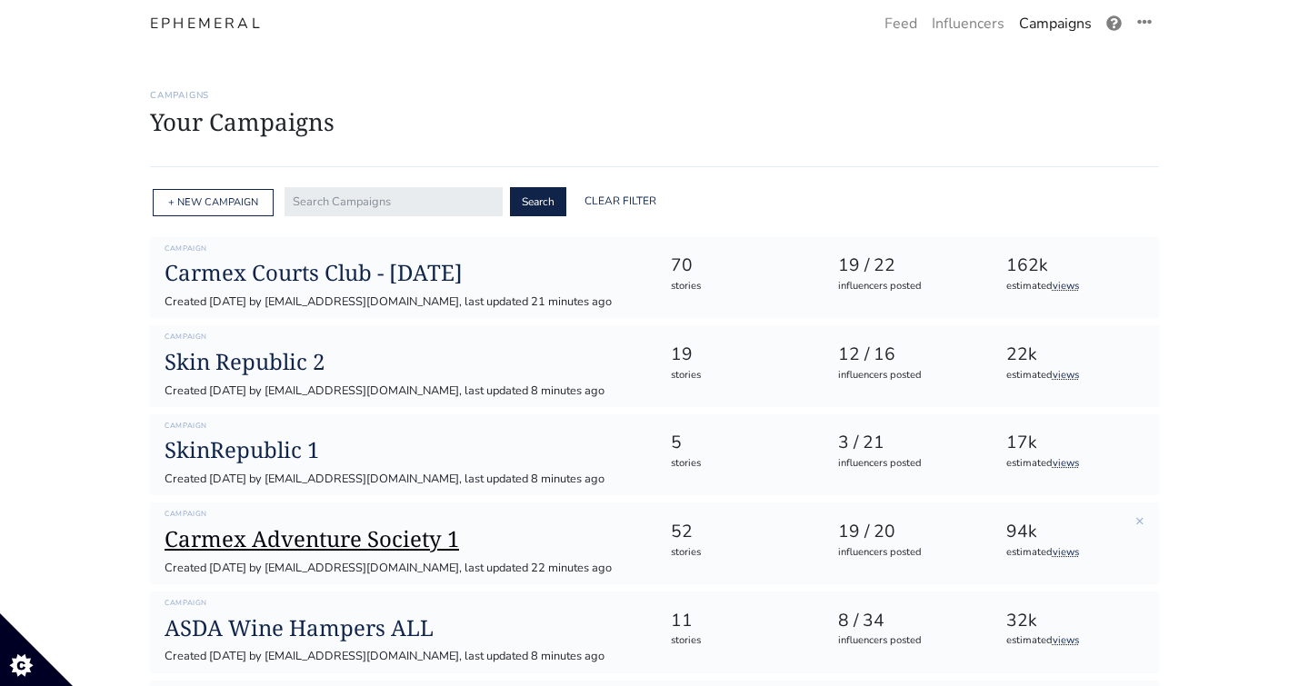
click at [275, 545] on h1 "Carmex Adventure Society 1" at bounding box center [403, 539] width 476 height 26
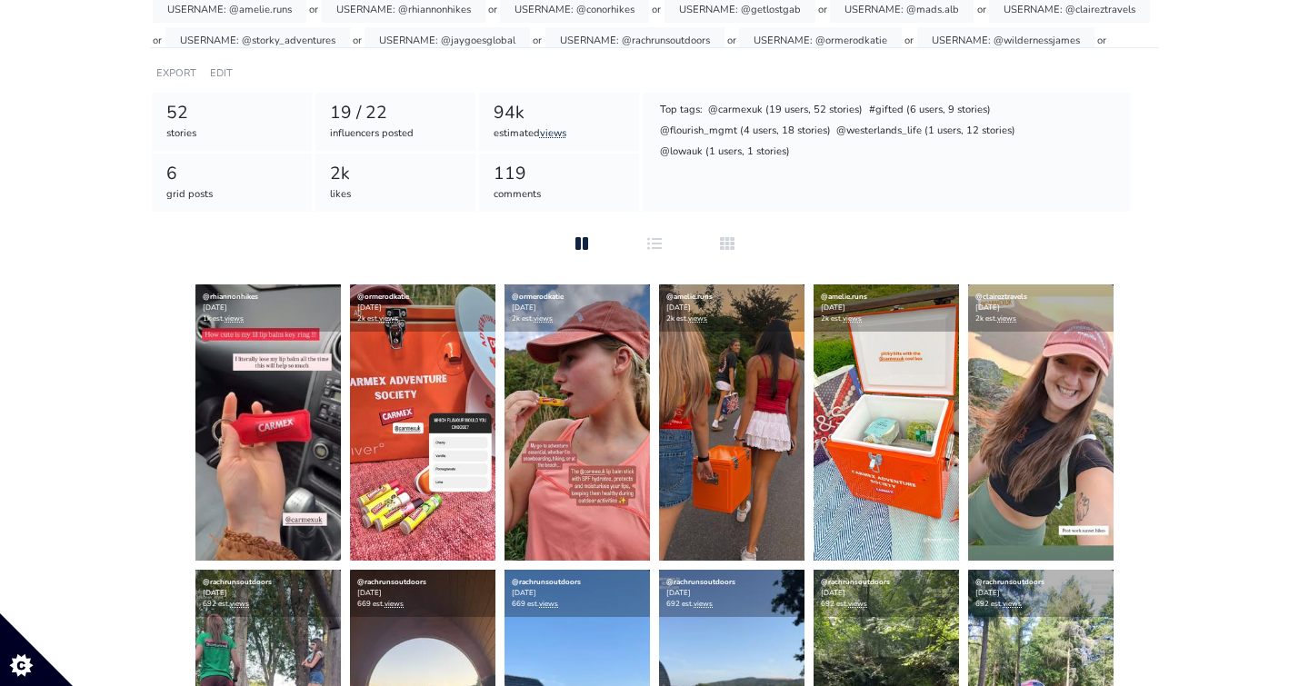
scroll to position [260, 0]
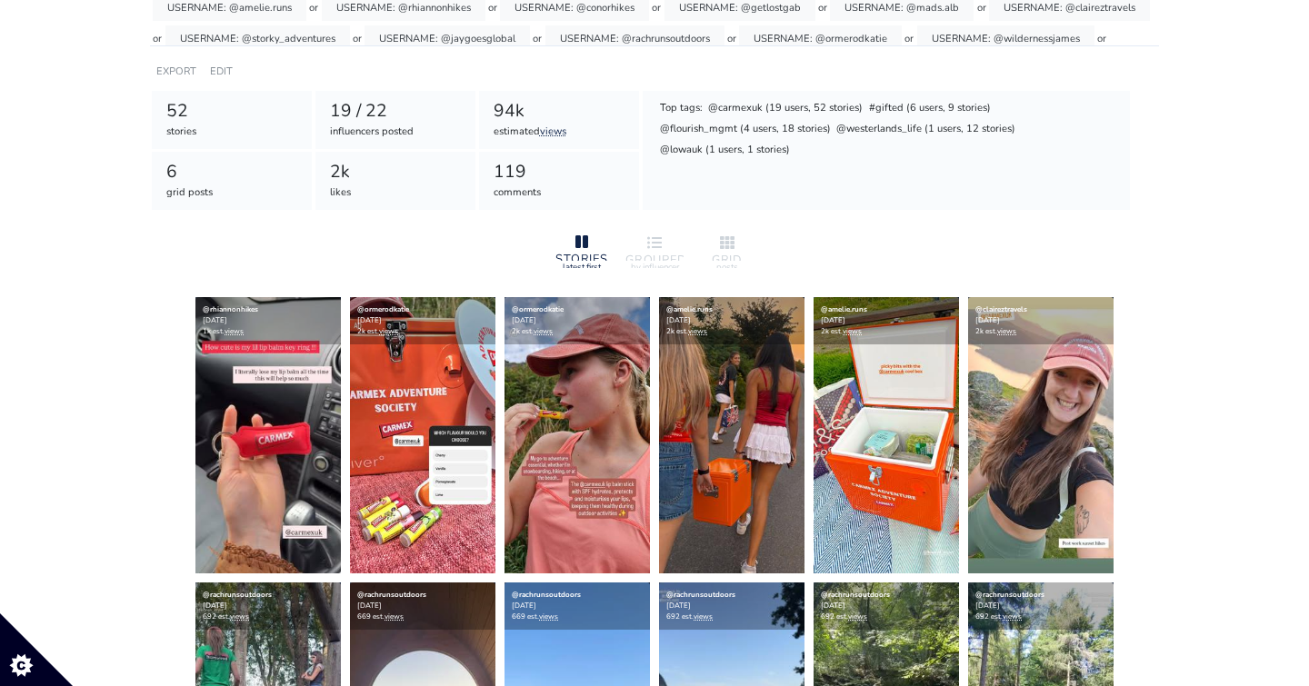
click at [655, 236] on icon at bounding box center [654, 242] width 15 height 15
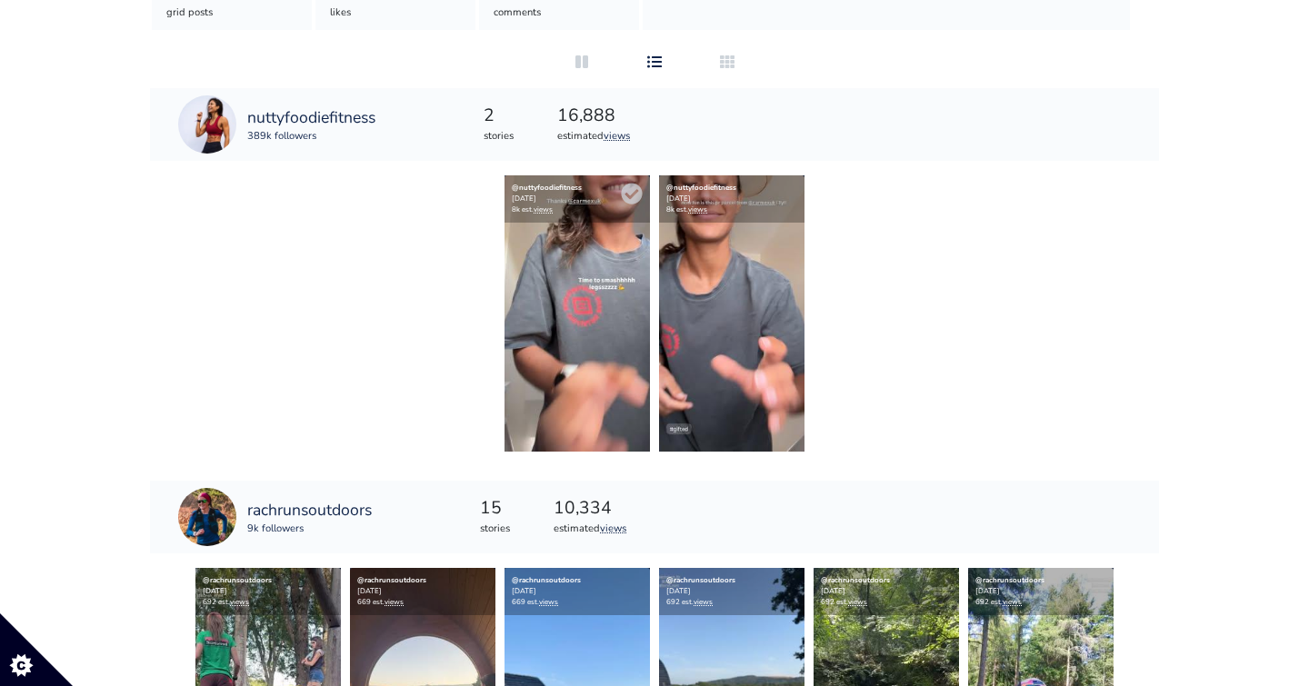
scroll to position [439, 0]
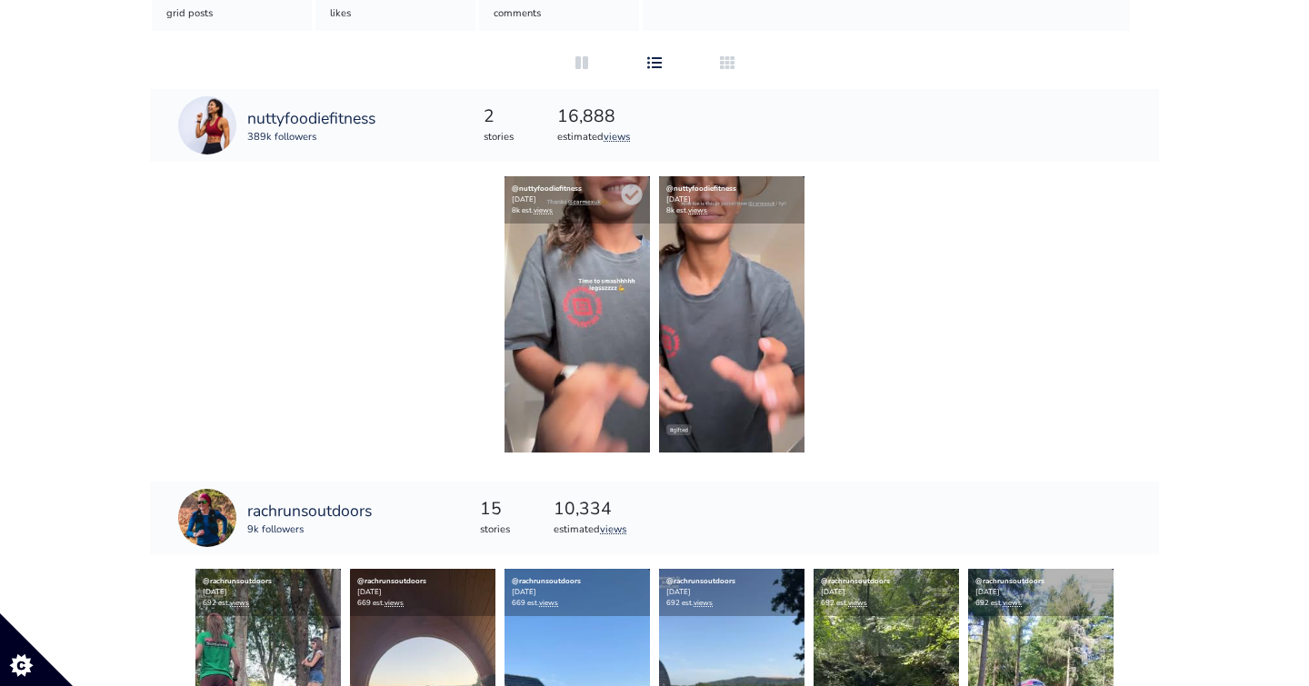
click at [576, 335] on img at bounding box center [577, 314] width 145 height 276
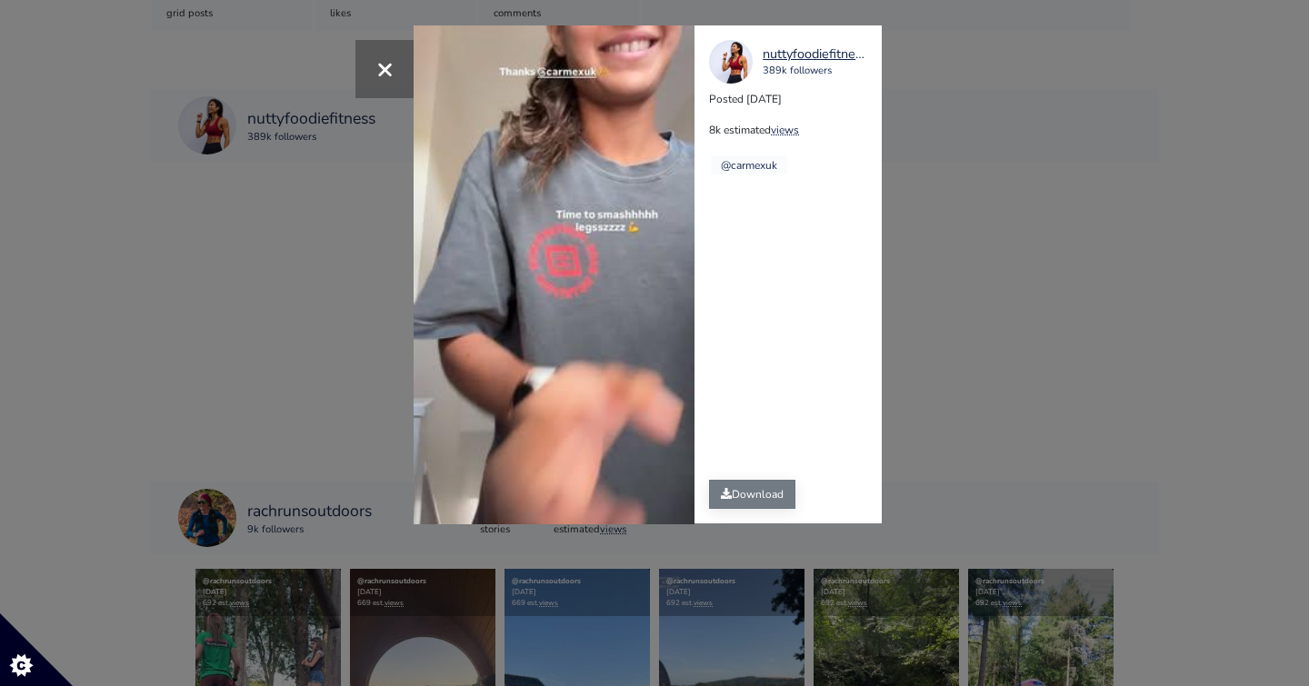
click at [754, 493] on link "Download" at bounding box center [752, 494] width 86 height 29
click at [379, 54] on span "×" at bounding box center [384, 68] width 17 height 39
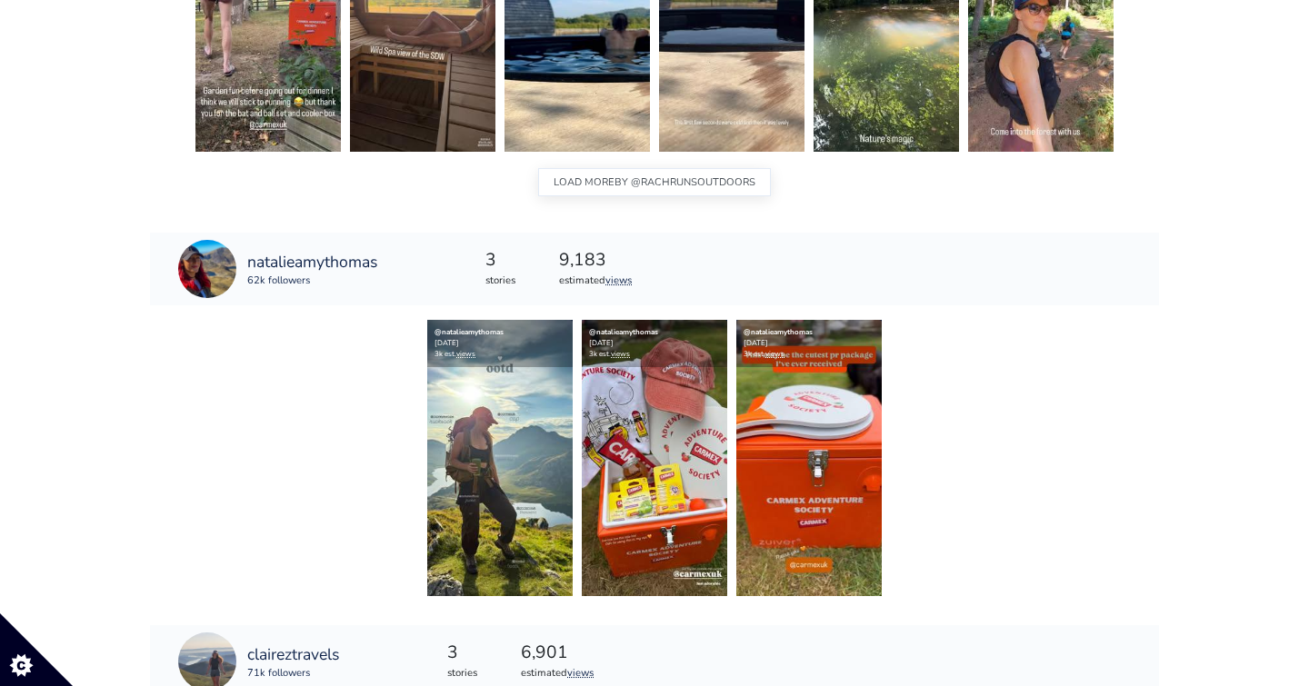
scroll to position [1133, 0]
click at [660, 490] on img at bounding box center [654, 458] width 145 height 276
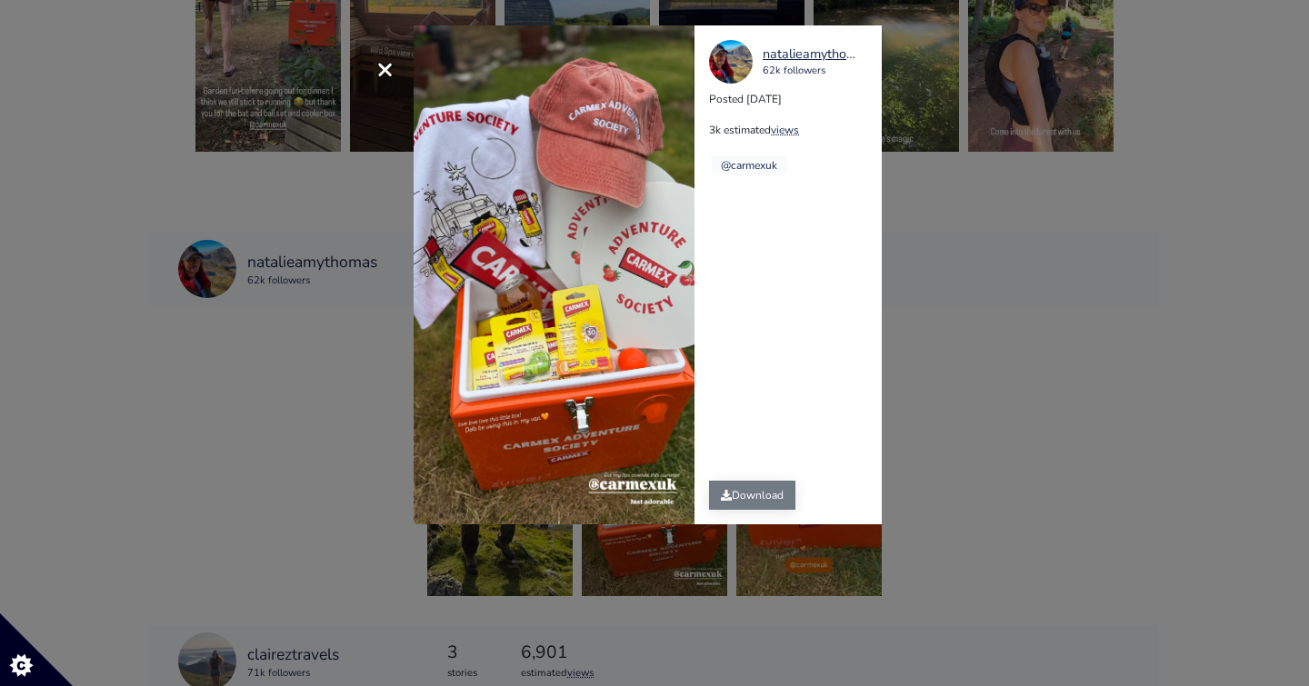
click at [730, 494] on icon at bounding box center [726, 495] width 11 height 11
click at [393, 66] on span "×" at bounding box center [384, 68] width 17 height 39
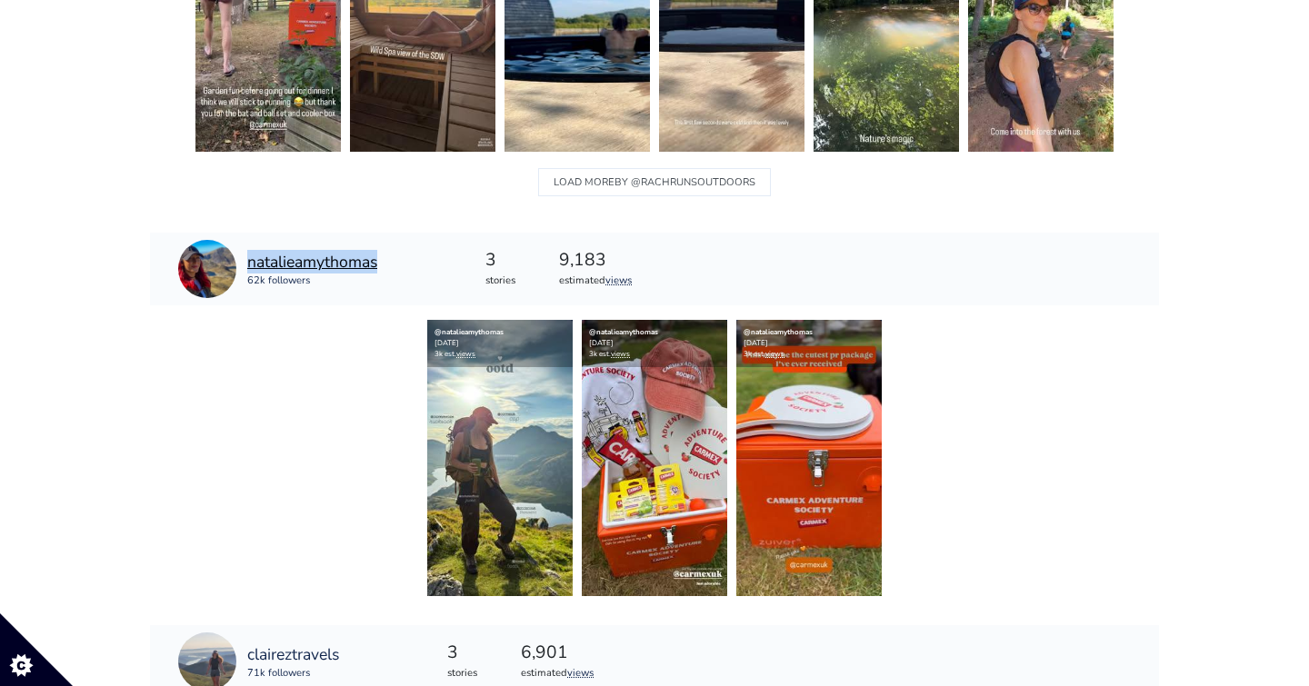
drag, startPoint x: 390, startPoint y: 263, endPoint x: 381, endPoint y: 261, distance: 9.3
click at [381, 261] on div "natalieamythomas 62k followers" at bounding box center [277, 269] width 255 height 73
copy link "natalieamythomas"
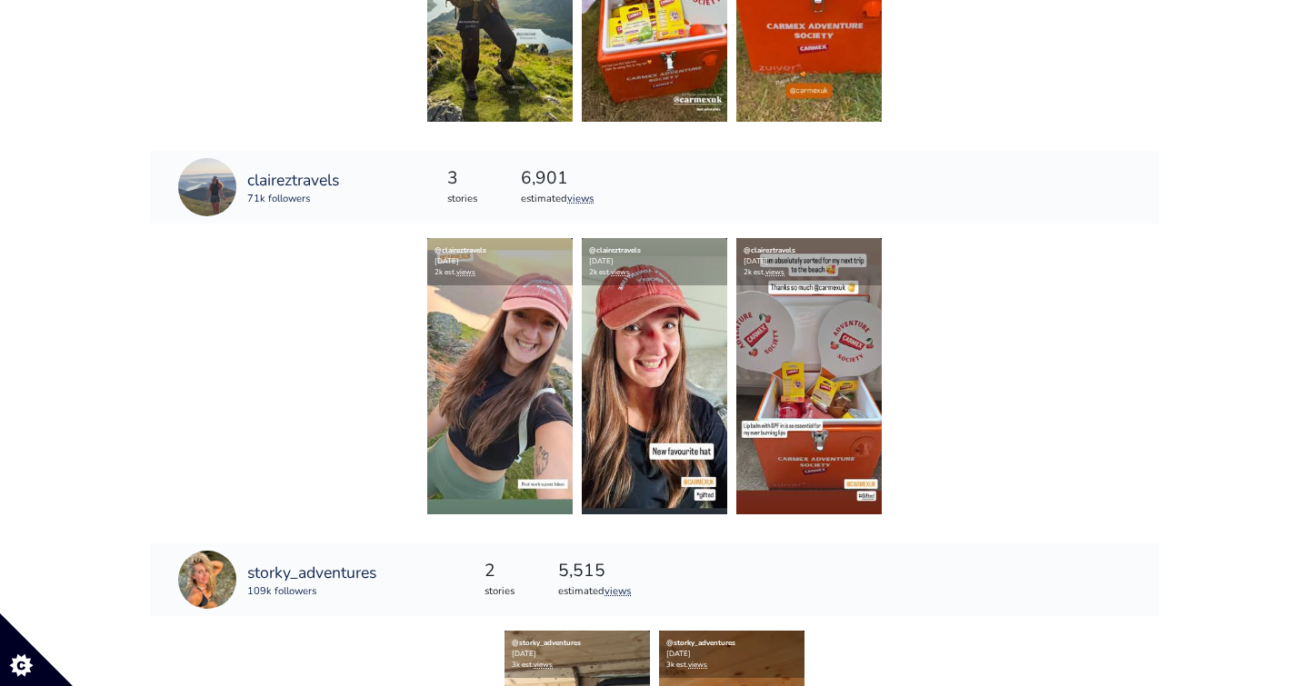
scroll to position [1610, 0]
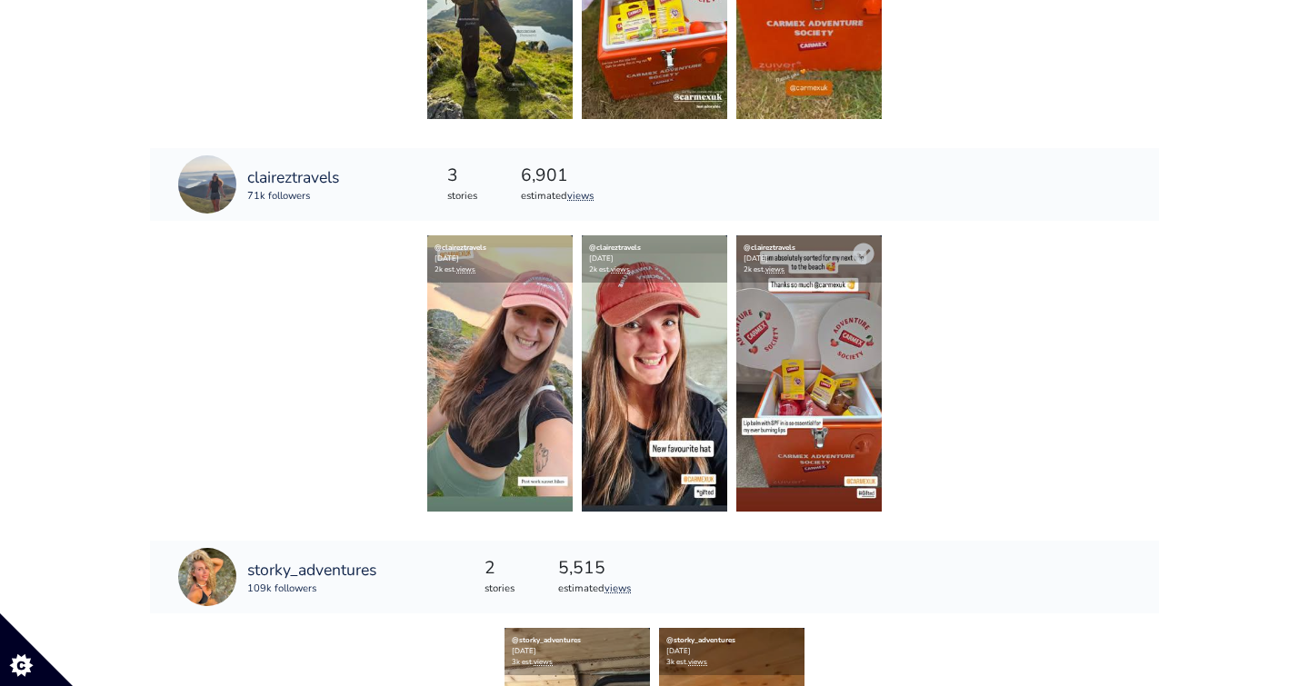
click at [816, 376] on img at bounding box center [808, 373] width 145 height 276
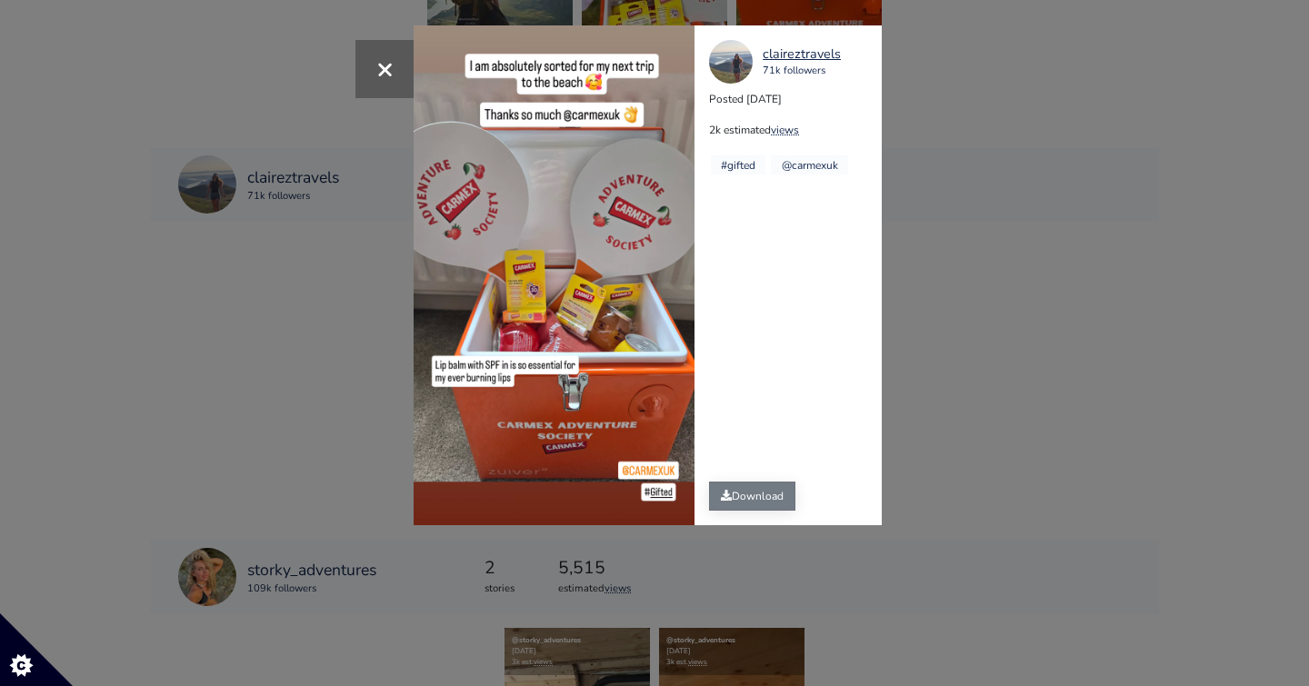
click at [730, 498] on icon at bounding box center [726, 495] width 11 height 11
click at [368, 64] on button "×" at bounding box center [384, 69] width 58 height 58
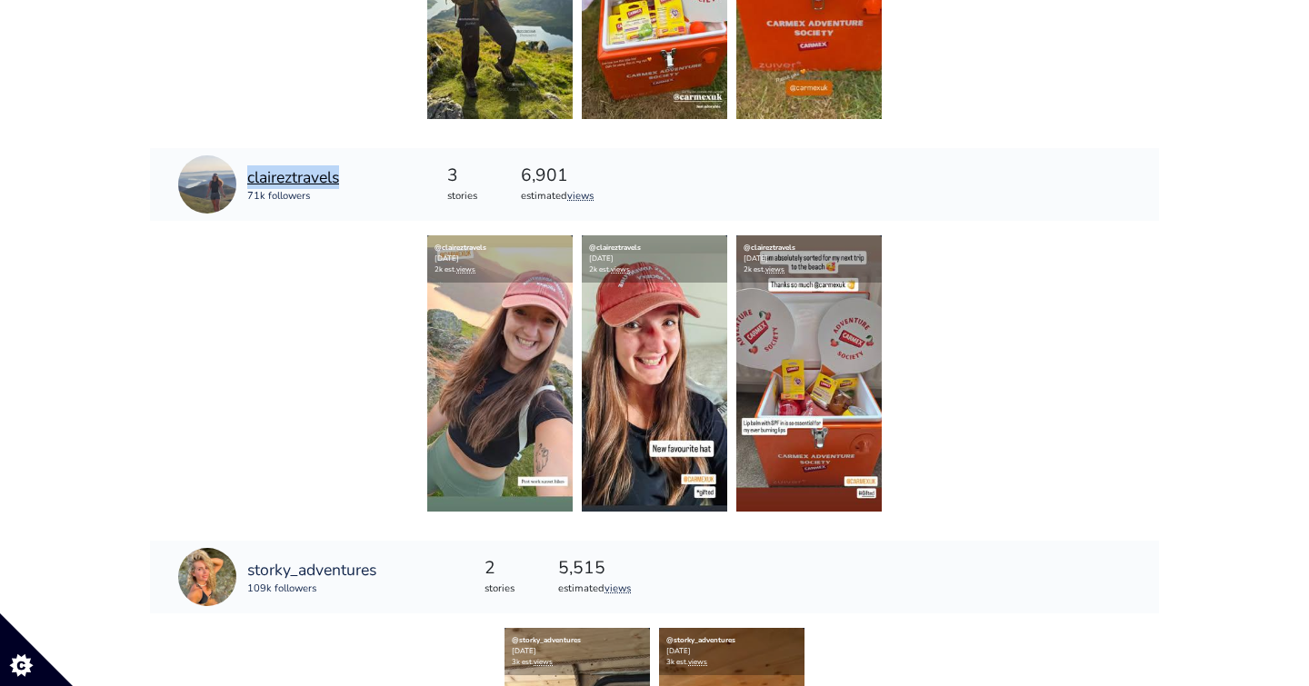
drag, startPoint x: 355, startPoint y: 179, endPoint x: 343, endPoint y: 175, distance: 13.5
click at [343, 175] on div "claireztravels 71k followers" at bounding box center [258, 184] width 217 height 73
copy link "claireztravels"
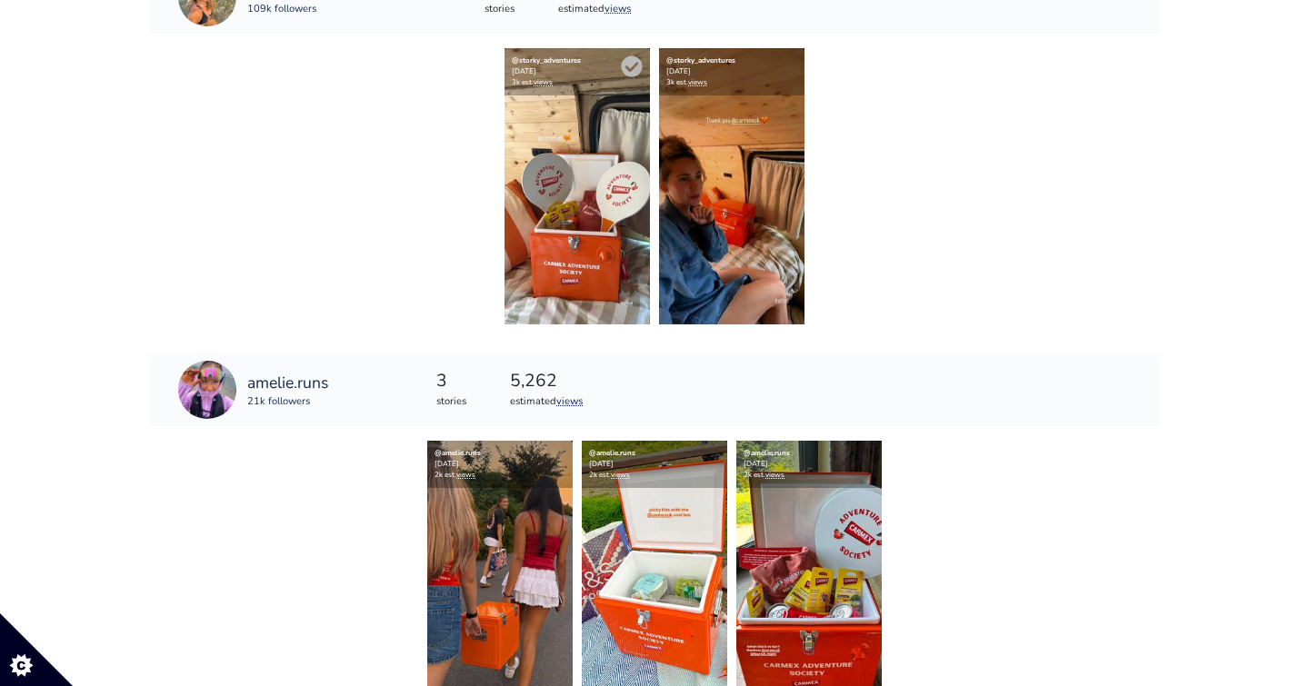
scroll to position [2180, 0]
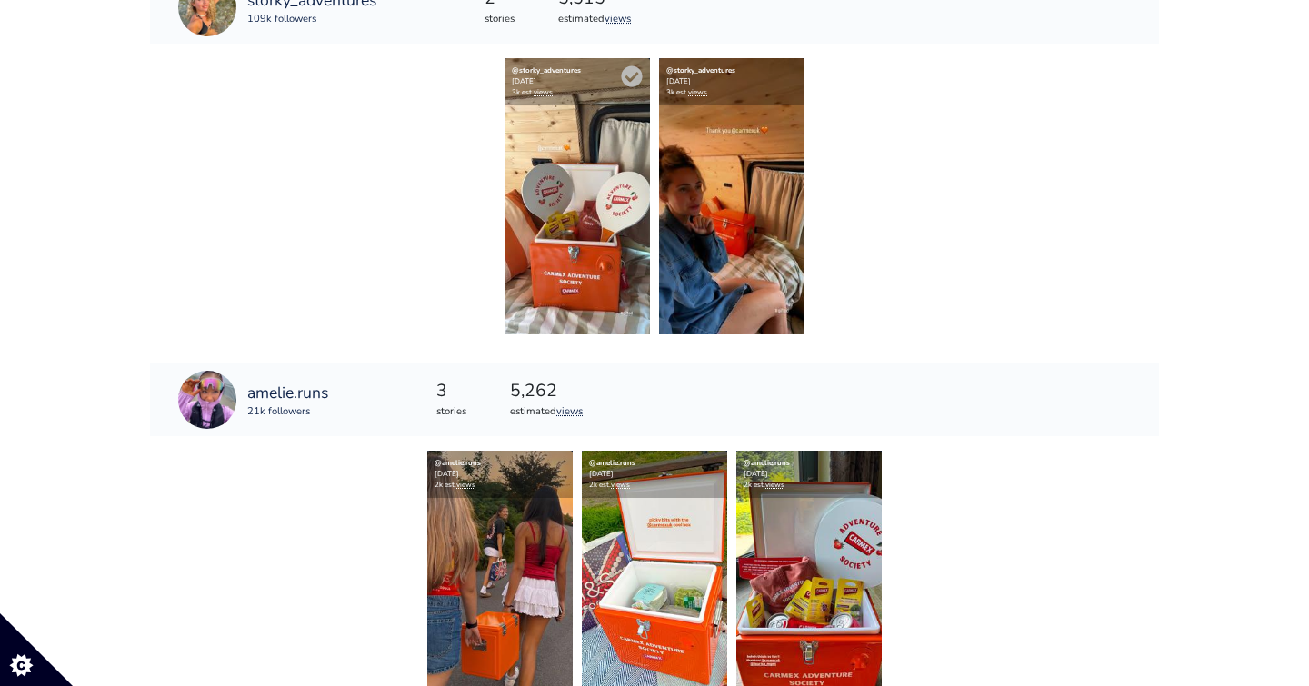
click at [564, 184] on img at bounding box center [577, 196] width 145 height 276
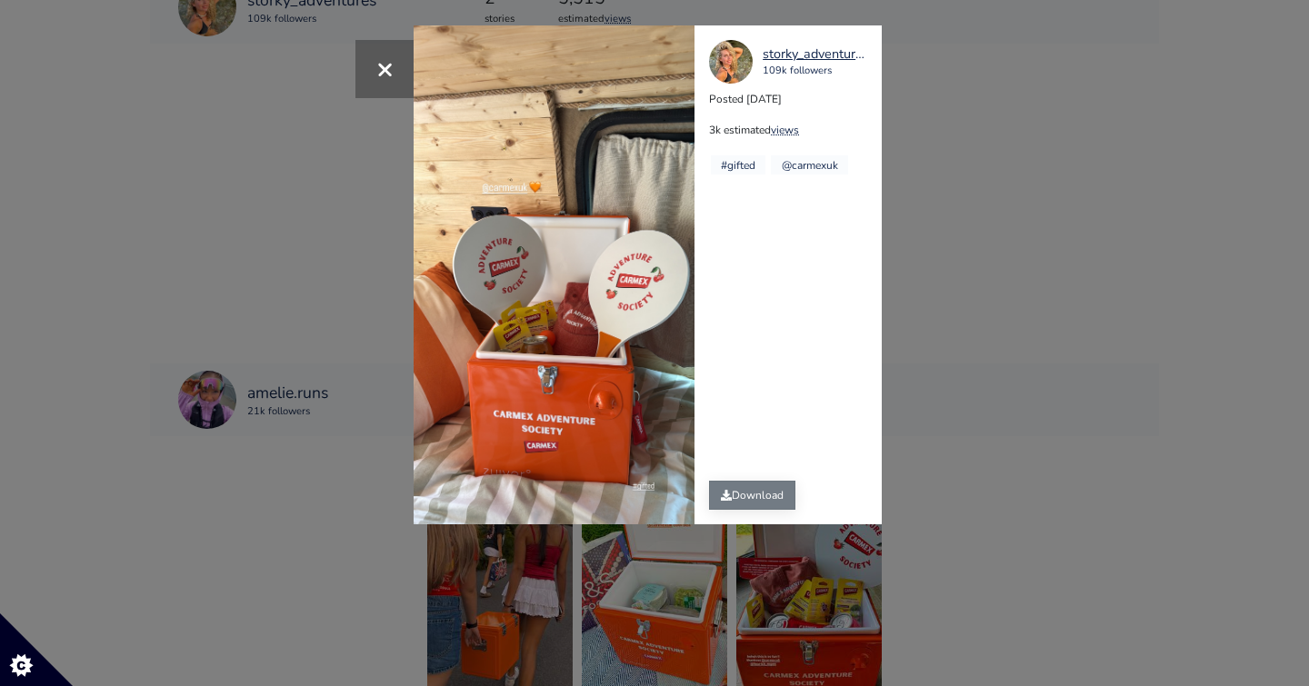
click at [754, 494] on link "Download" at bounding box center [752, 495] width 86 height 29
click at [394, 79] on button "×" at bounding box center [384, 69] width 58 height 58
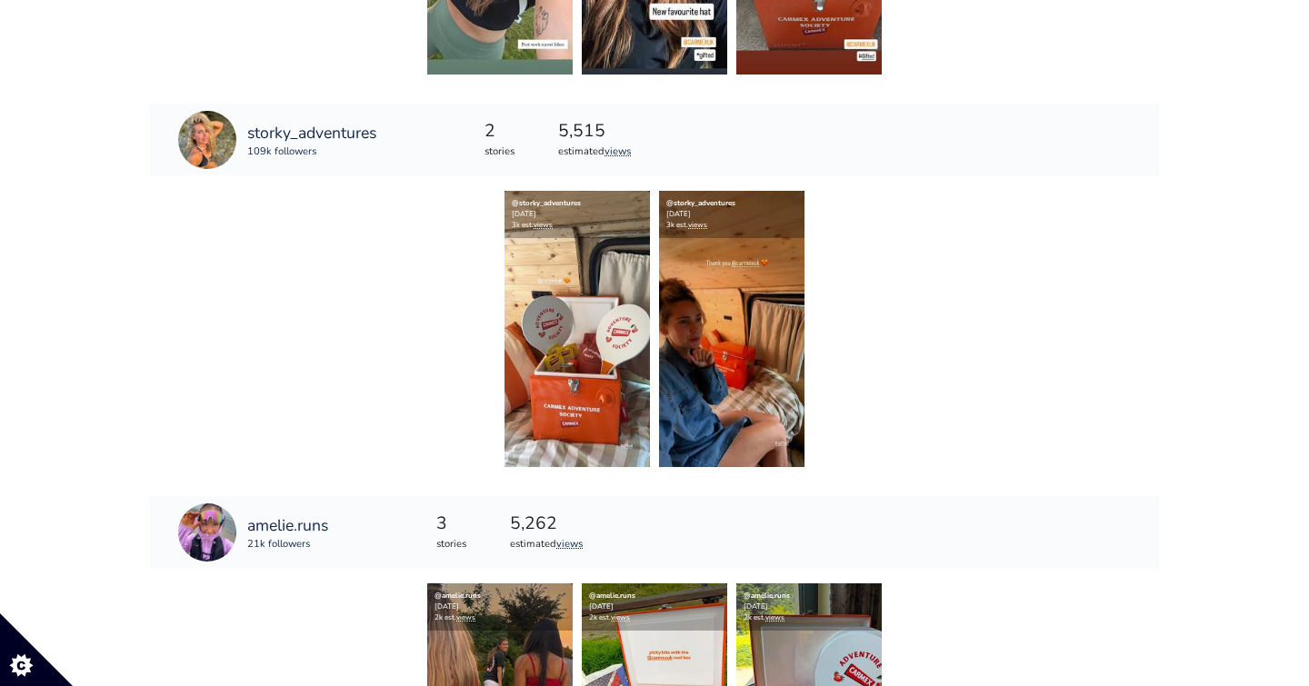
scroll to position [2033, 0]
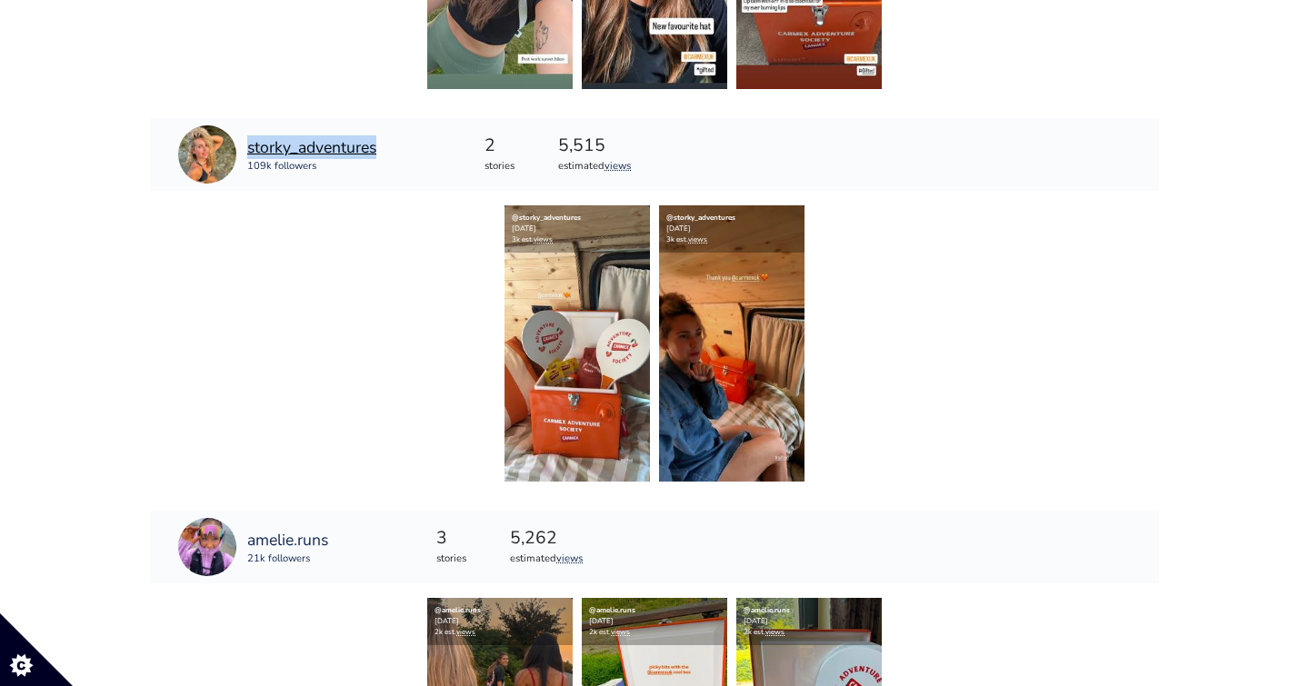
drag, startPoint x: 400, startPoint y: 151, endPoint x: 381, endPoint y: 146, distance: 19.6
click at [381, 146] on div "storky_adventures 109k followers" at bounding box center [277, 154] width 255 height 73
copy link "storky_adventures"
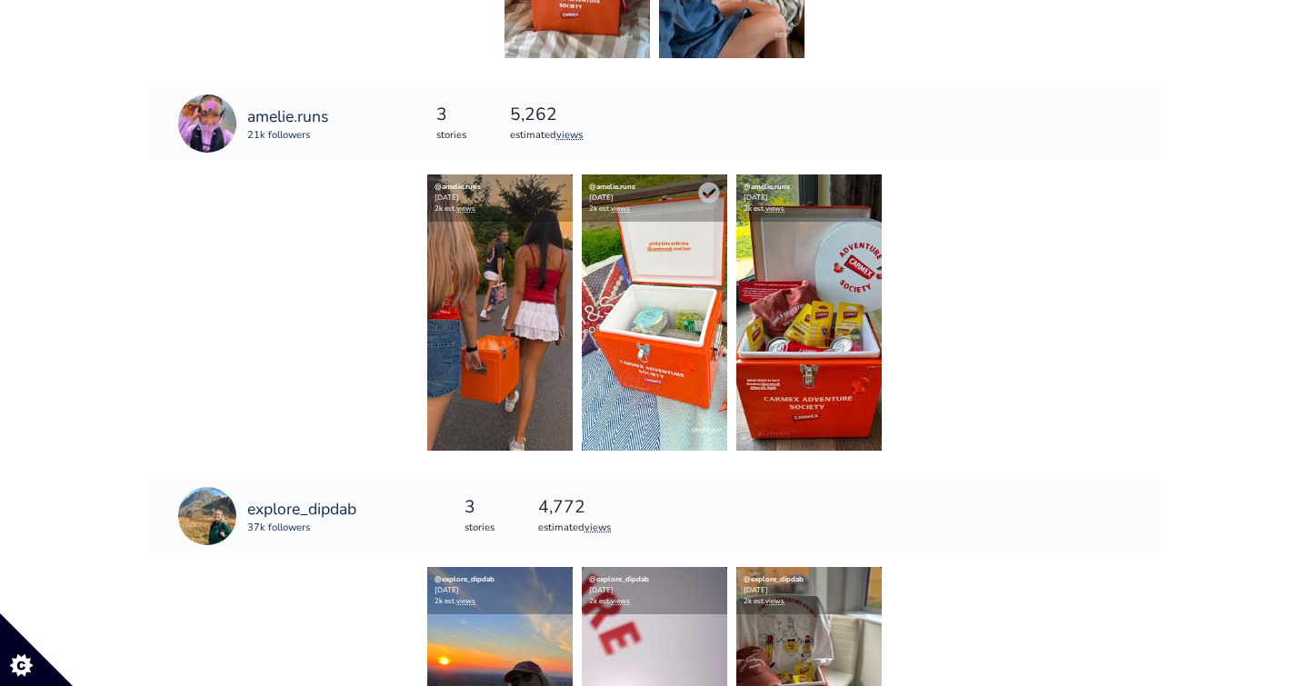
scroll to position [2456, 0]
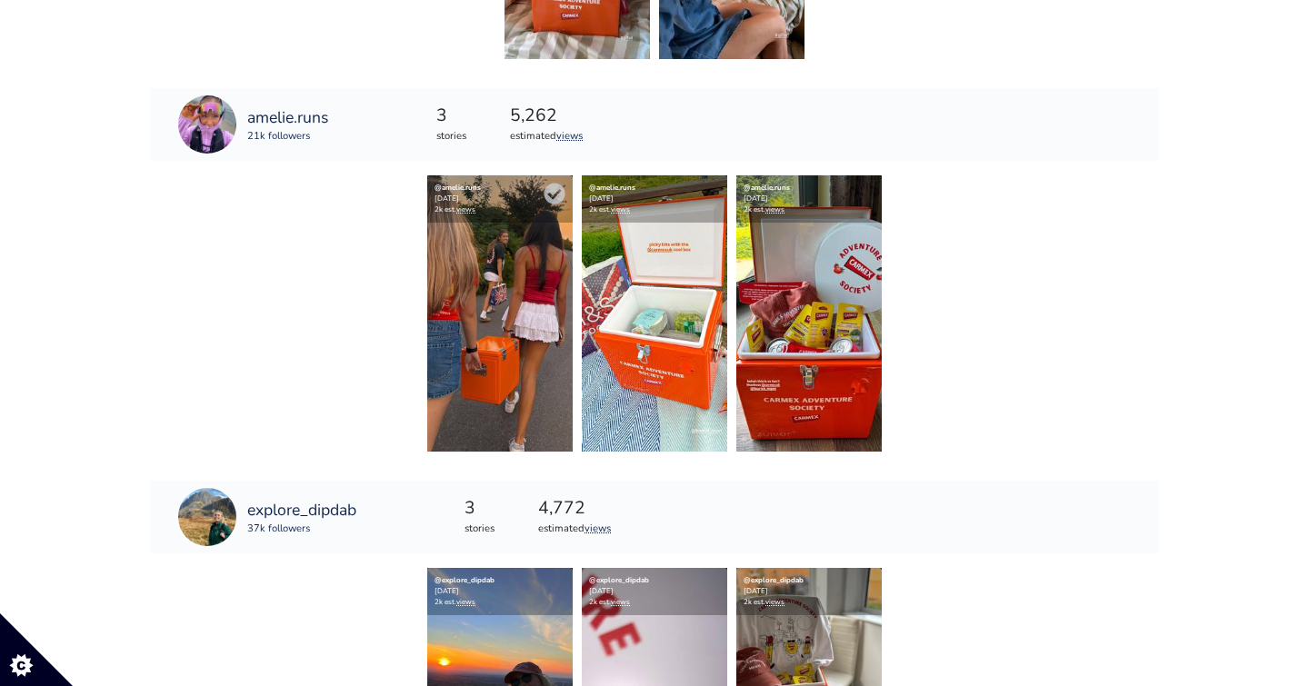
click at [489, 316] on img at bounding box center [499, 313] width 145 height 276
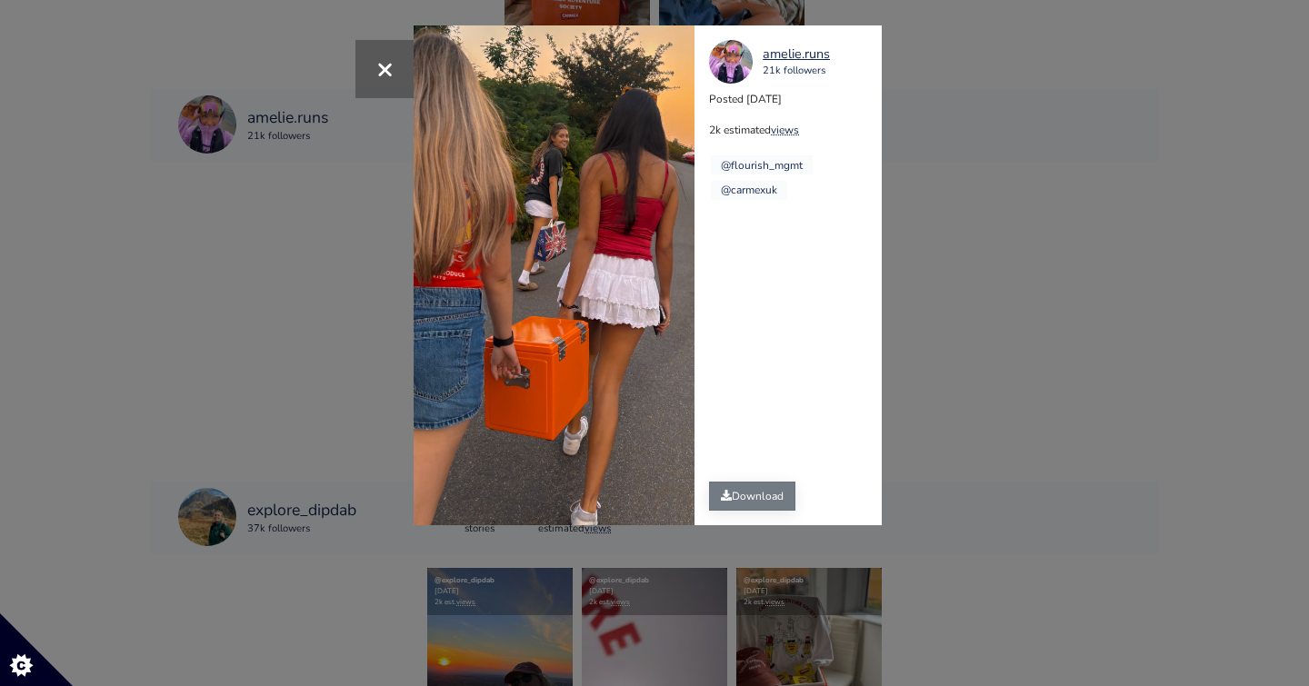
click at [762, 498] on link "Download" at bounding box center [752, 496] width 86 height 29
click at [383, 54] on span "×" at bounding box center [384, 68] width 17 height 39
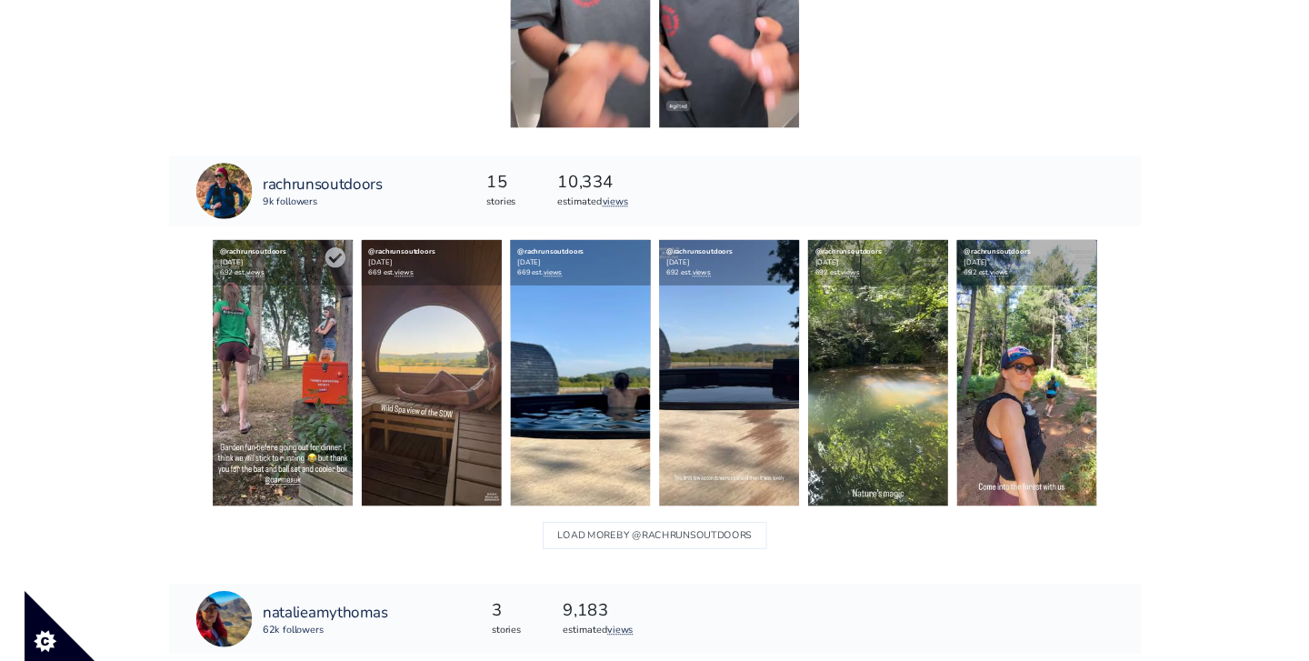
scroll to position [771, 0]
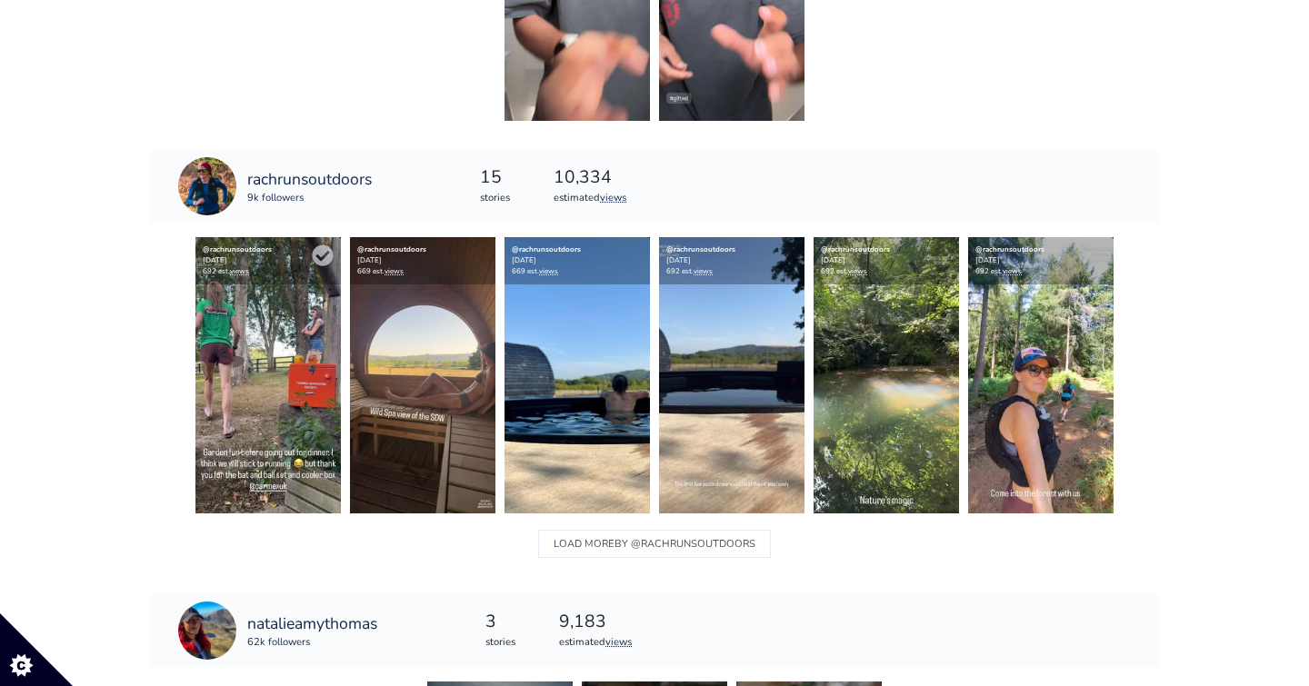
click at [243, 388] on img at bounding box center [267, 375] width 145 height 276
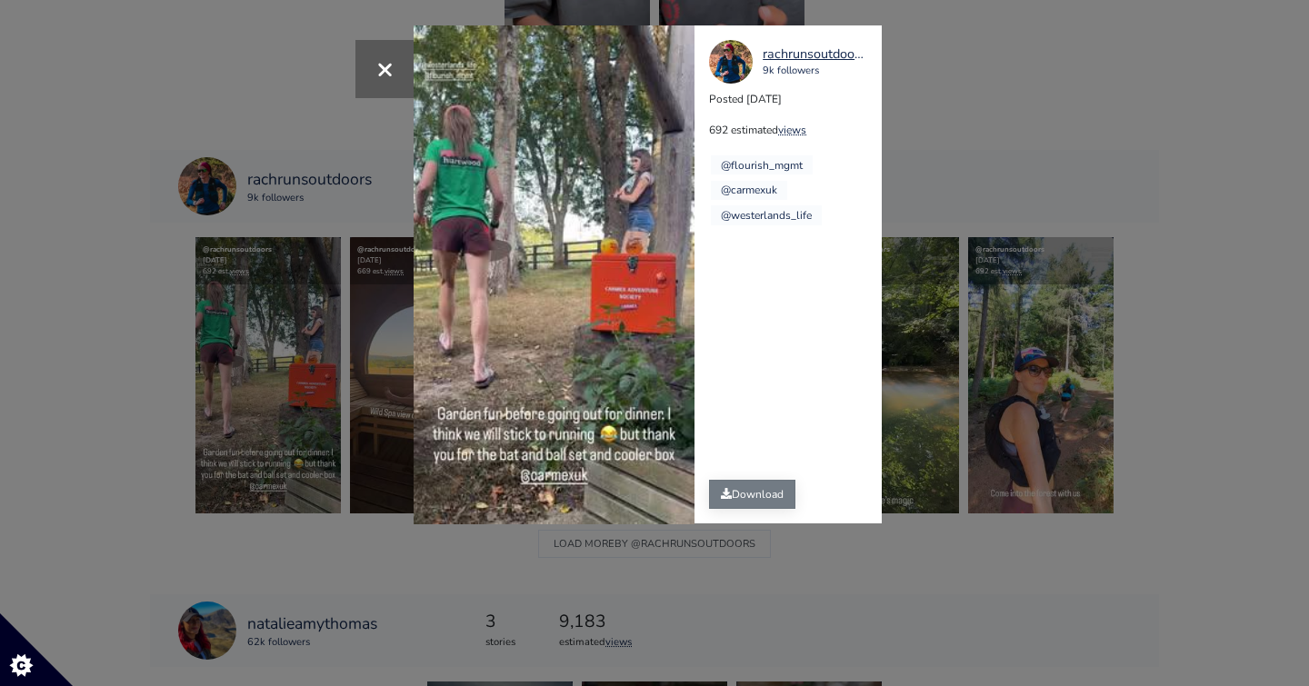
click at [746, 490] on link "Download" at bounding box center [752, 494] width 86 height 29
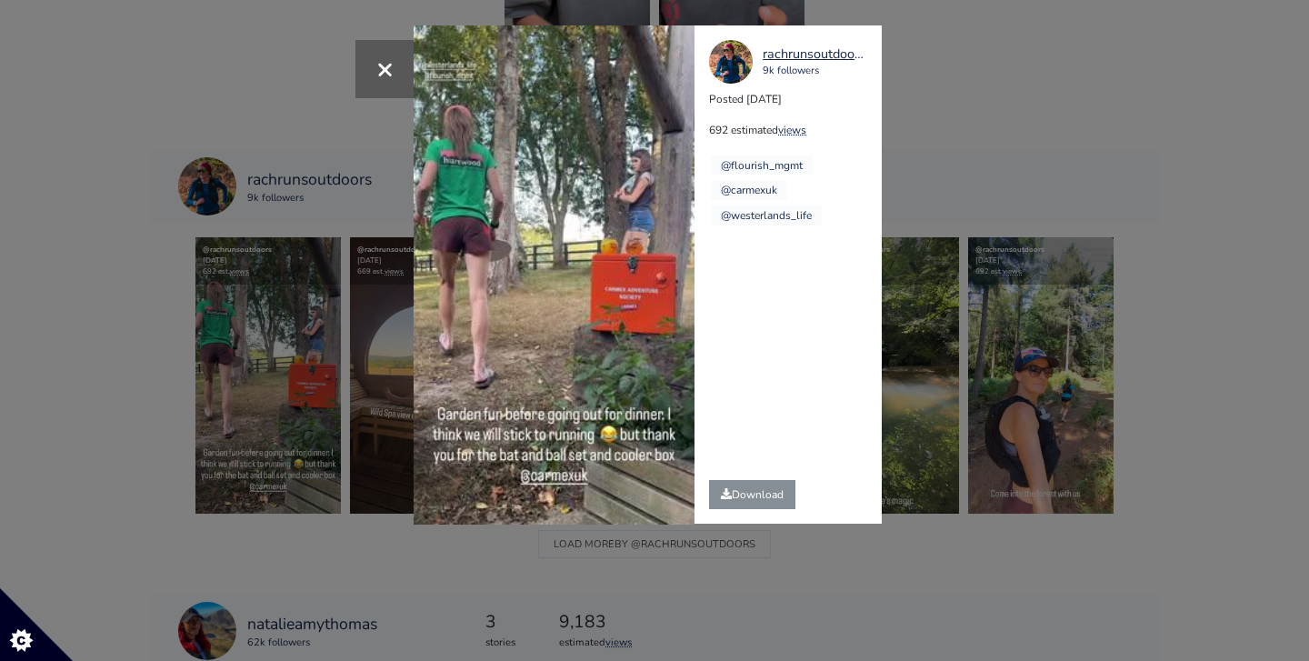
click at [298, 127] on div "× Your browser does not support HTML5 video. rachrunsoutdoors 9k followers Post…" at bounding box center [654, 330] width 1309 height 661
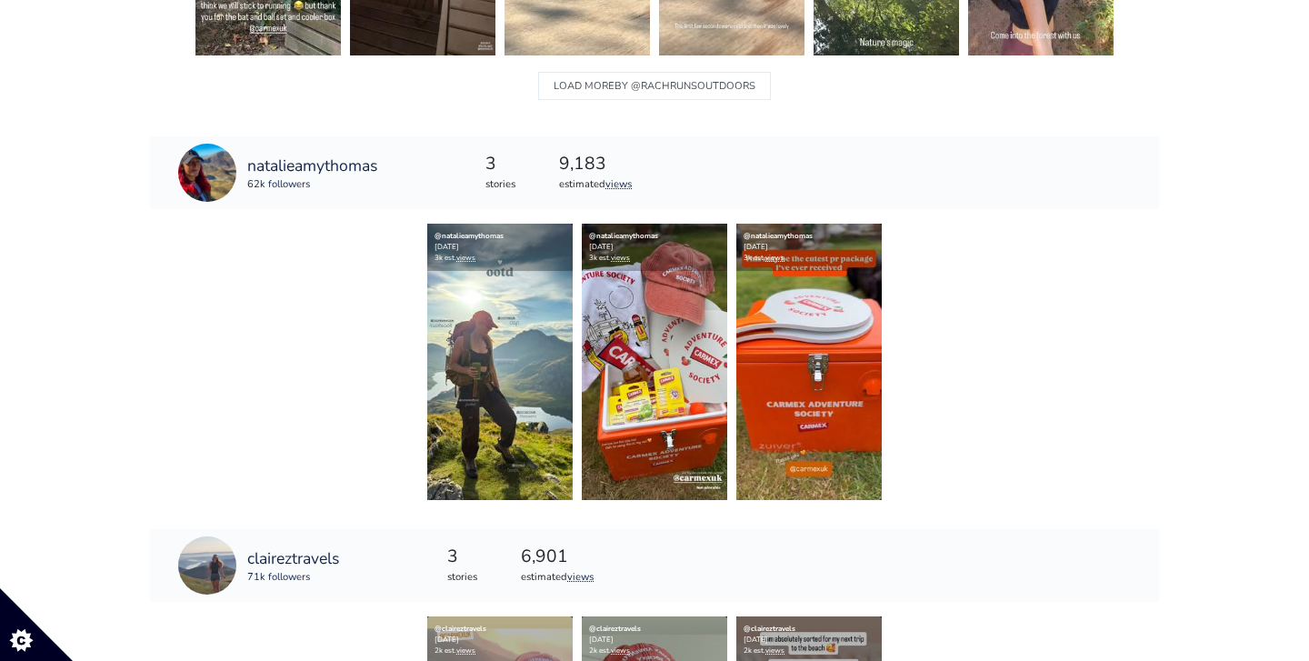
scroll to position [1230, 0]
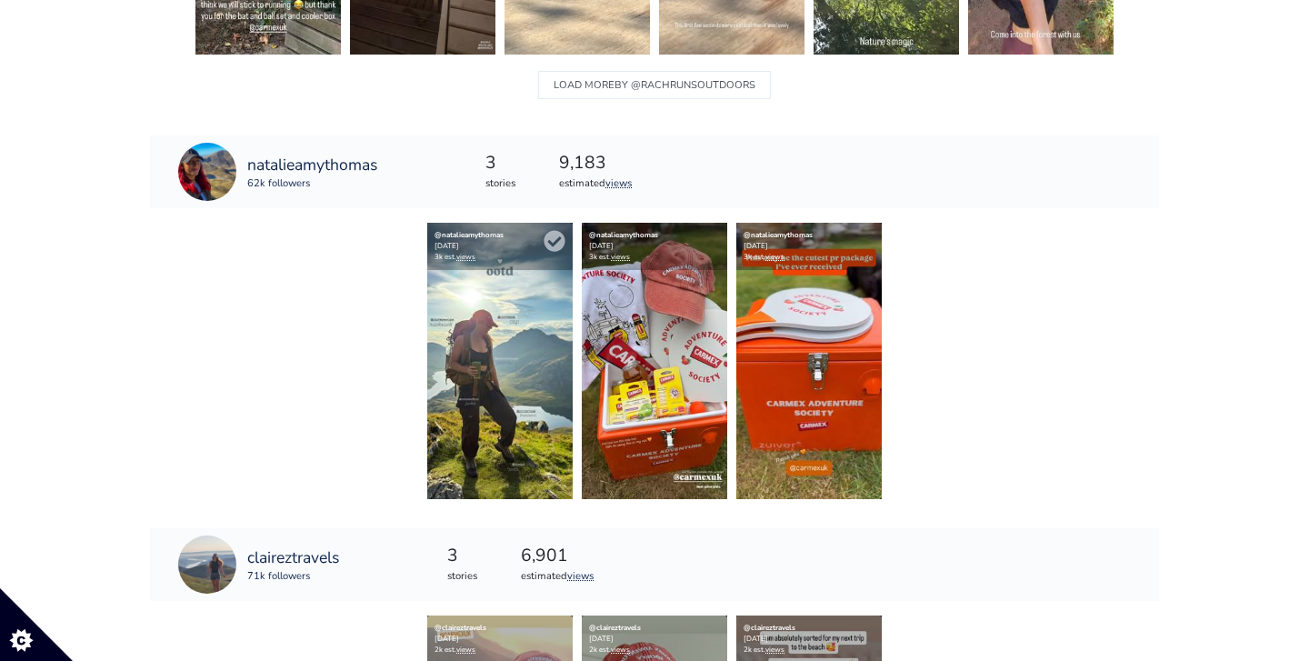
click at [514, 408] on img at bounding box center [499, 361] width 145 height 276
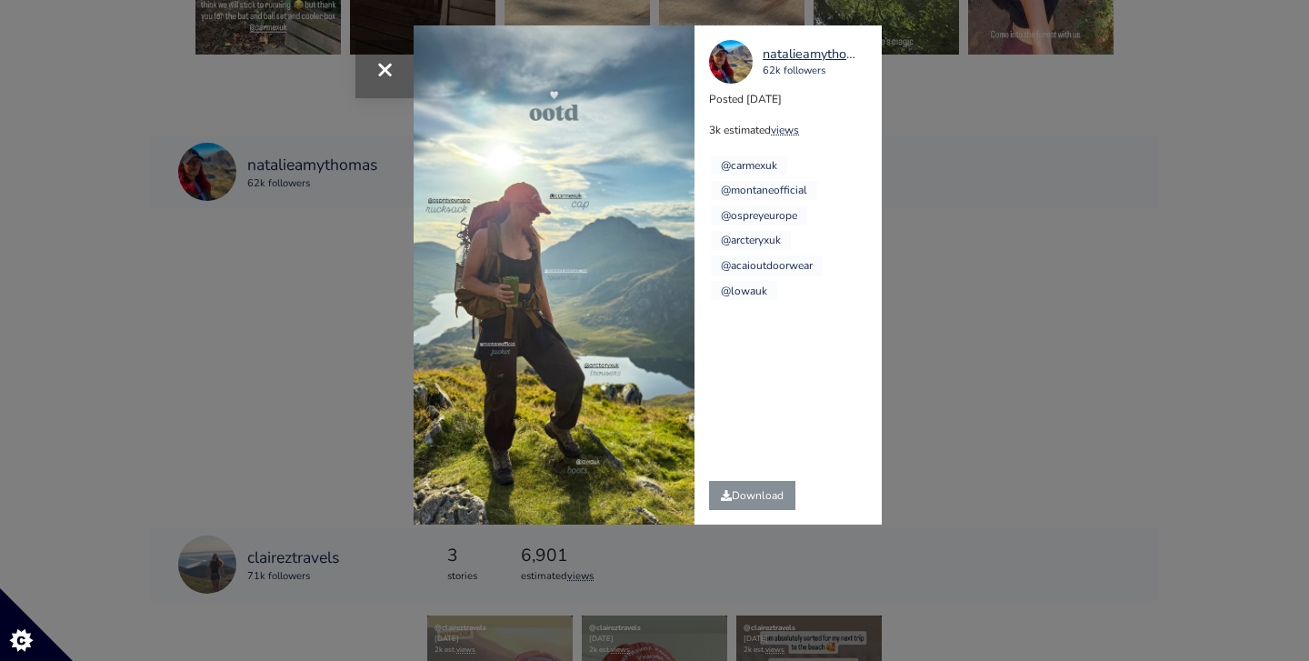
click at [376, 80] on span "×" at bounding box center [384, 68] width 17 height 39
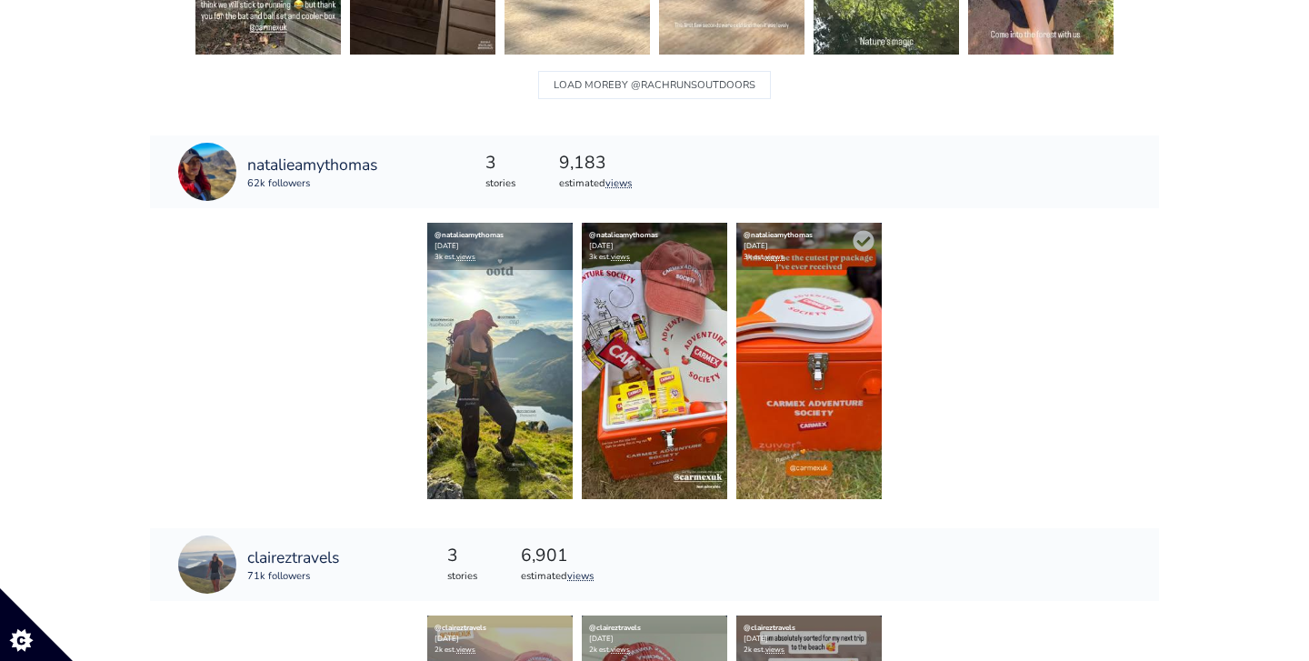
click at [824, 348] on img at bounding box center [808, 361] width 145 height 276
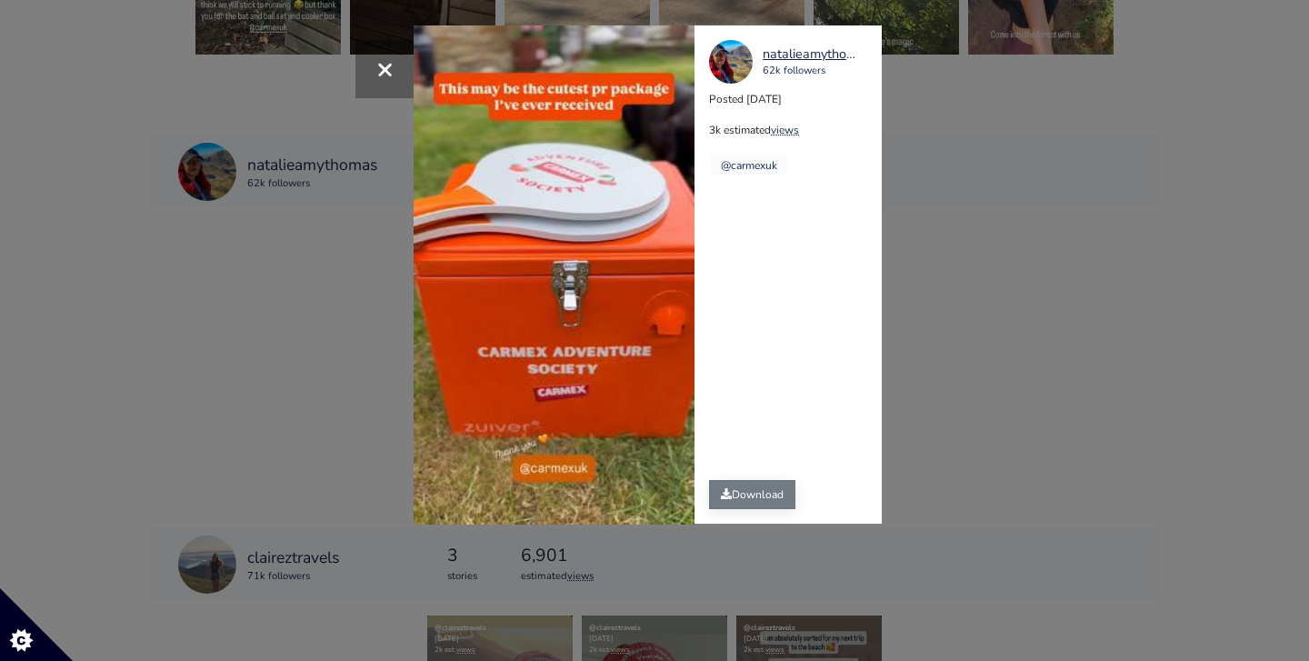
click at [729, 486] on link "Download" at bounding box center [752, 494] width 86 height 29
click at [387, 77] on span "×" at bounding box center [384, 68] width 17 height 39
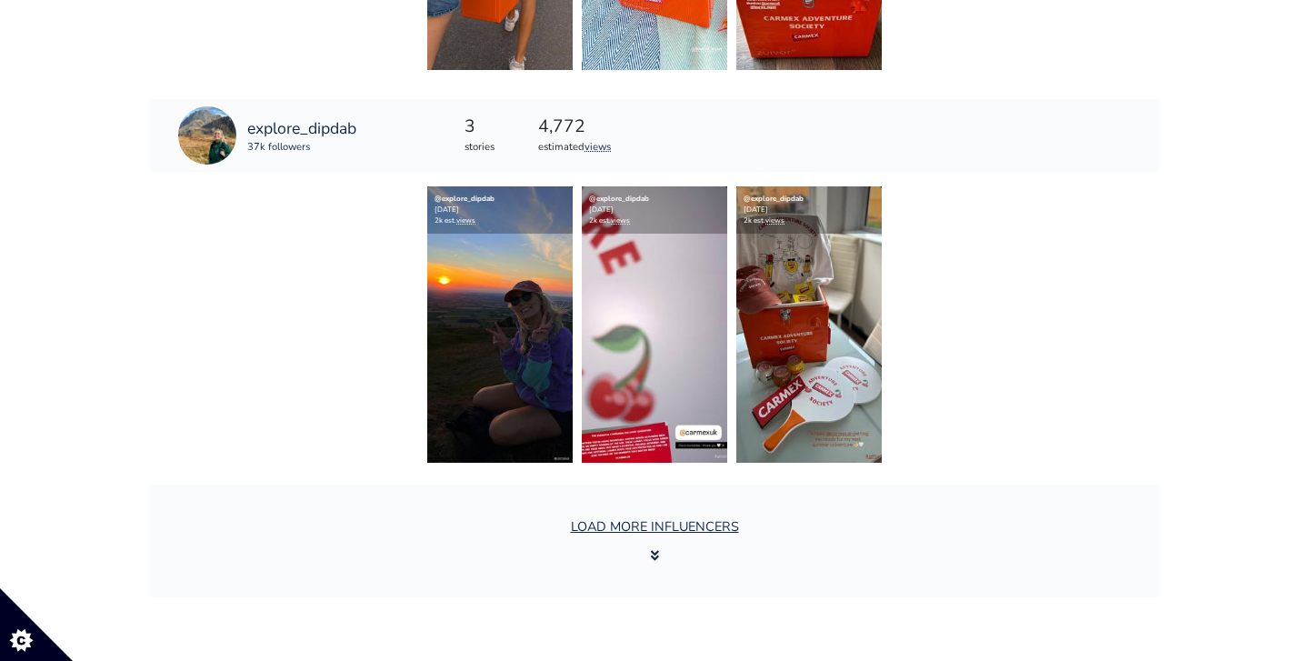
scroll to position [2829, 0]
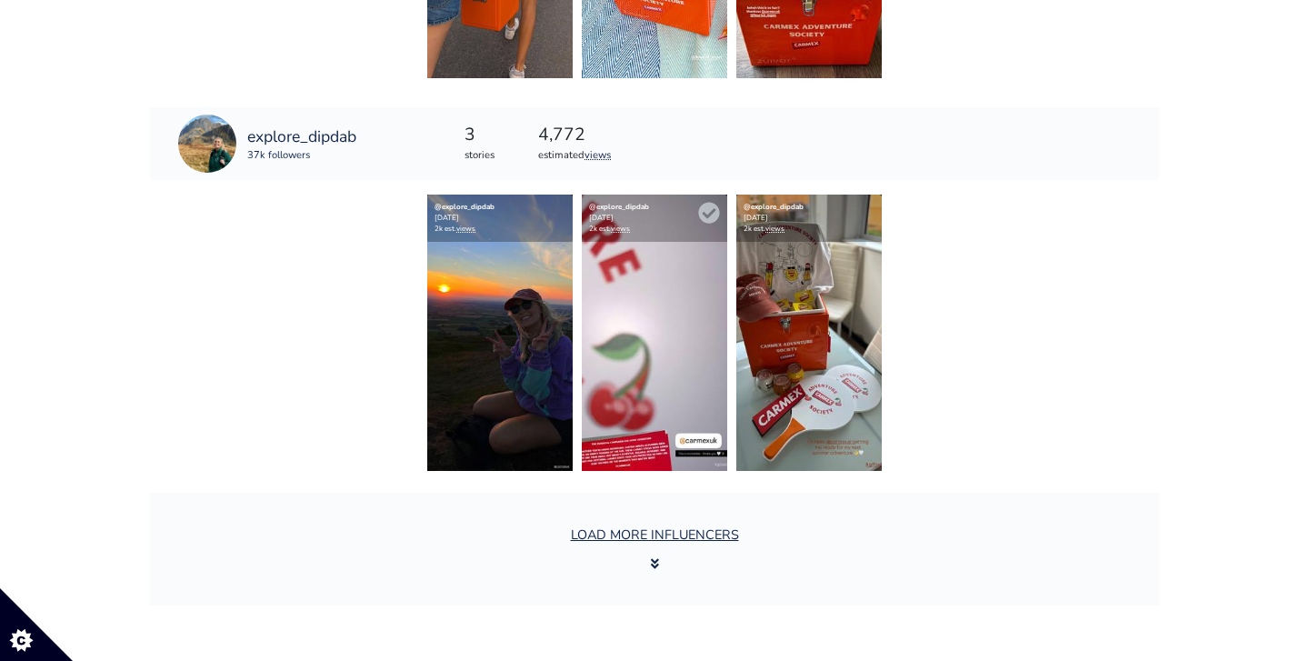
click at [636, 318] on img at bounding box center [654, 333] width 145 height 276
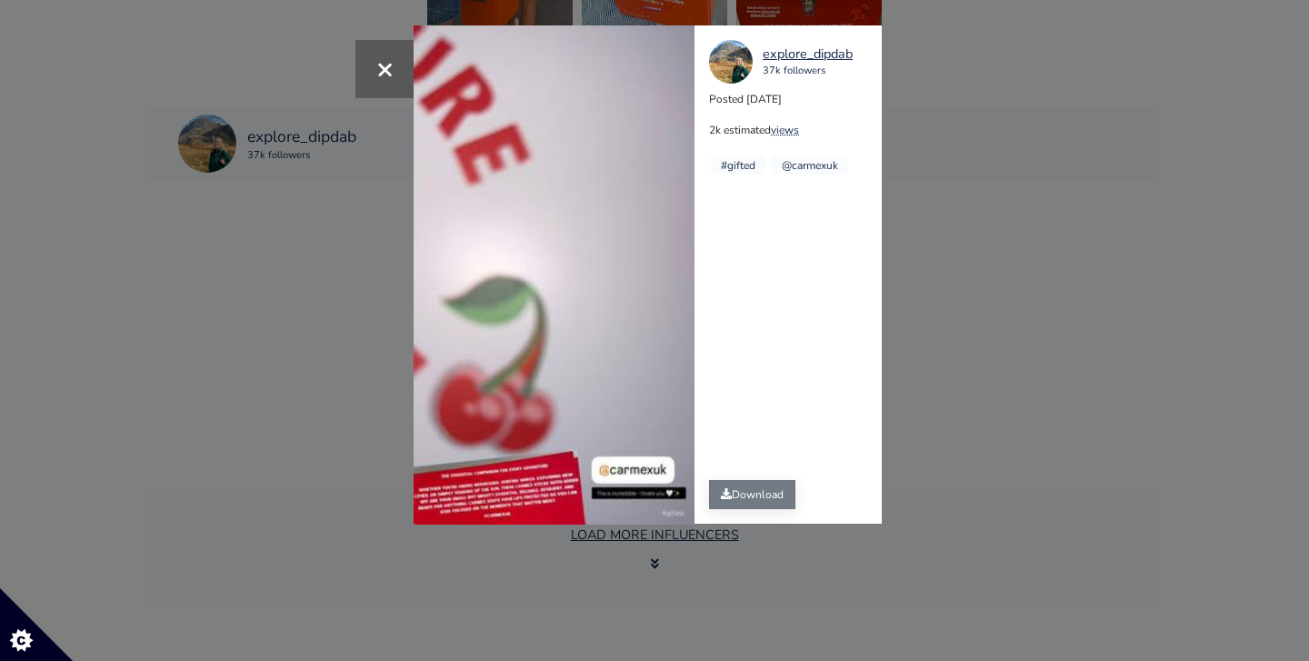
click at [756, 490] on link "Download" at bounding box center [752, 494] width 86 height 29
click at [377, 65] on span "×" at bounding box center [384, 68] width 17 height 39
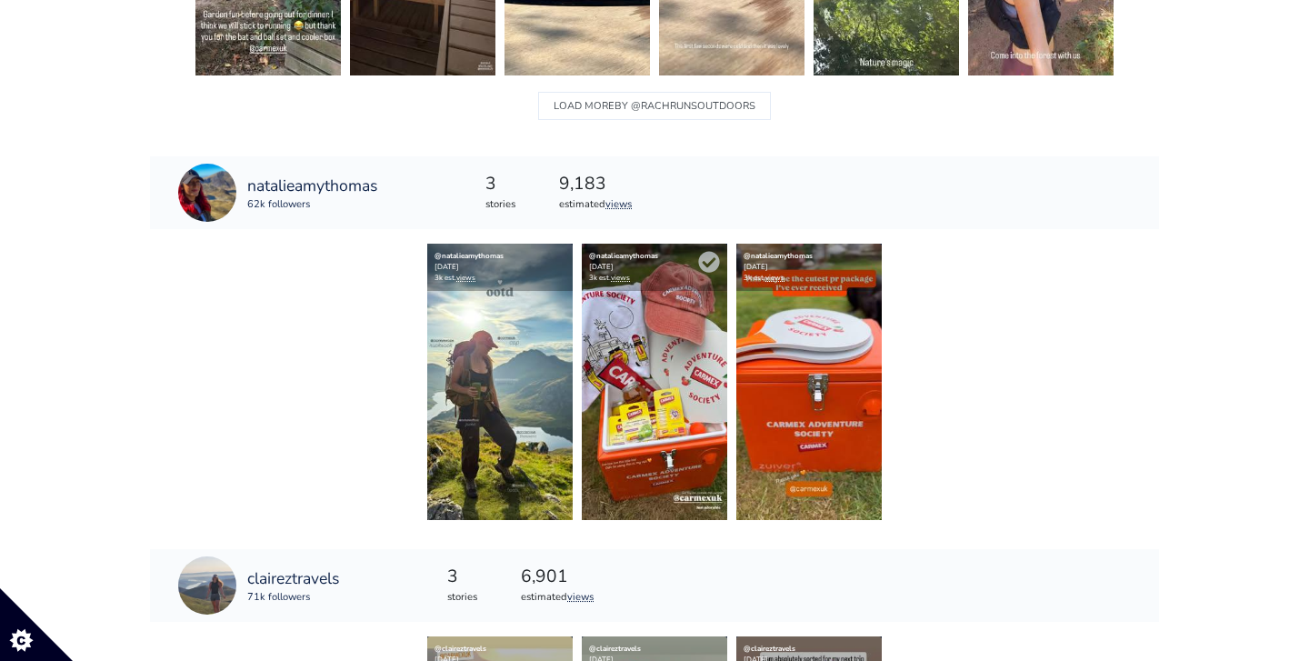
scroll to position [1209, 0]
drag, startPoint x: 405, startPoint y: 184, endPoint x: 383, endPoint y: 185, distance: 22.7
click at [383, 185] on div "natalieamythomas 62k followers" at bounding box center [277, 192] width 255 height 73
copy link "natalieamythomas"
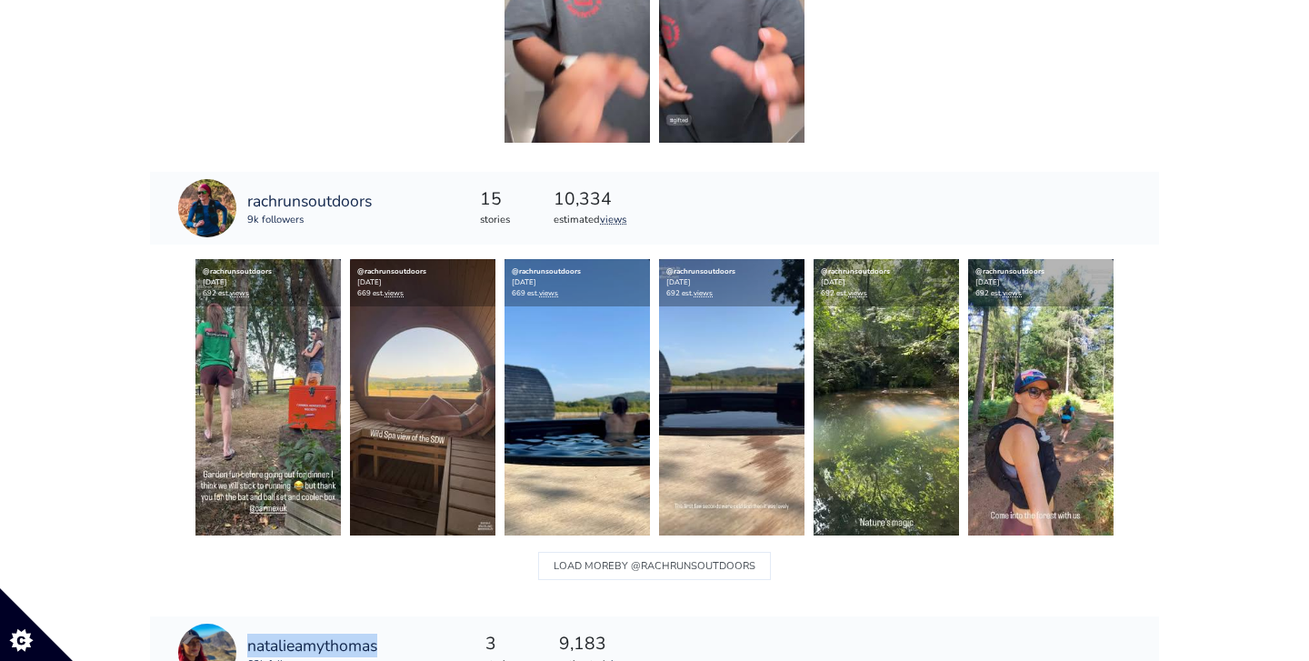
scroll to position [752, 0]
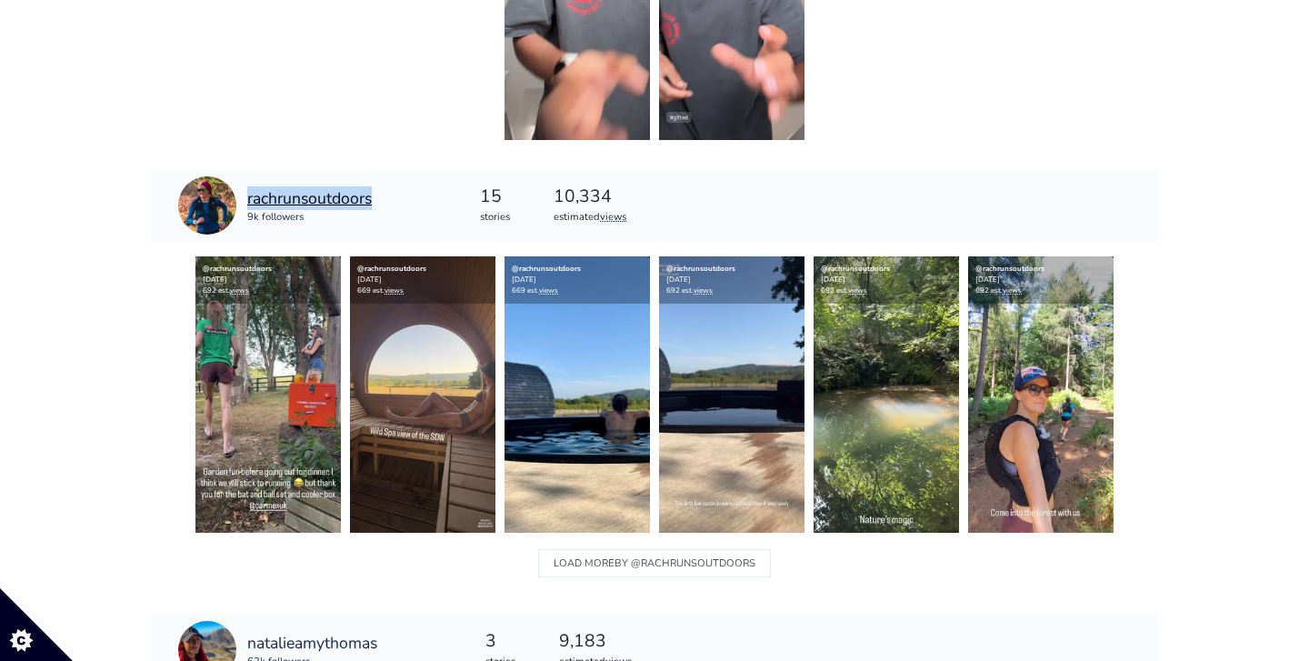
click at [375, 198] on div "rachrunsoutdoors 9k followers" at bounding box center [275, 205] width 250 height 73
copy link "rachrunsoutdoors"
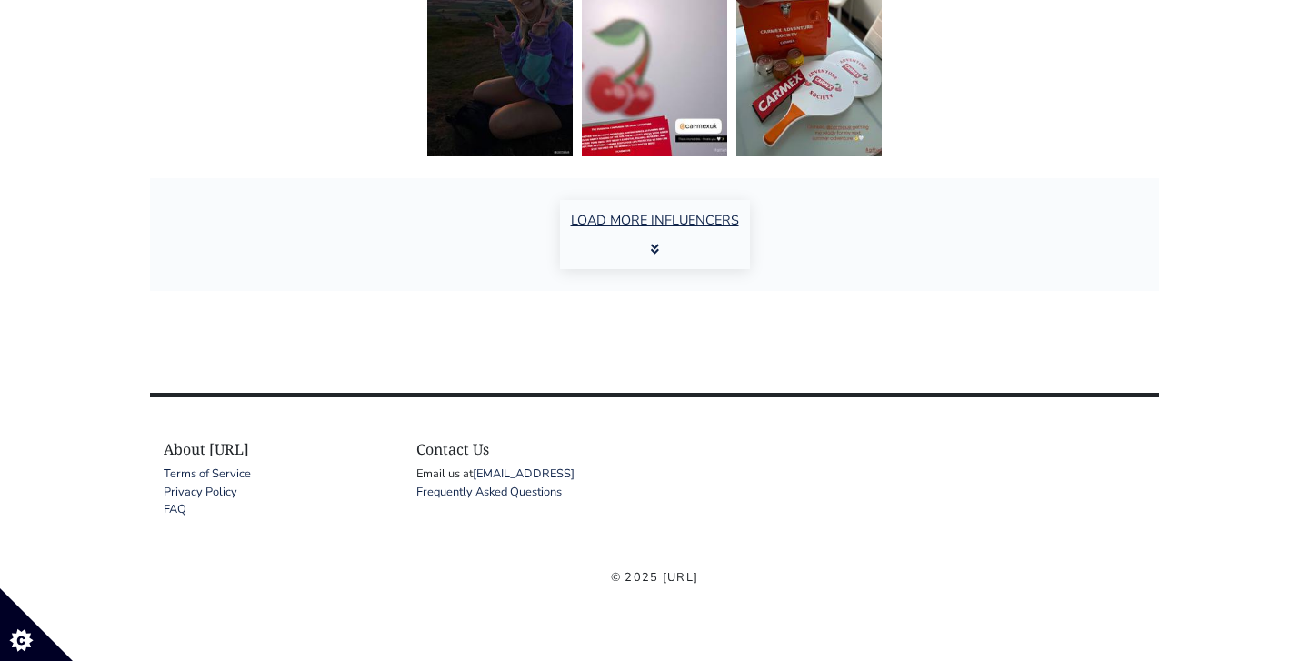
click at [654, 244] on icon "button" at bounding box center [655, 249] width 8 height 13
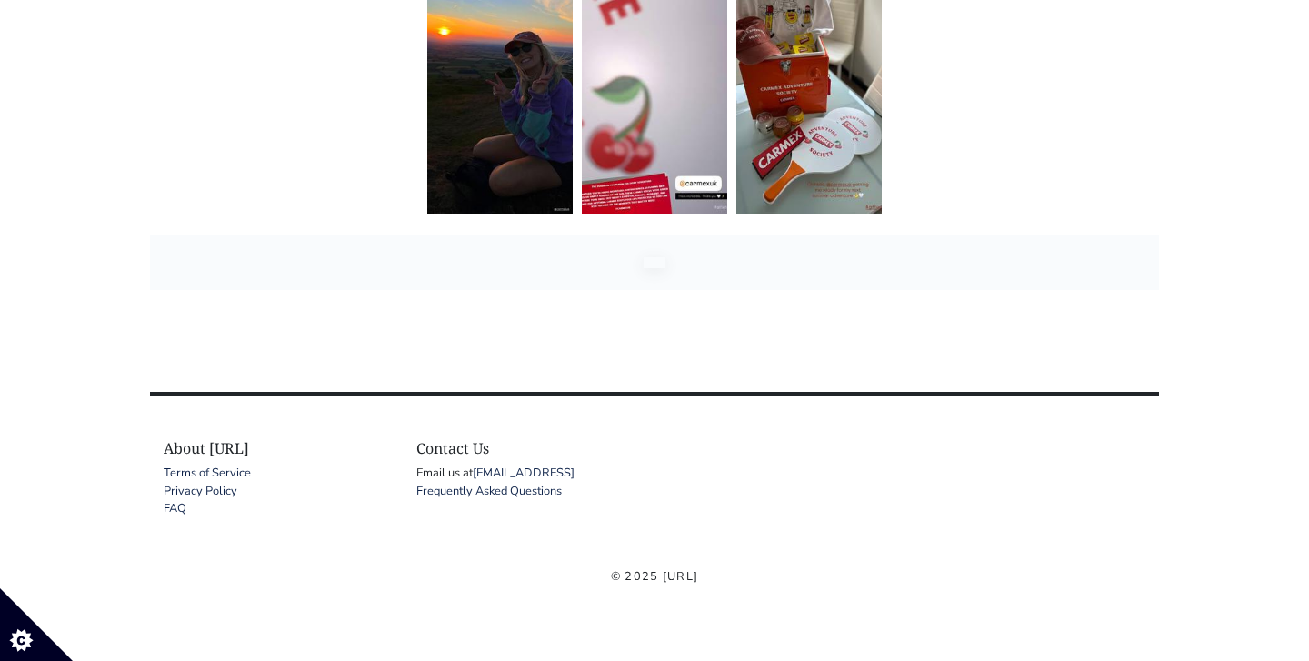
scroll to position [3086, 0]
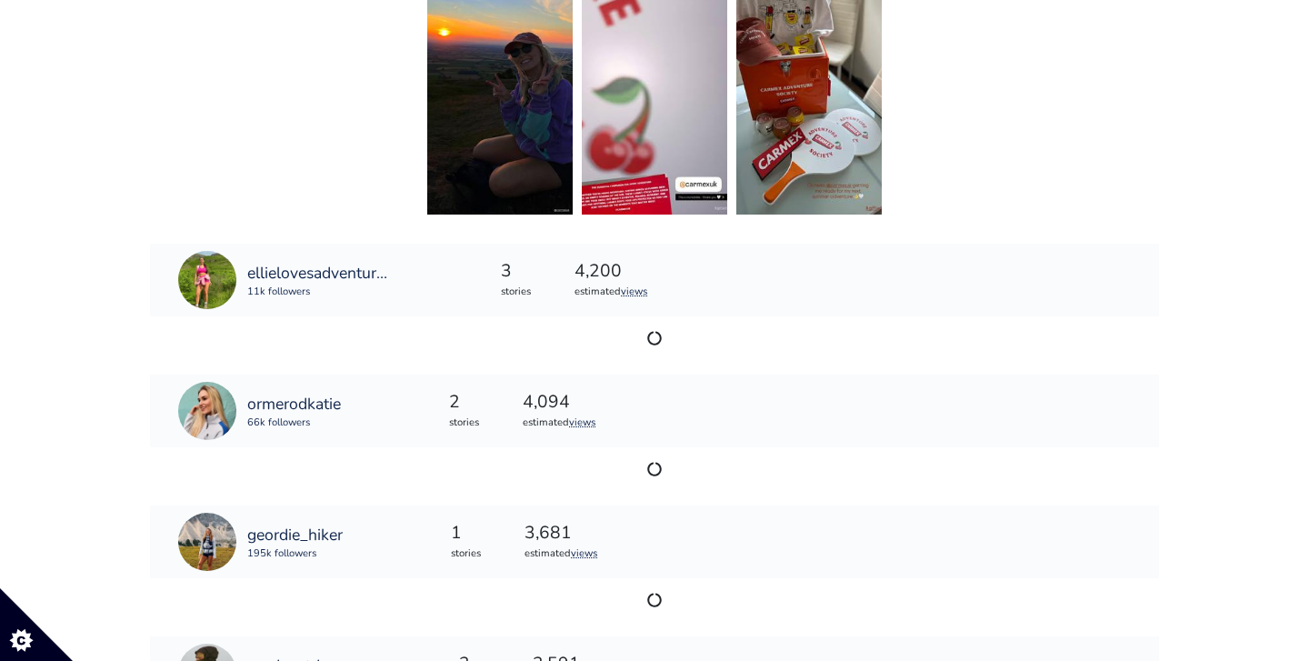
click at [301, 388] on div "ormerodkatie 66k followers" at bounding box center [259, 411] width 163 height 58
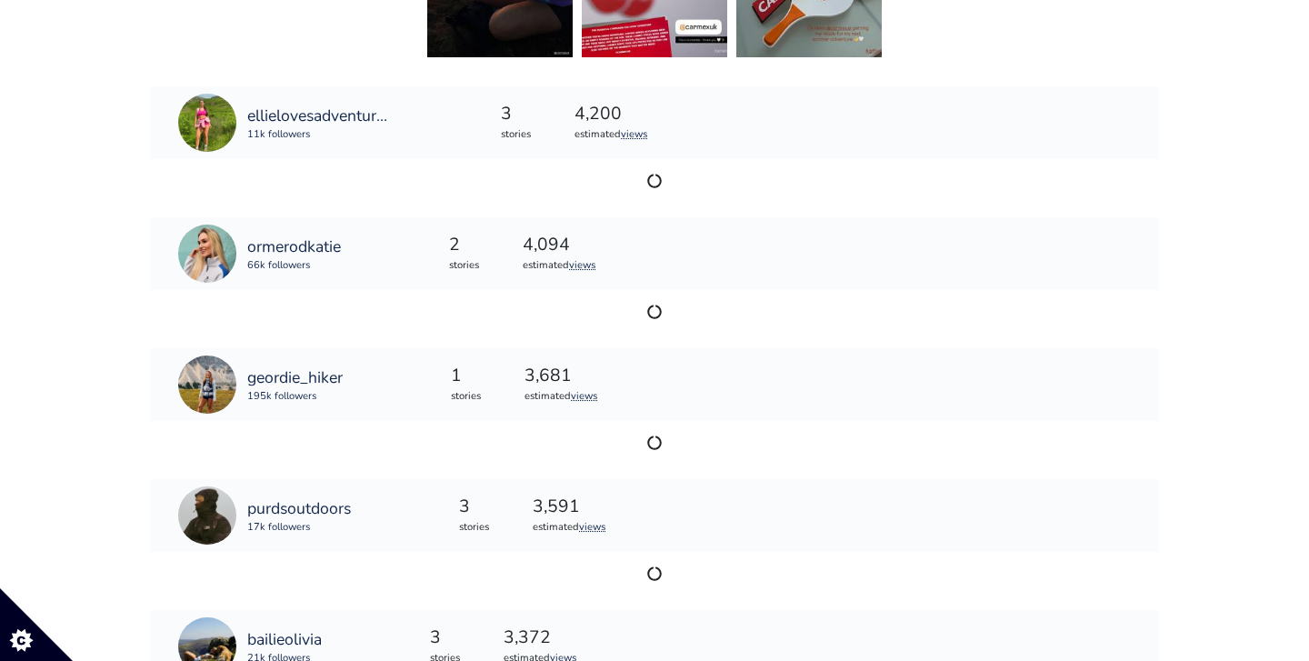
scroll to position [3244, 0]
